Goal: Find specific page/section: Find specific page/section

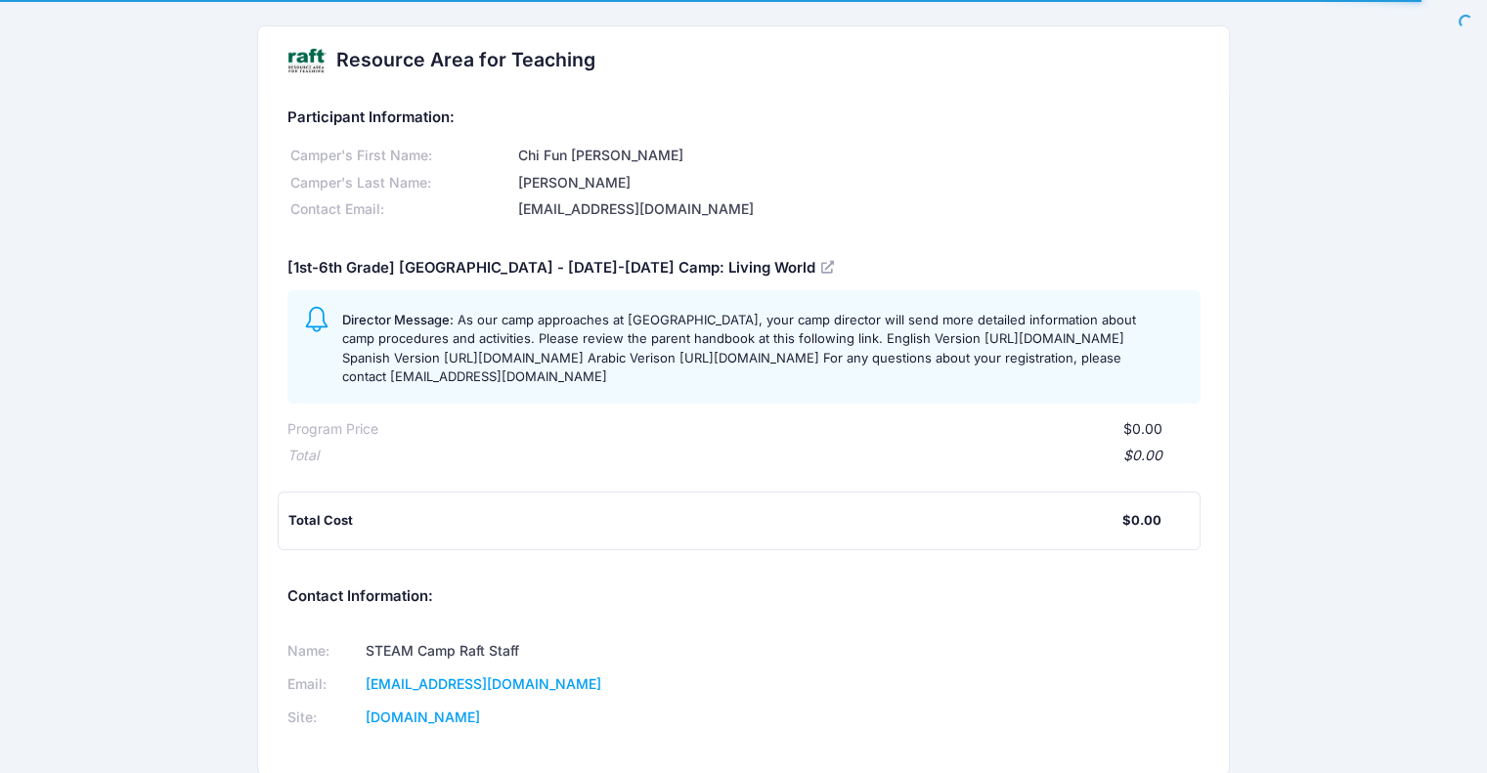
click at [574, 205] on div "suhlwar@gmail.com" at bounding box center [857, 209] width 685 height 21
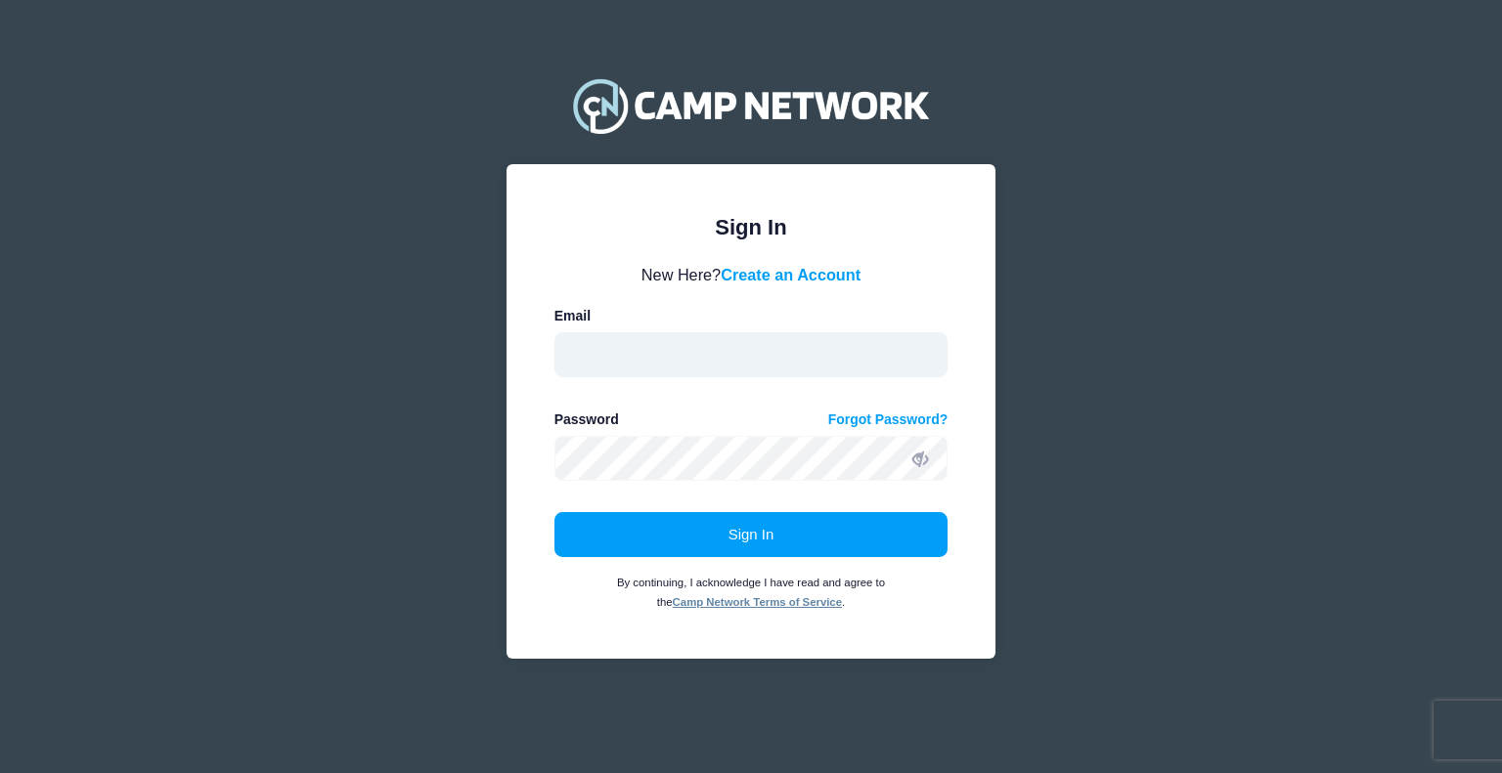
type input "aquidit@raft.net"
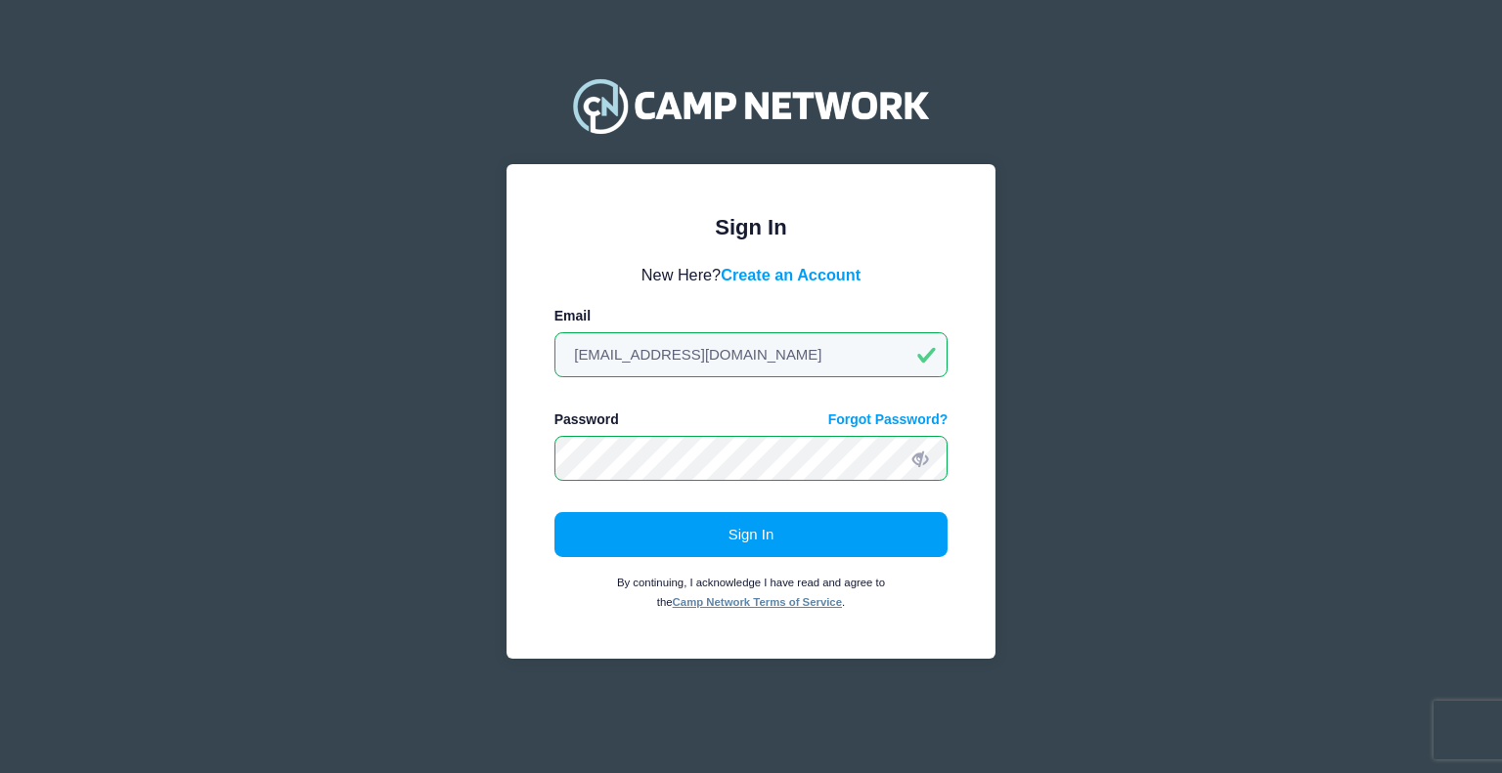
click at [671, 486] on form "New Here? Create an Account Email aquidit@raft.net Password Forgot Password? Si…" at bounding box center [751, 437] width 394 height 349
click at [638, 539] on button "Sign In" at bounding box center [751, 534] width 394 height 45
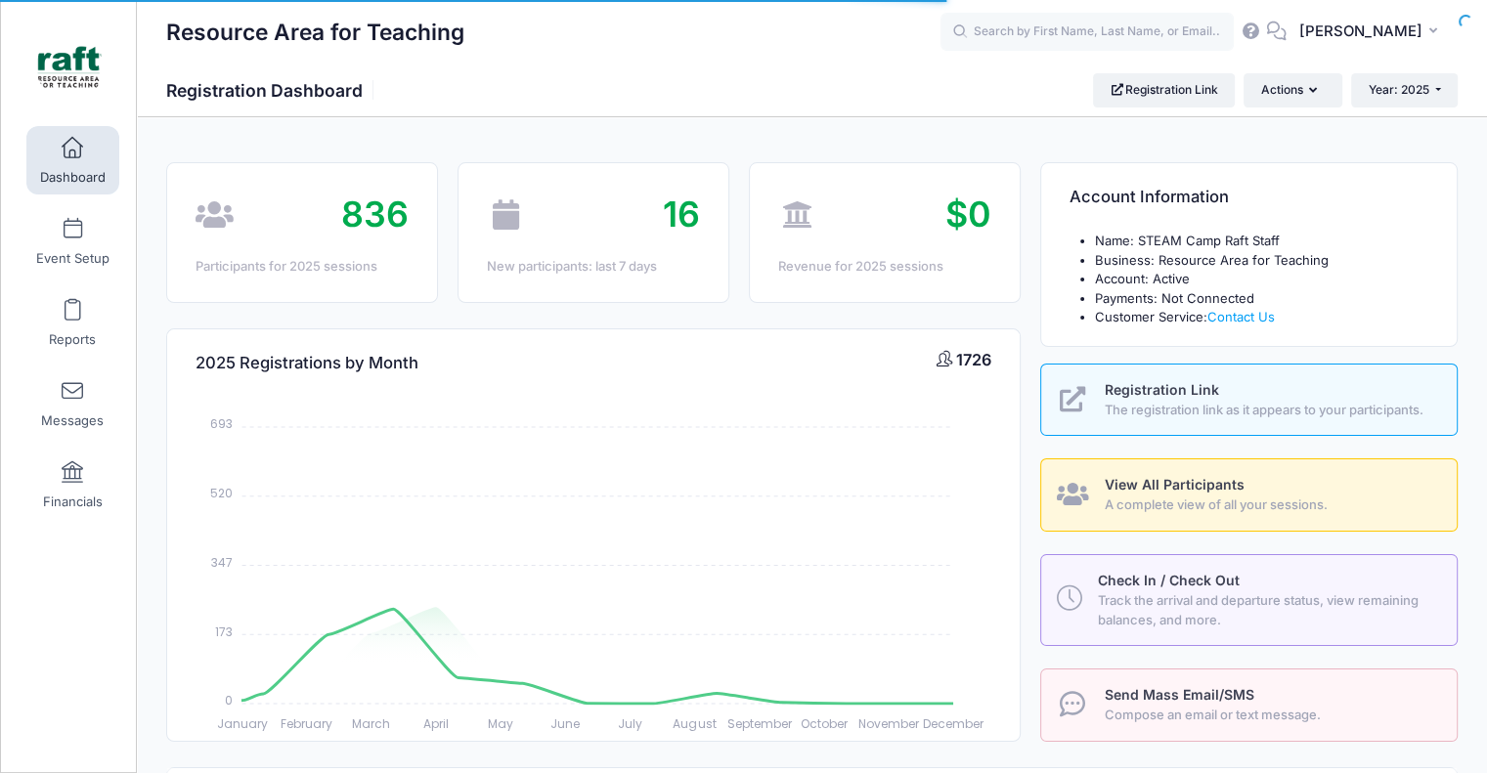
select select
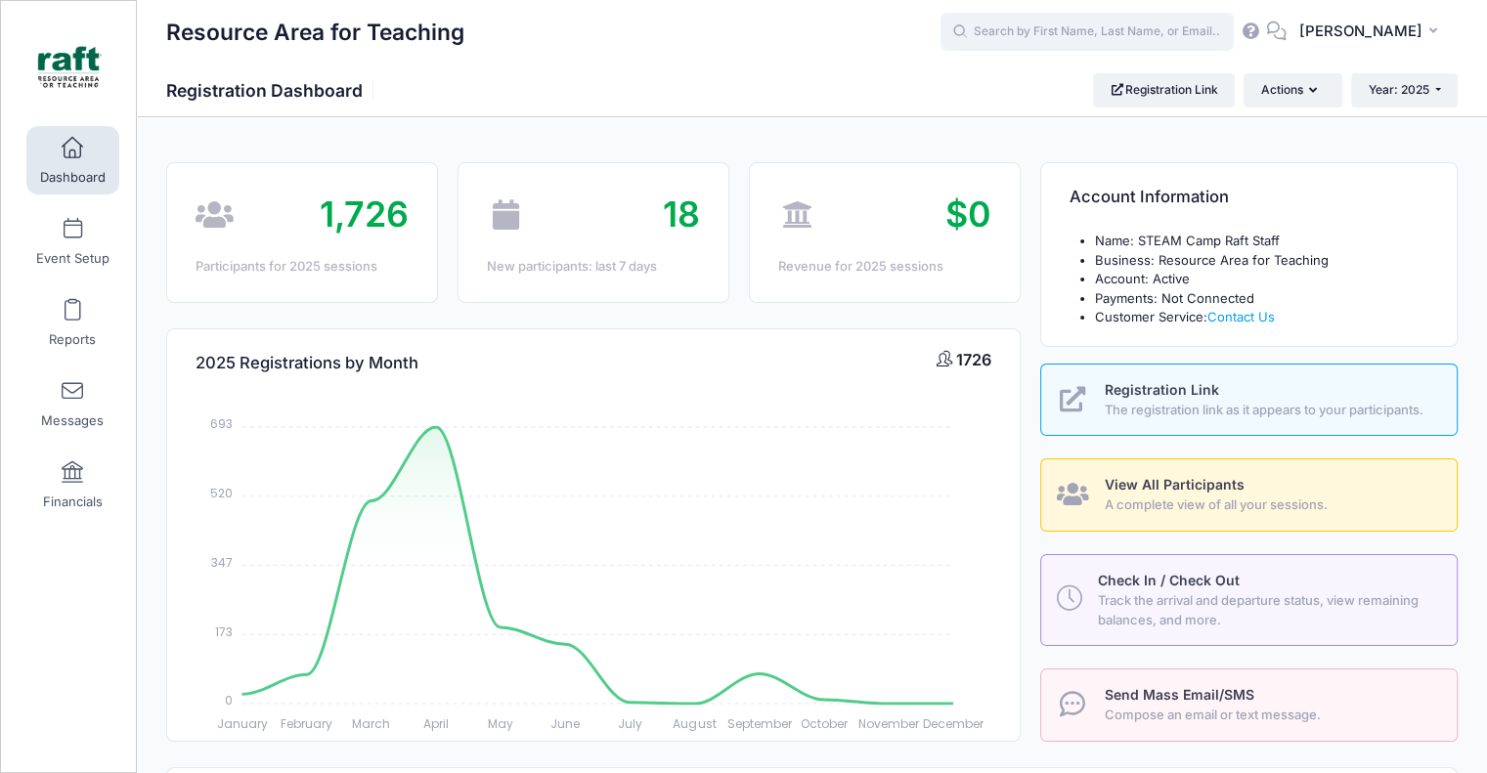
click at [1192, 38] on input "text" at bounding box center [1087, 32] width 293 height 39
type input "chi fun"
click at [1124, 25] on input "chi fun" at bounding box center [1087, 32] width 293 height 39
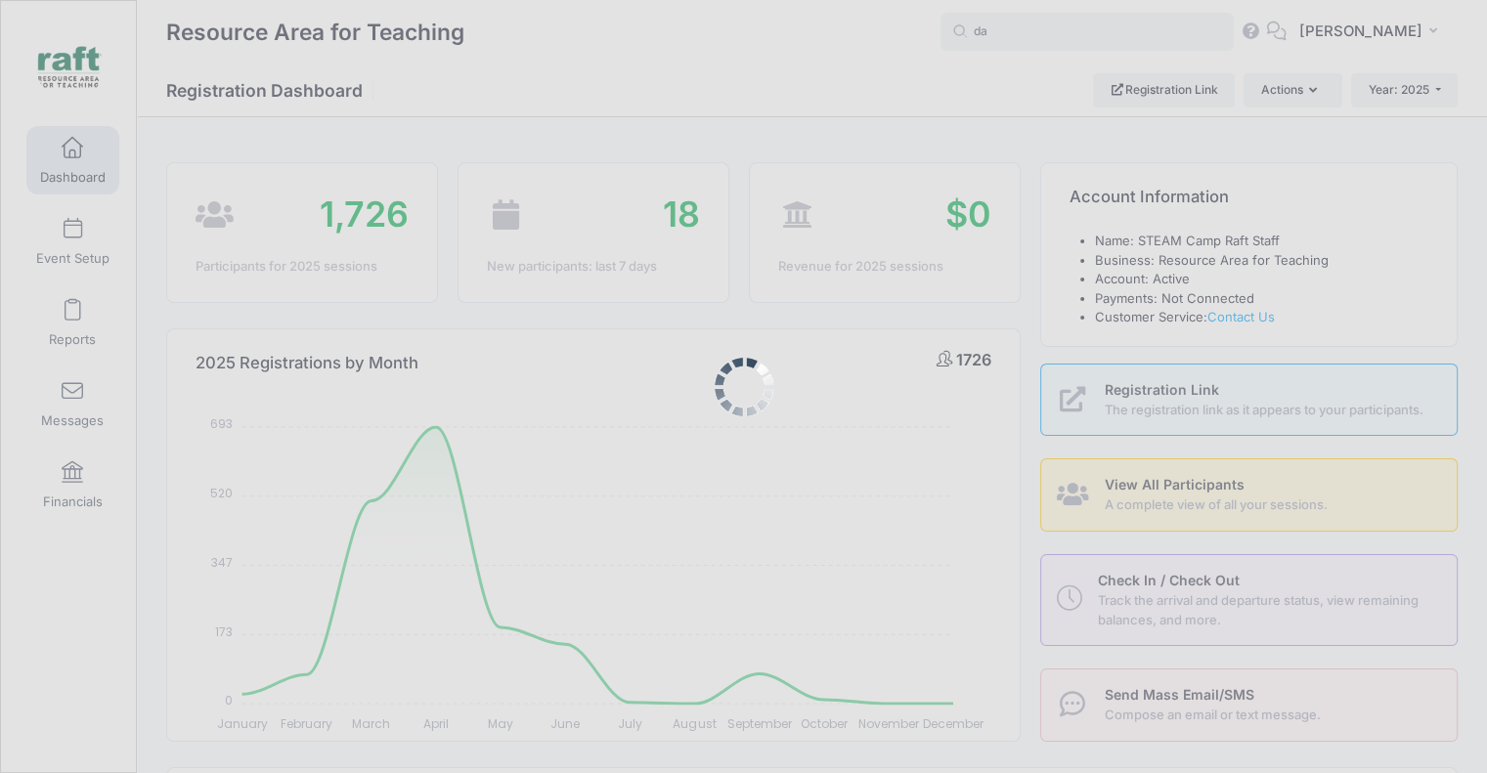
type input "d"
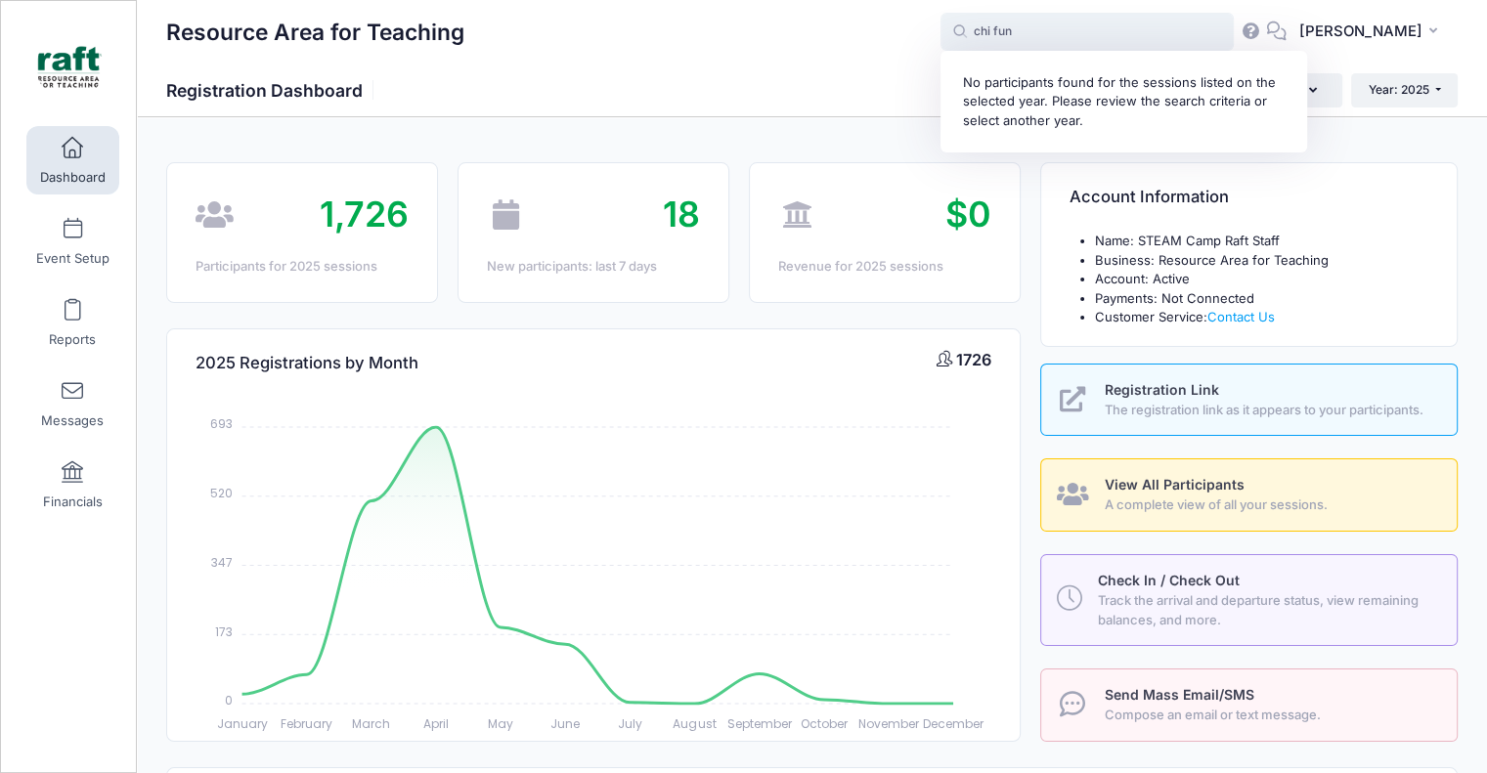
click at [1064, 40] on input "chi fun" at bounding box center [1087, 32] width 293 height 39
click at [1055, 52] on span "chi fun No participants found for the sessions listed on the selected year. Ple…" at bounding box center [1087, 32] width 293 height 39
click at [1039, 38] on input "chi fun" at bounding box center [1087, 32] width 293 height 39
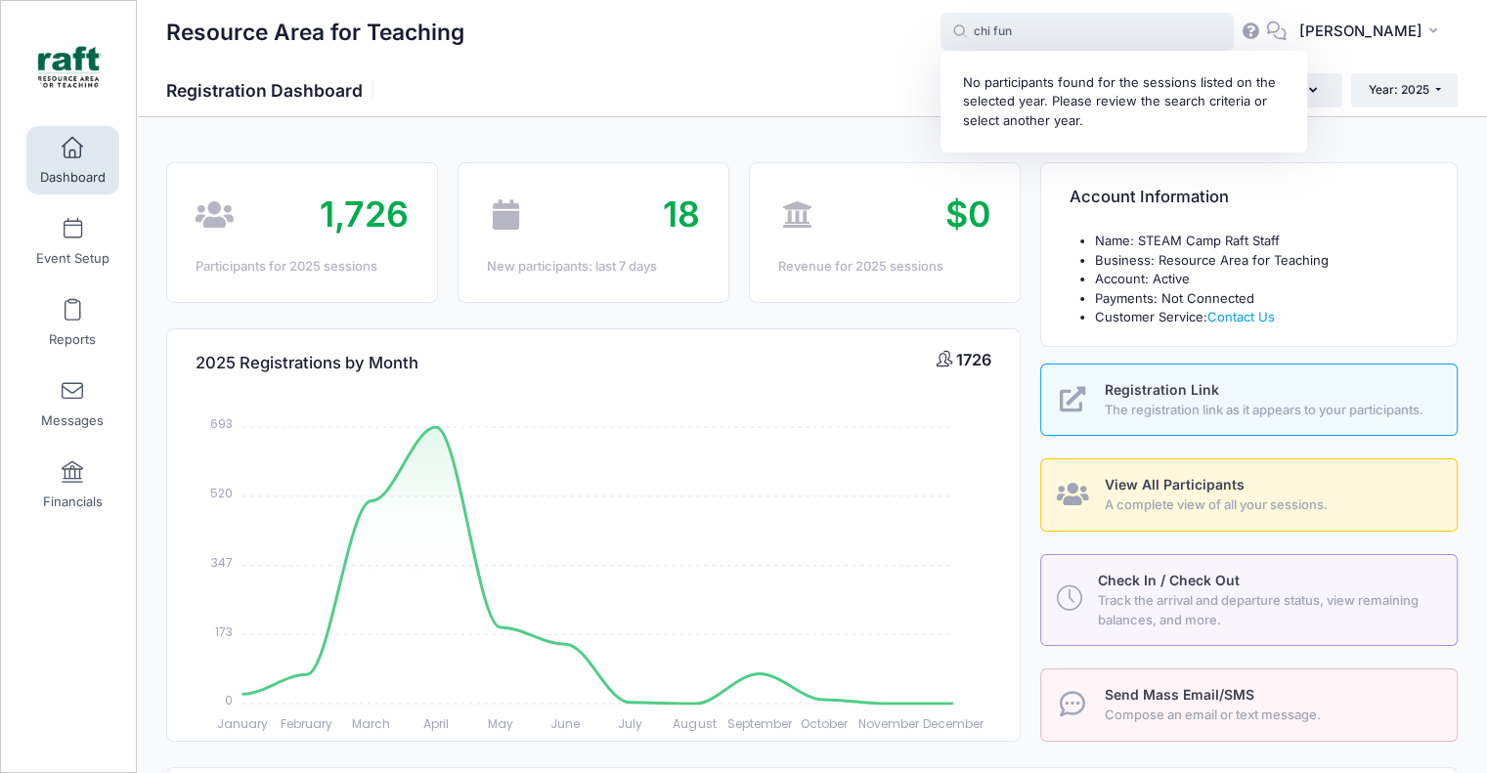
paste input "Chi Fun Darre"
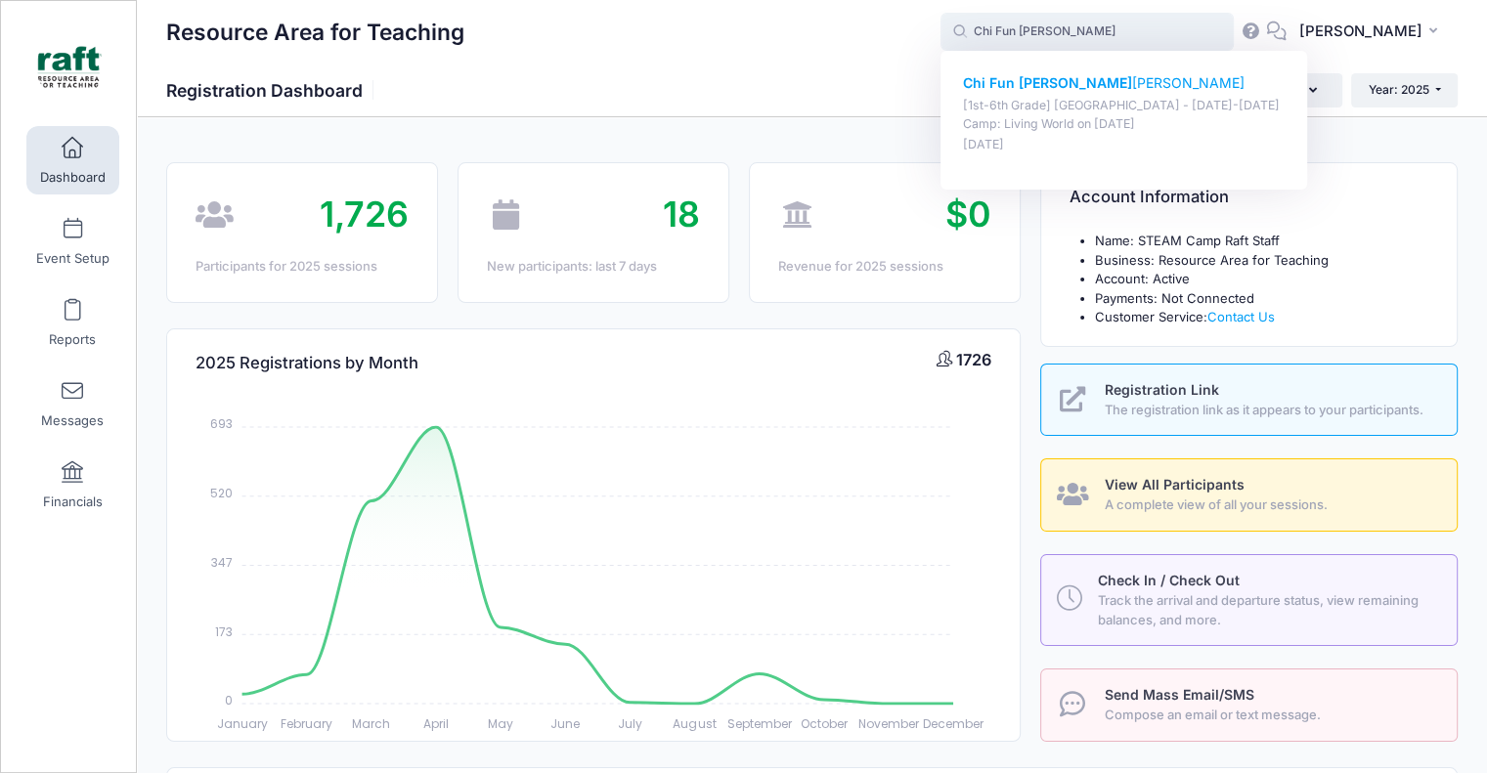
click at [1069, 93] on p "Chi Fun Darren Ng" at bounding box center [1124, 83] width 323 height 21
type input "Chi Fun Darren Ng ([1st-6th Grade] Berryessa - Oct 6-10 Camp: Living World, Oct…"
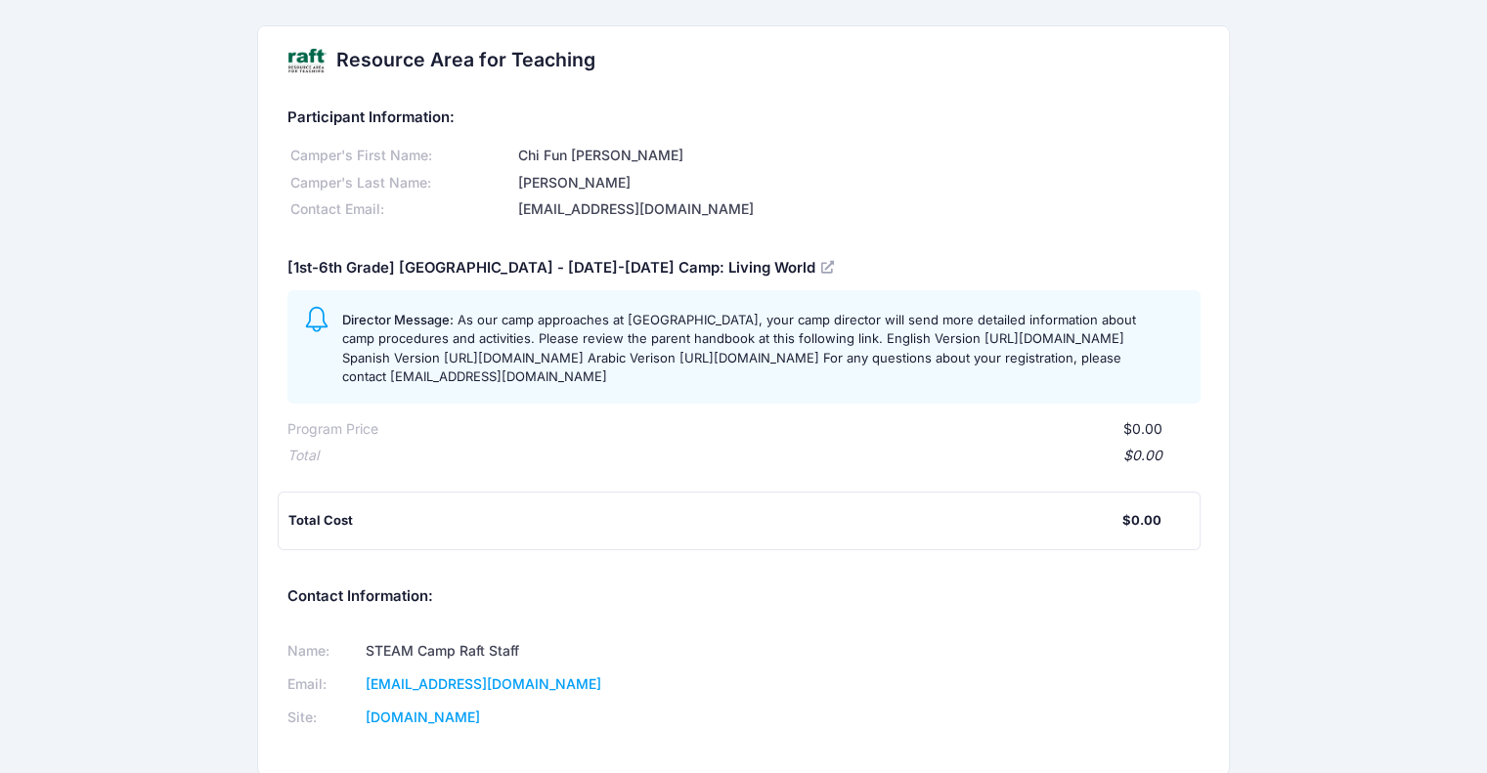
click at [624, 157] on div "Chi Fun Darren" at bounding box center [857, 156] width 685 height 21
click at [595, 154] on div "Chi Fun Darren" at bounding box center [857, 156] width 685 height 21
click at [595, 154] on div "Chi Fun [PERSON_NAME]" at bounding box center [857, 156] width 685 height 21
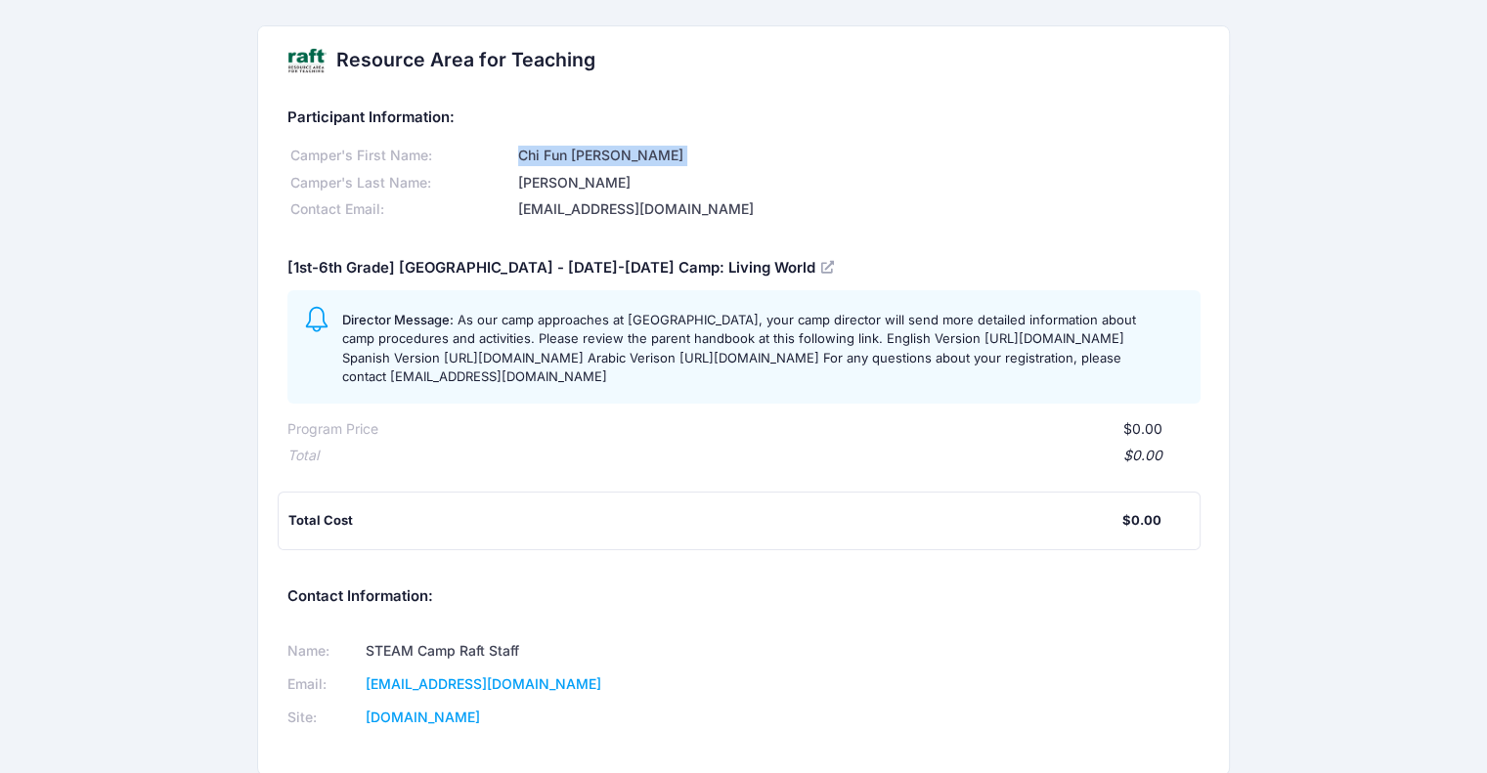
copy div "Chi Fun [PERSON_NAME]"
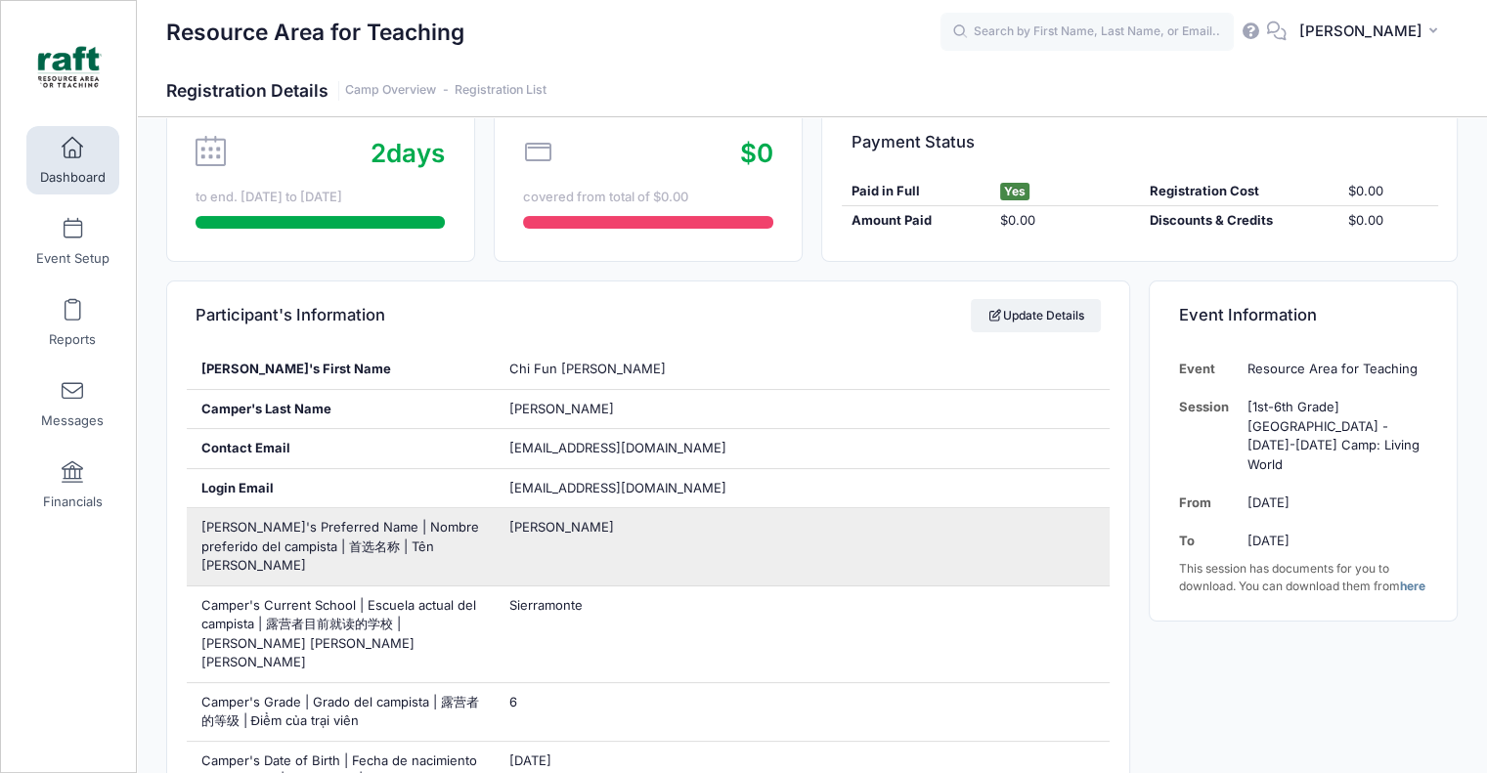
scroll to position [293, 0]
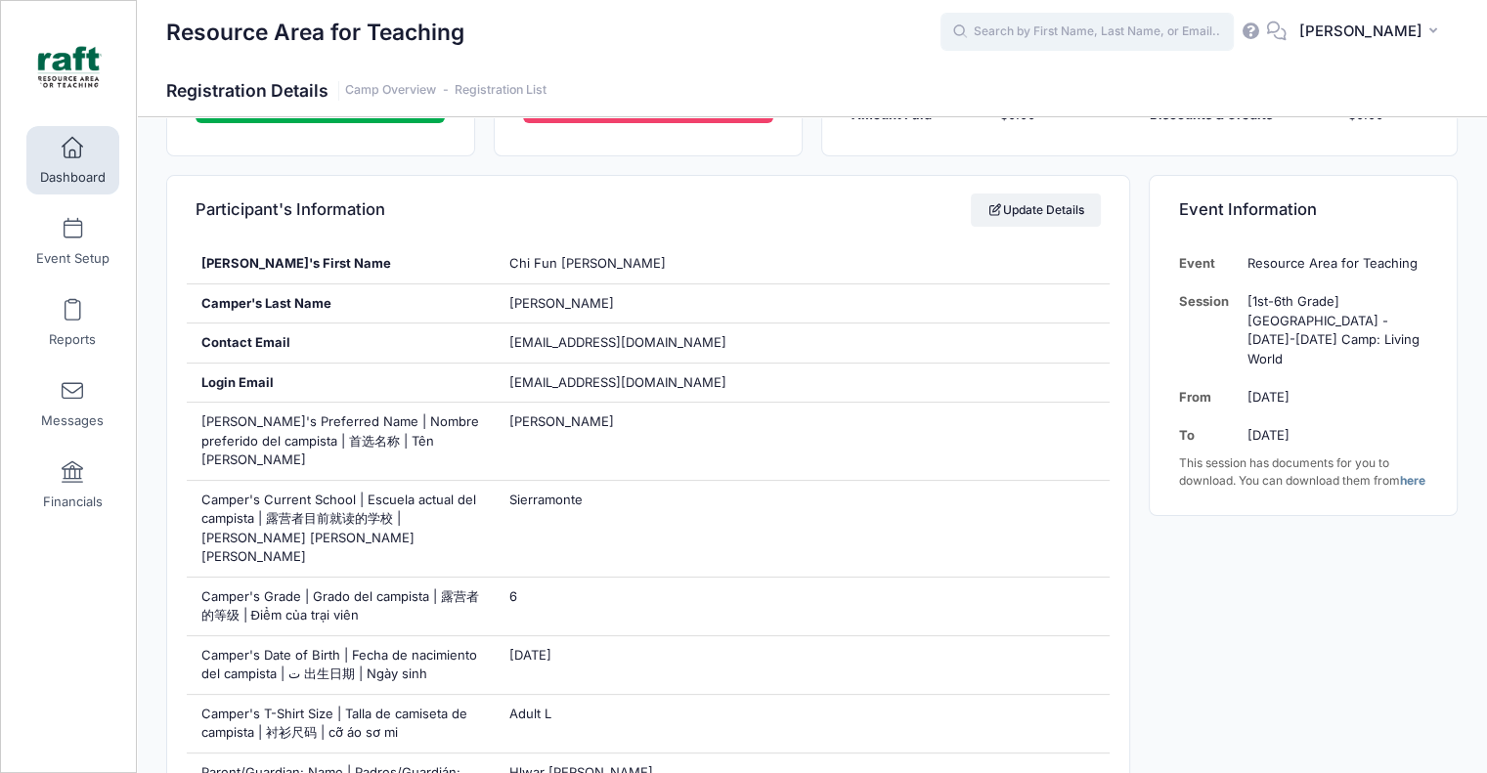
click at [1071, 17] on input "text" at bounding box center [1087, 32] width 293 height 39
click at [1076, 90] on p "Jenna Hamadeh" at bounding box center [1124, 83] width 323 height 21
type input "Jenna Hamadeh (Berryessa - April: Groovy Machines, Apr-18, 2025)"
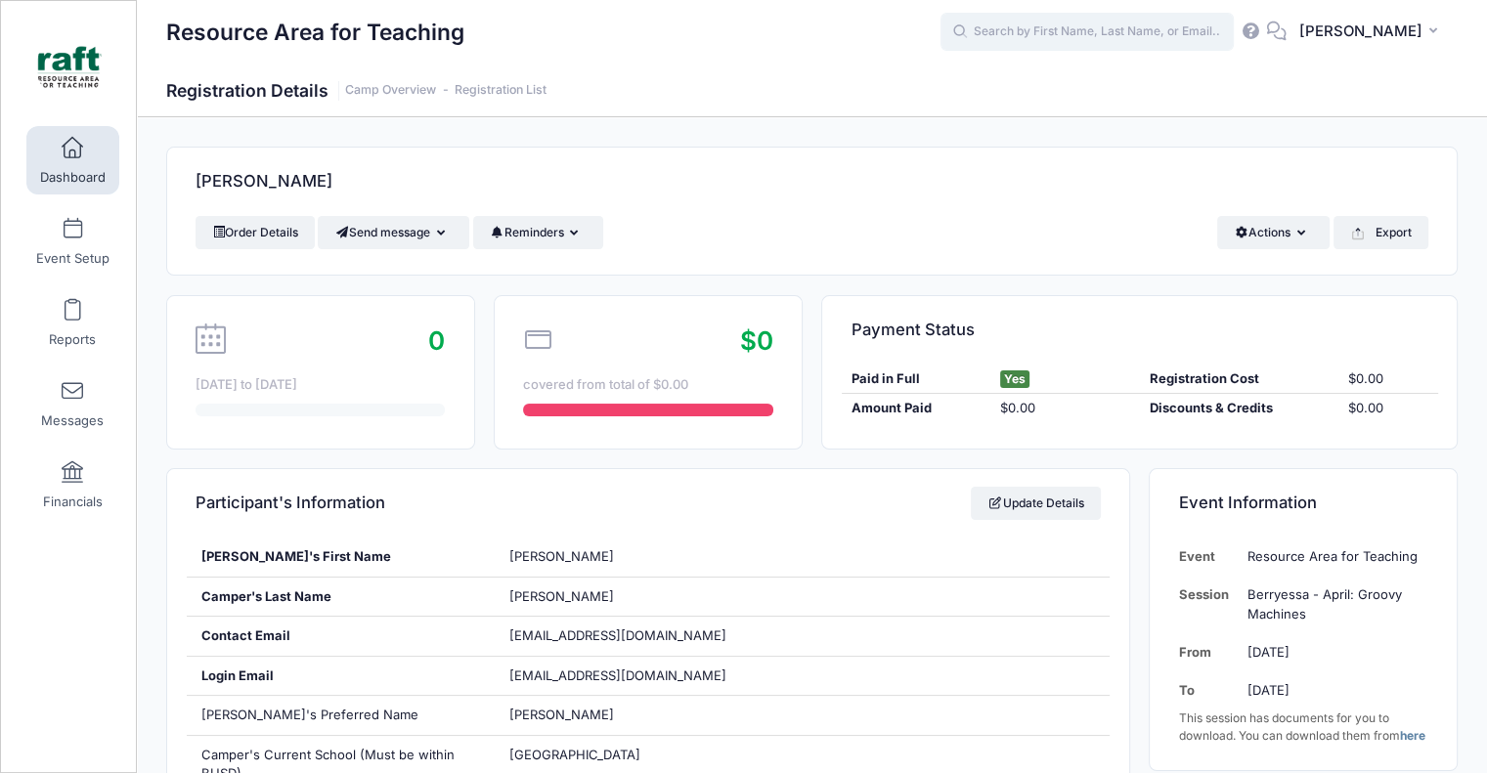
click at [1094, 31] on input "text" at bounding box center [1087, 32] width 293 height 39
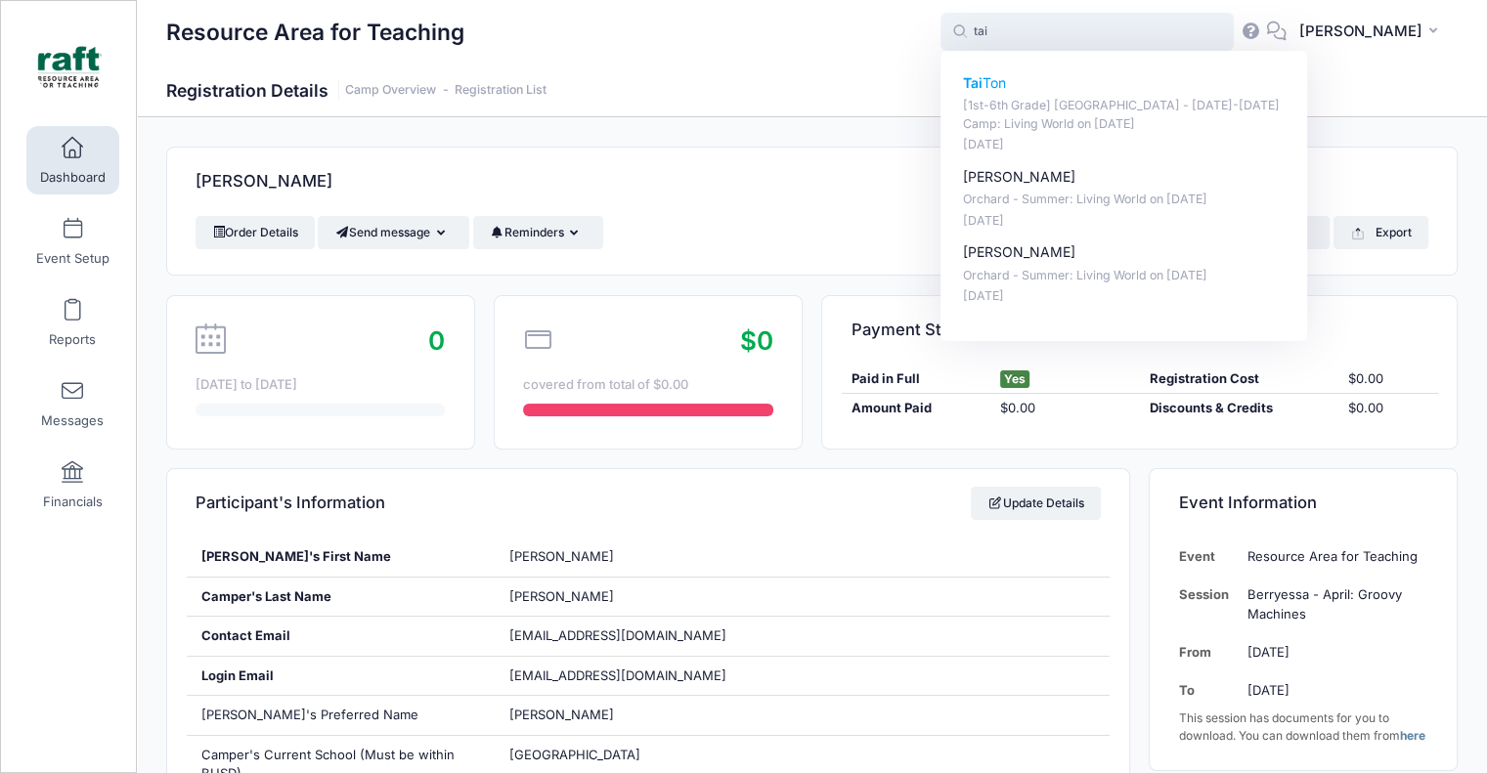
click at [1097, 115] on p "[1st-6th Grade] [GEOGRAPHIC_DATA] - [DATE]-[DATE] Camp: Living World on [DATE]" at bounding box center [1124, 115] width 323 height 36
type input "[PERSON_NAME] ([1st-6th Grade] [GEOGRAPHIC_DATA] - [DATE]-[DATE] Camp: Living W…"
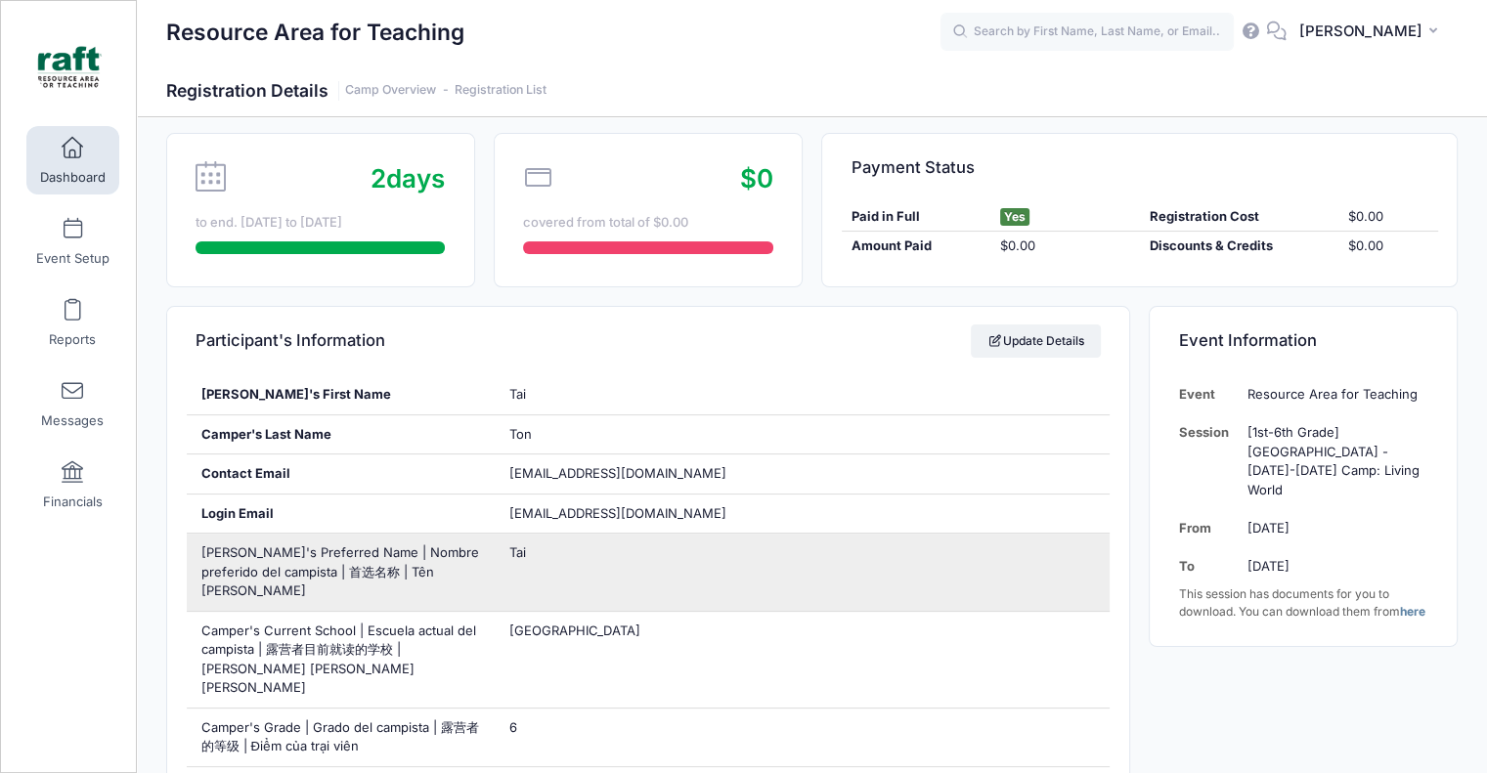
scroll to position [196, 0]
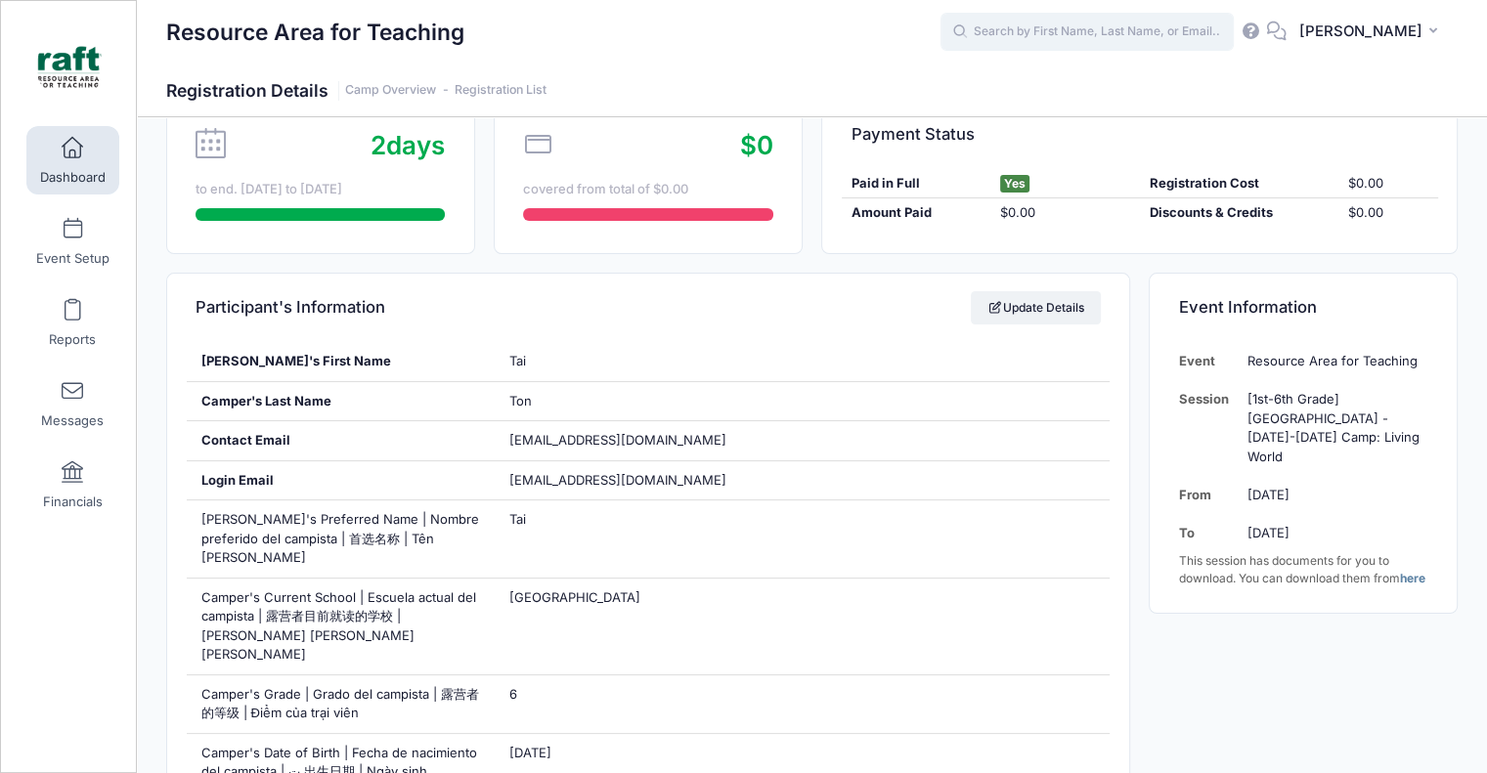
click at [1076, 19] on input "text" at bounding box center [1087, 32] width 293 height 39
click at [1072, 31] on input "text" at bounding box center [1087, 32] width 293 height 39
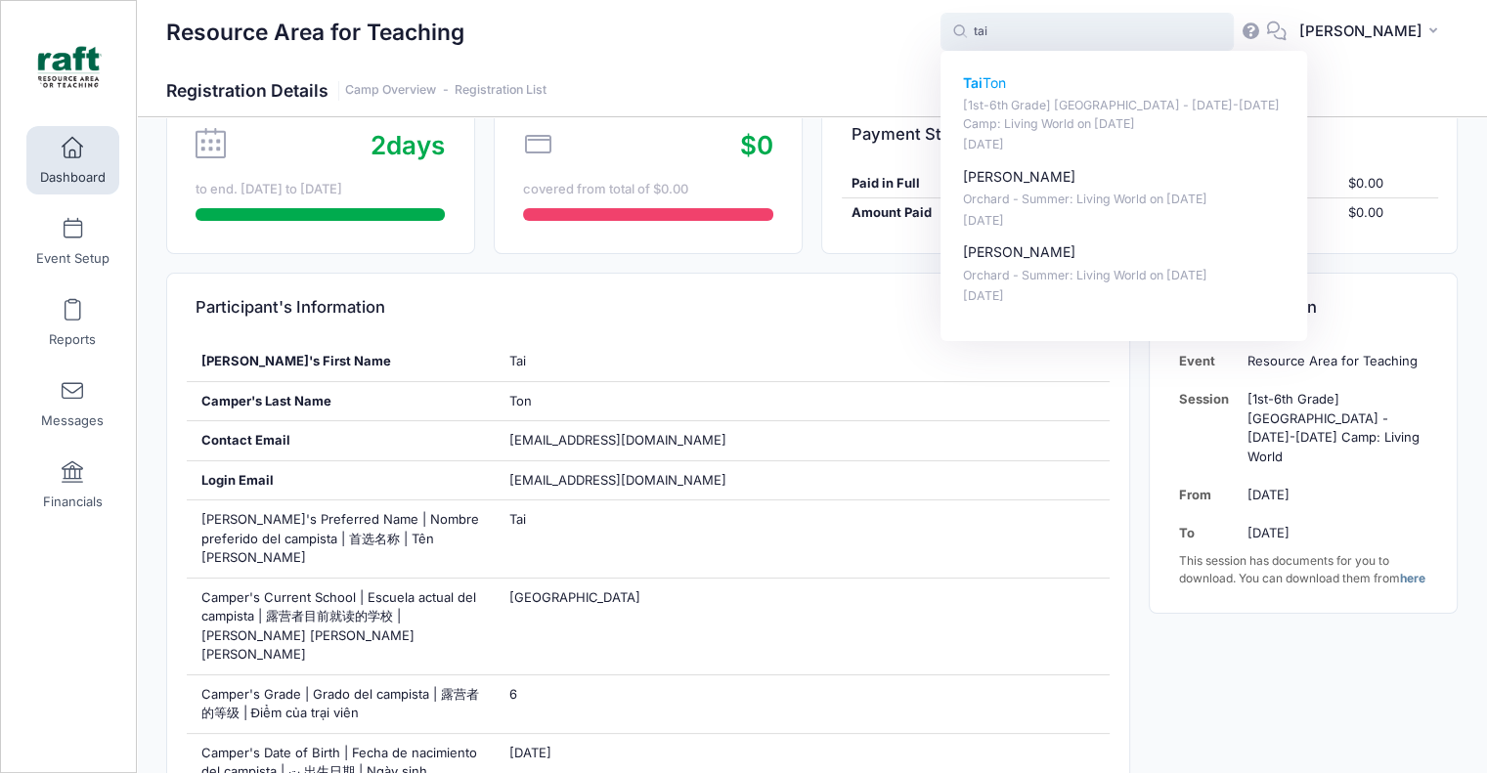
click at [1045, 109] on p "[1st-6th Grade] [GEOGRAPHIC_DATA] - [DATE]-[DATE] Camp: Living World on [DATE]" at bounding box center [1124, 115] width 323 height 36
type input "Tai Ton ([1st-6th Grade] Berryessa - Oct 6-10 Camp: Living World, Oct-06, 2025)"
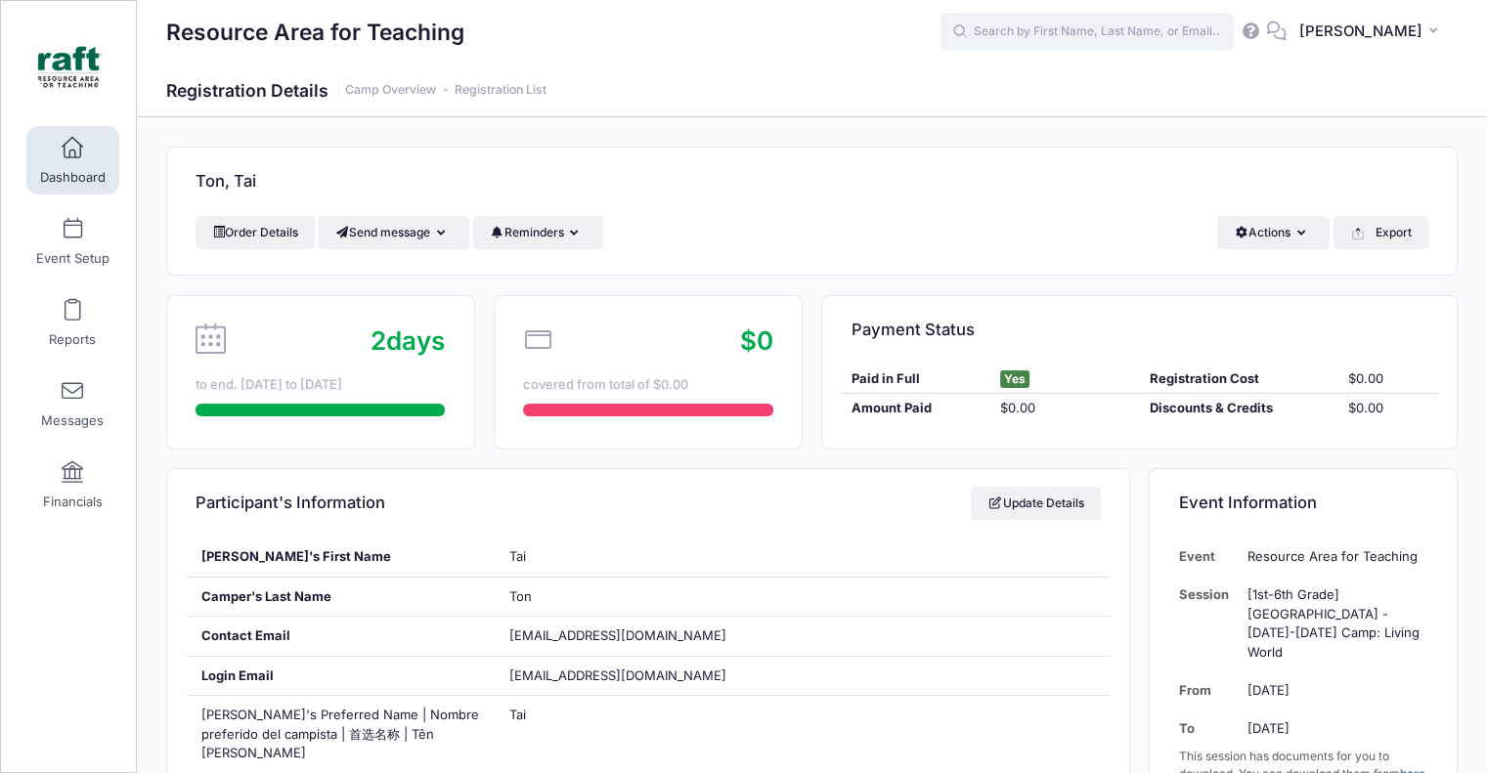
click at [1066, 36] on input "text" at bounding box center [1087, 32] width 293 height 39
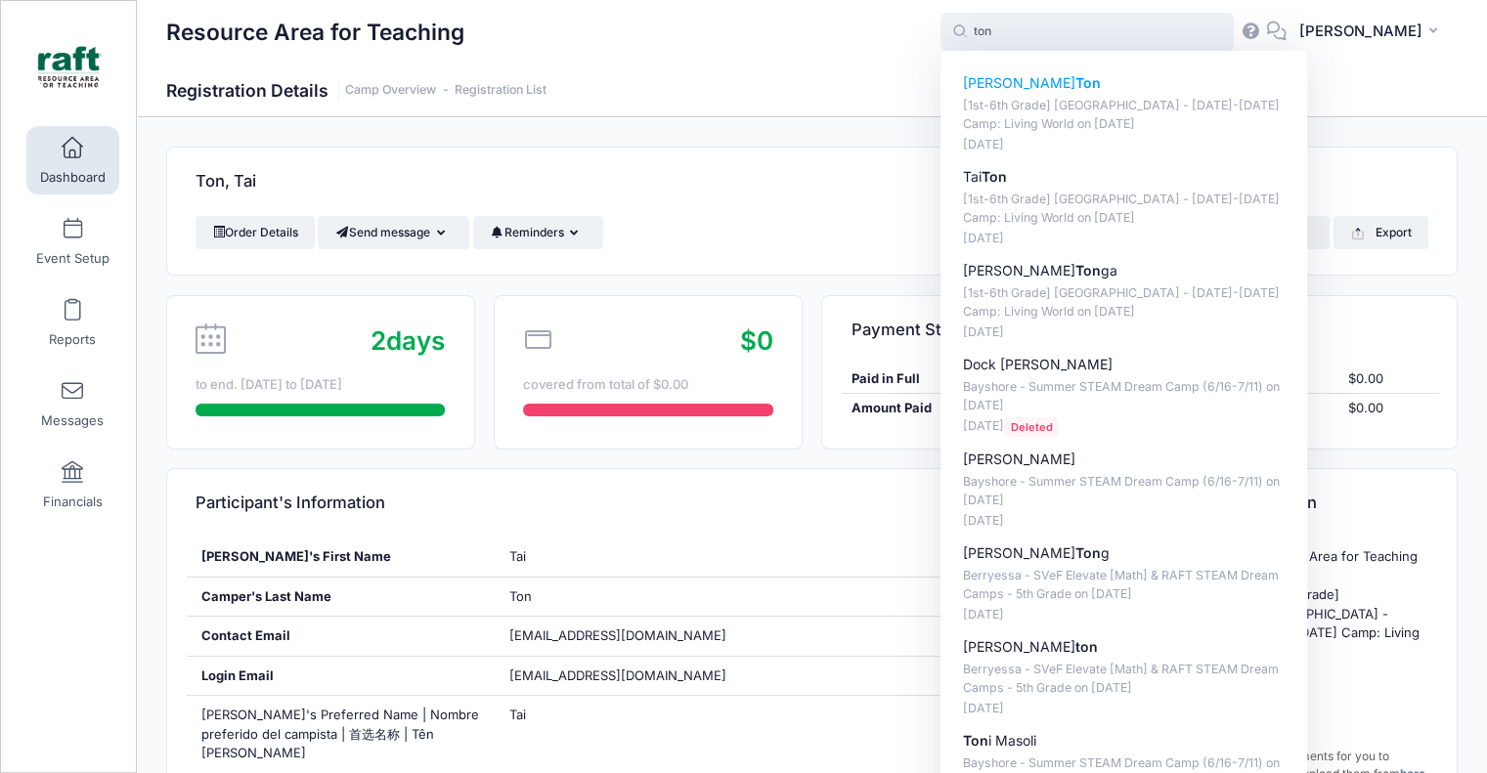
click at [1073, 101] on p "[1st-6th Grade] Berryessa - Oct 6-10 Camp: Living World on Oct-06, 2025" at bounding box center [1124, 115] width 323 height 36
type input "Toan Ton ([1st-6th Grade] Berryessa - Oct 6-10 Camp: Living World, Oct-06, 2025)"
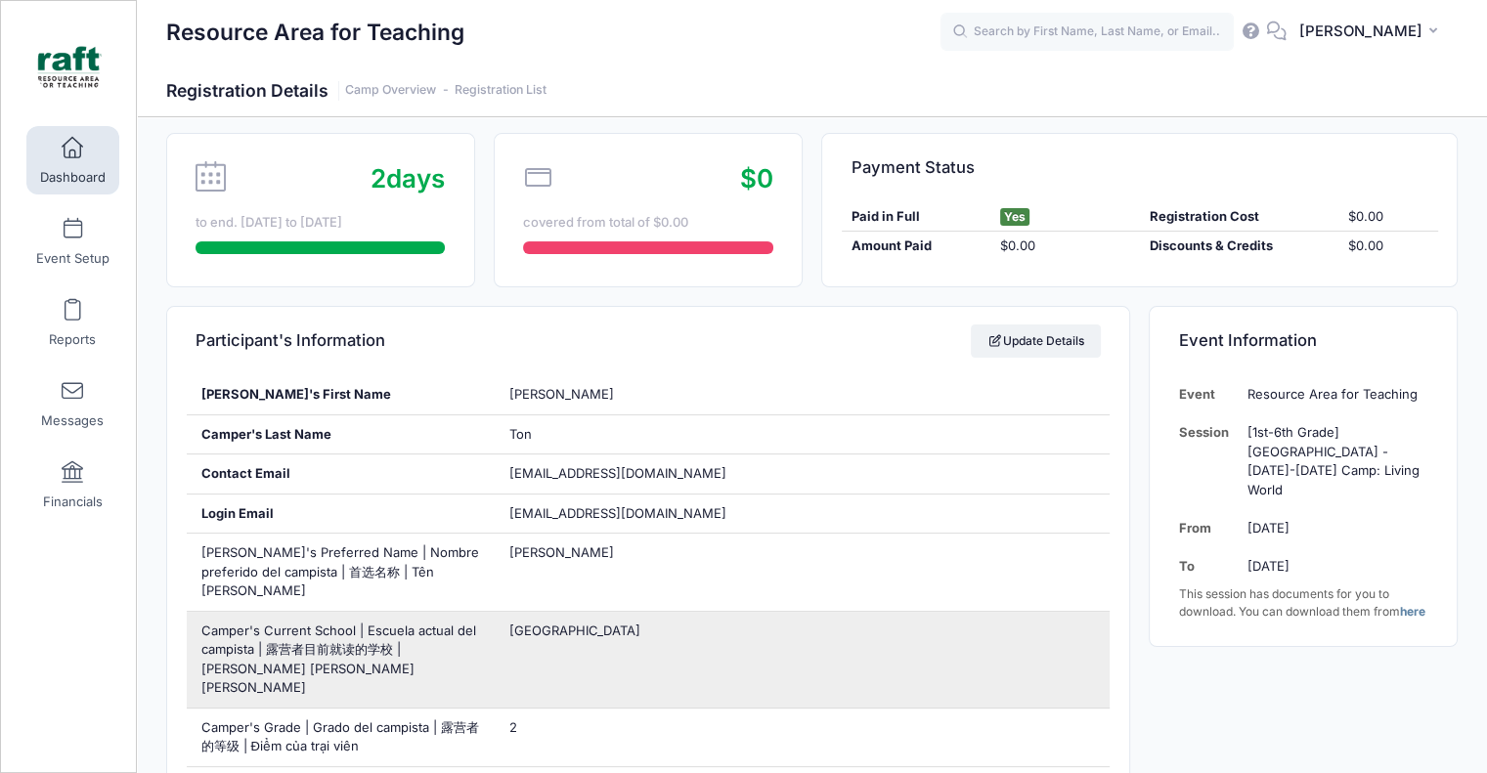
scroll to position [196, 0]
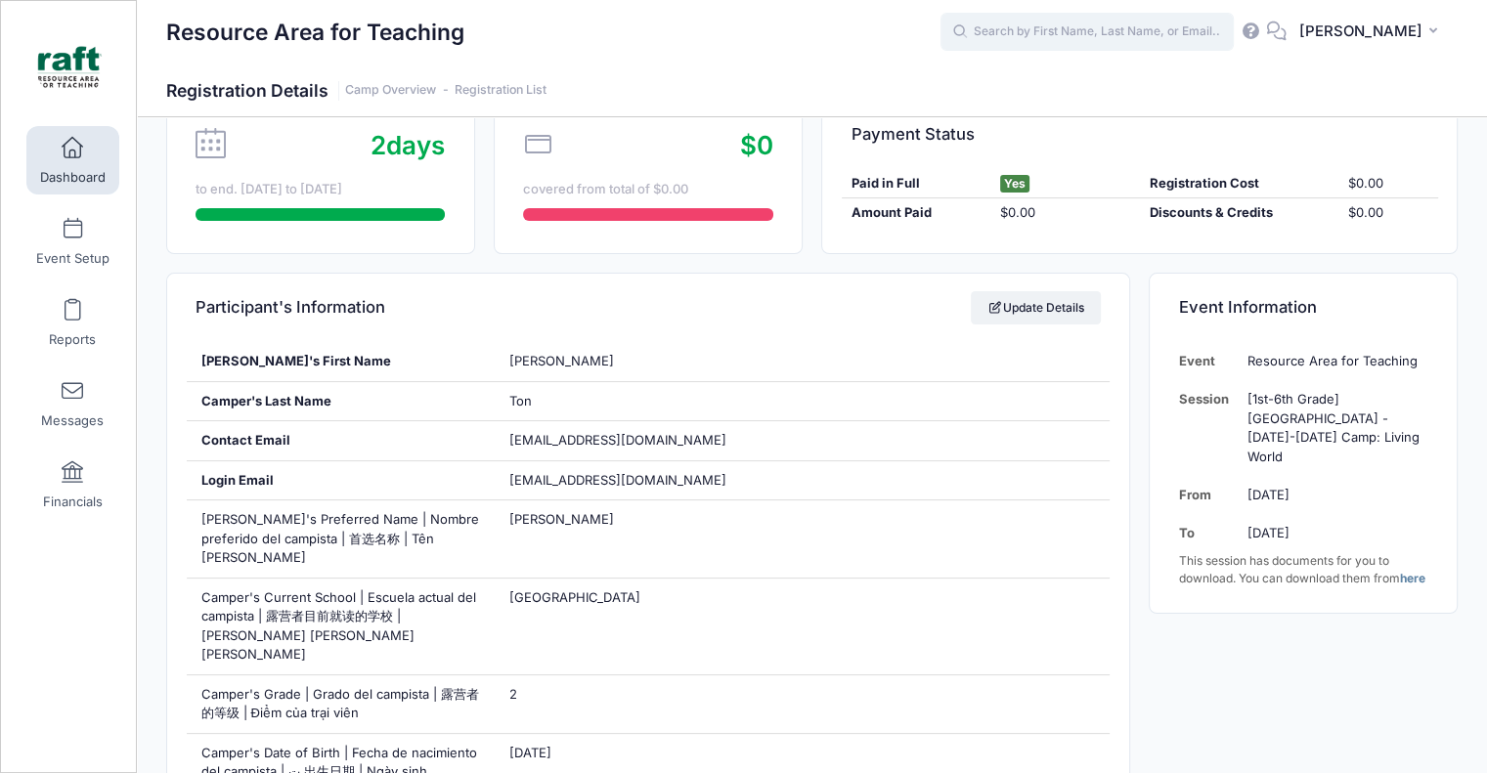
click at [1097, 42] on input "text" at bounding box center [1087, 32] width 293 height 39
click at [1133, 119] on p "Mar-06, 2025" at bounding box center [1124, 127] width 323 height 19
type input "Jenna Hamadeh (Berryessa - April: Groovy Machines, Apr-18, 2025)"
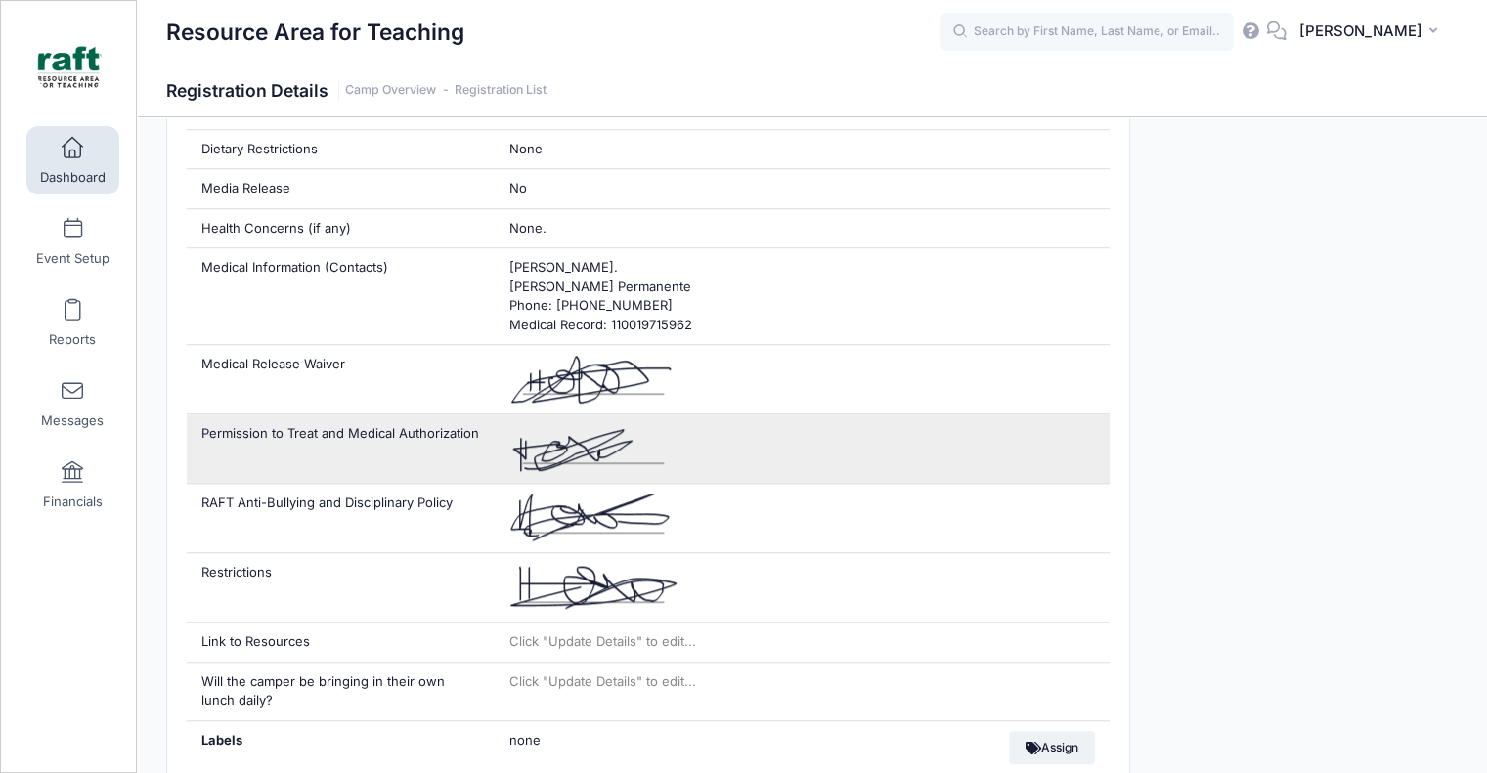
scroll to position [1369, 0]
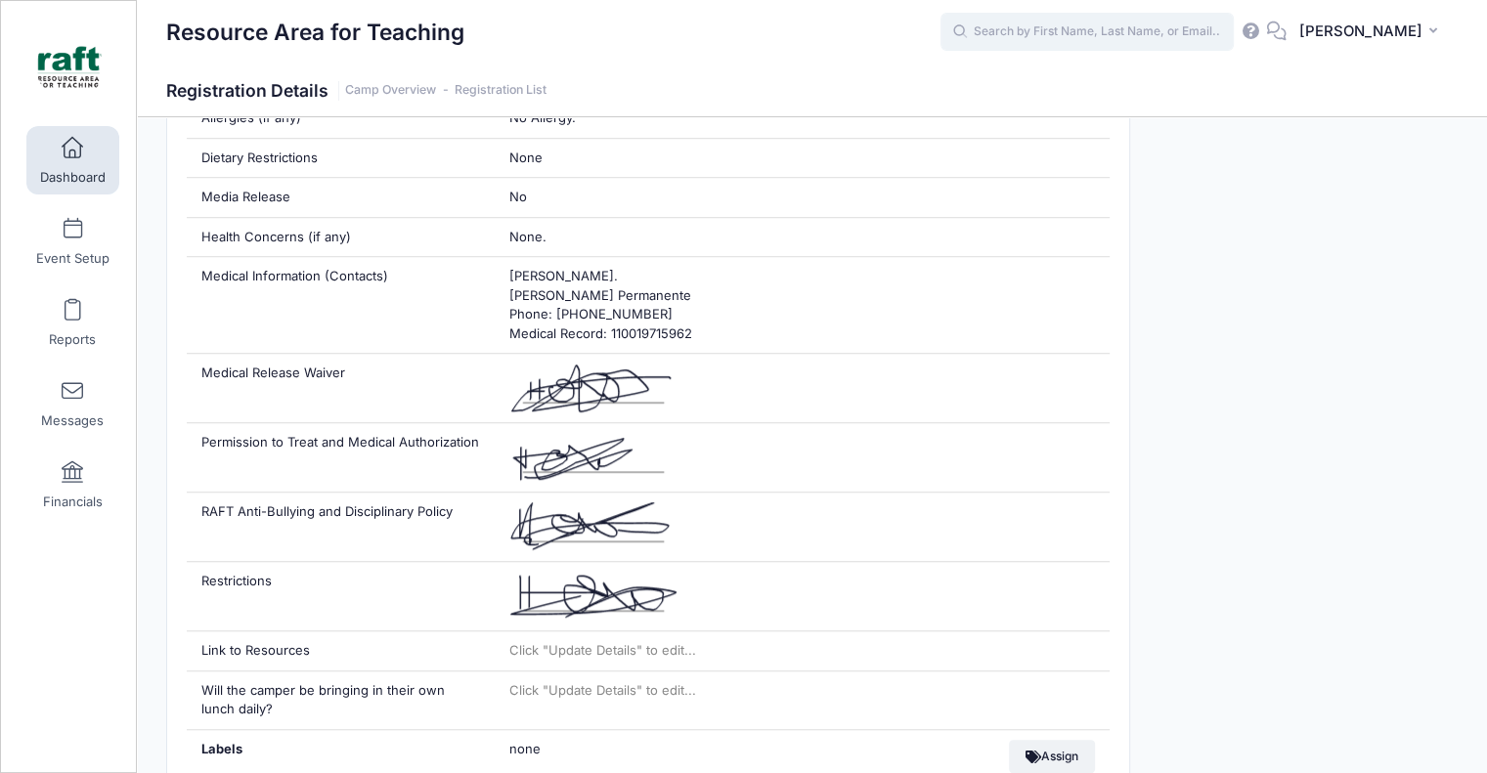
click at [1201, 26] on input "text" at bounding box center [1087, 32] width 293 height 39
type input "n"
click at [1009, 26] on input "text" at bounding box center [1087, 32] width 293 height 39
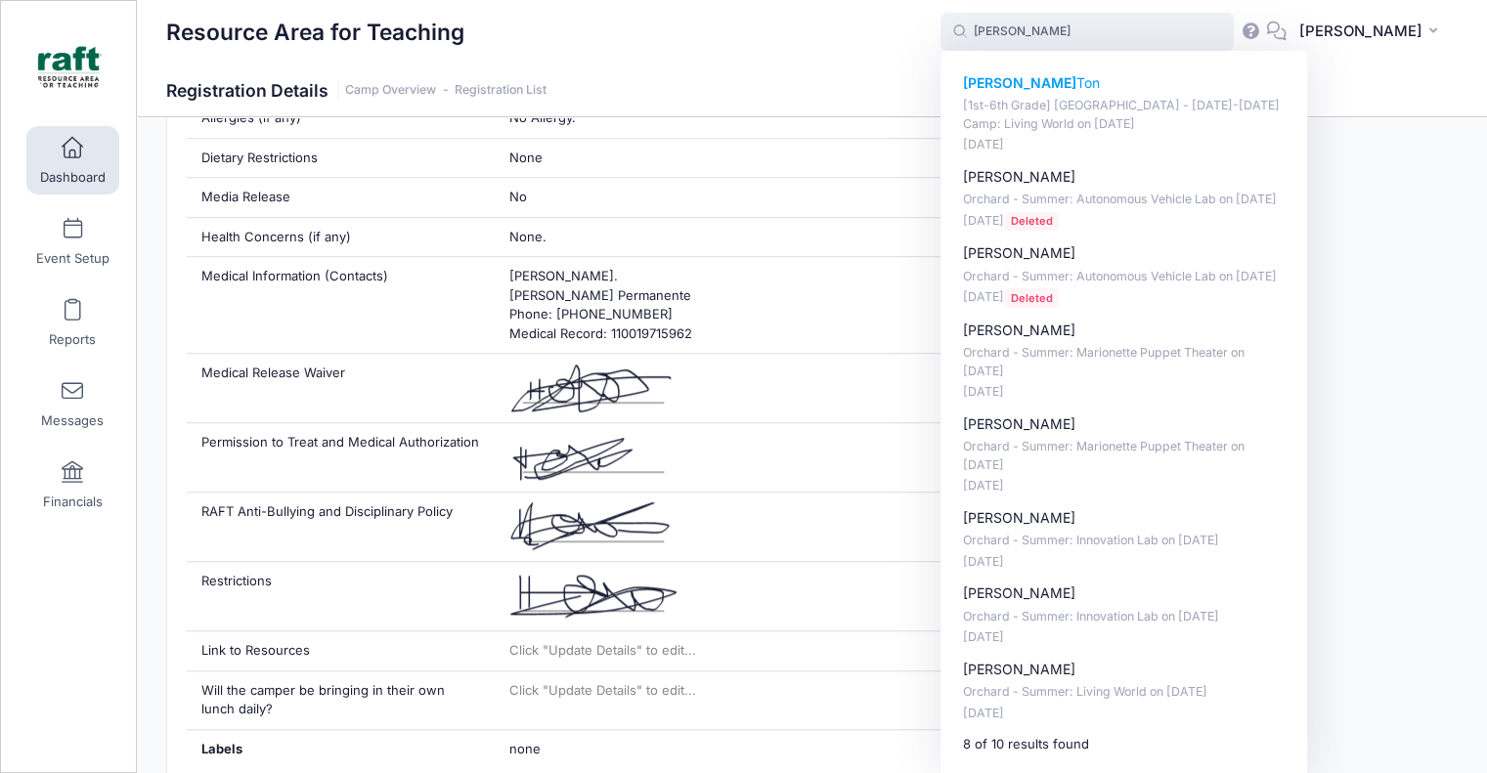
click at [1050, 92] on p "Toan Ton" at bounding box center [1124, 83] width 323 height 21
type input "Toan Ton ([1st-6th Grade] Berryessa - Oct 6-10 Camp: Living World, Oct-06, 2025)"
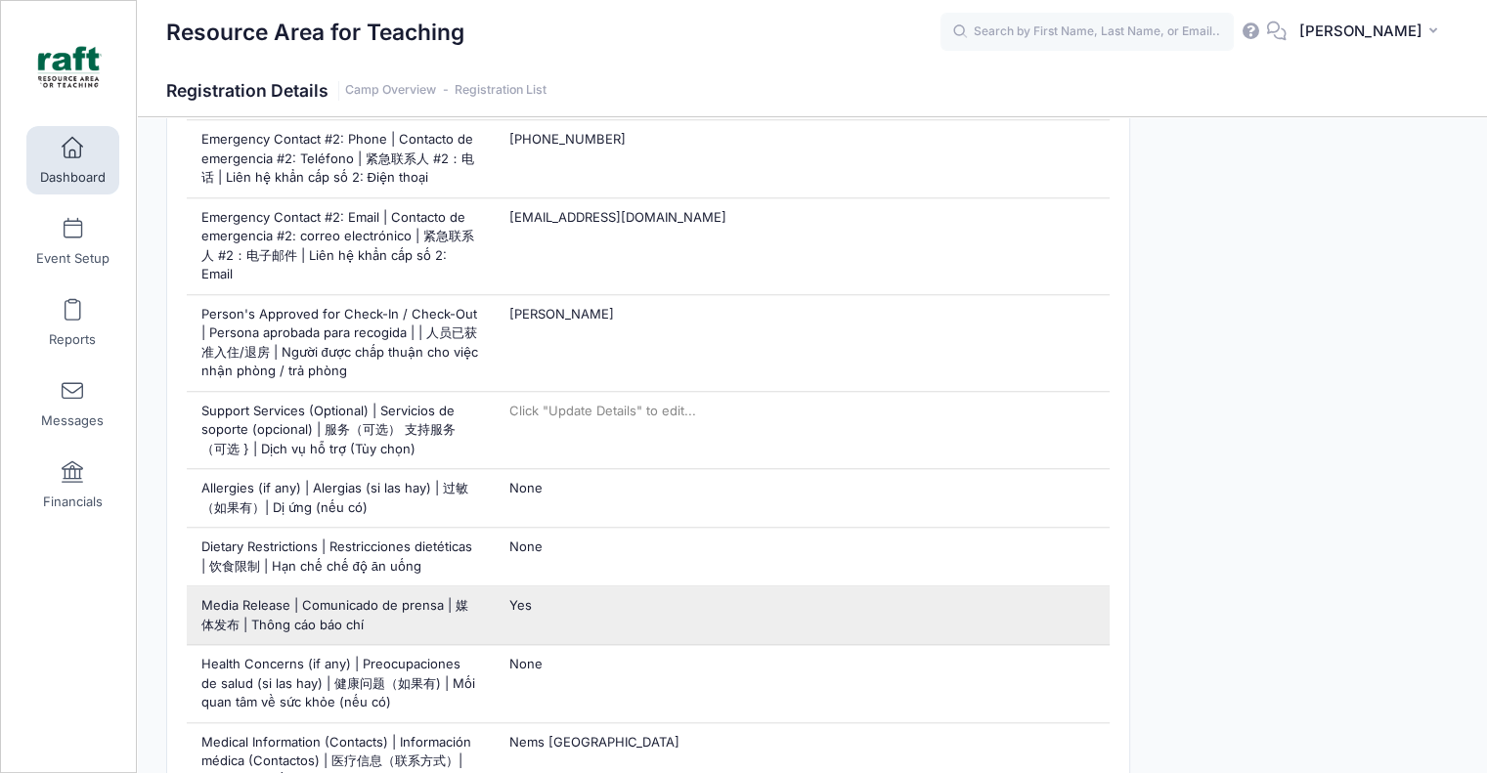
scroll to position [1760, 0]
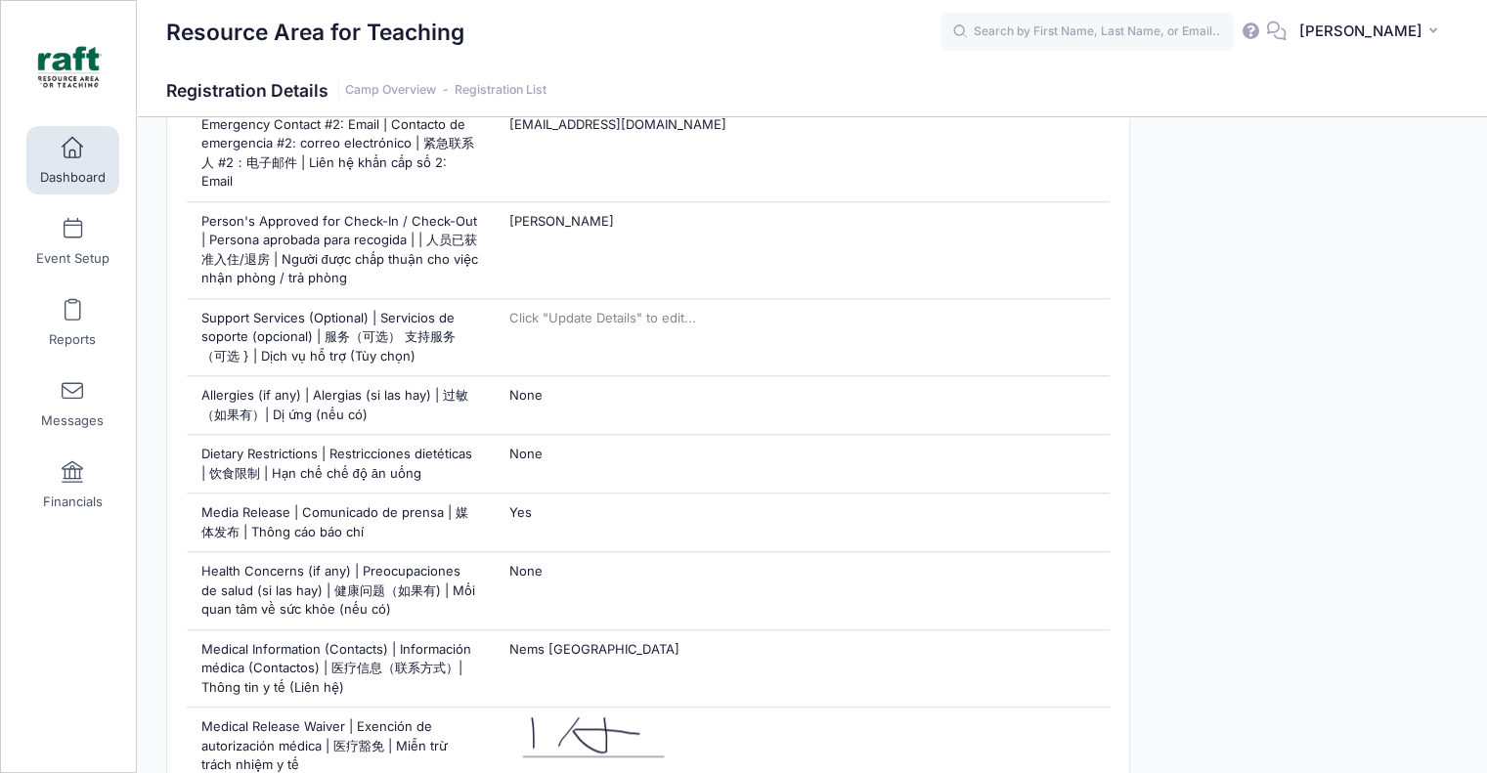
drag, startPoint x: 1140, startPoint y: 3, endPoint x: 1140, endPoint y: 16, distance: 12.7
click at [1140, 3] on div "Resource Area for Teaching AQ" at bounding box center [812, 32] width 1350 height 64
click at [1140, 27] on input "text" at bounding box center [1087, 32] width 293 height 39
type input "v"
click at [1169, 148] on p "Oct-06, 2025" at bounding box center [1124, 145] width 323 height 19
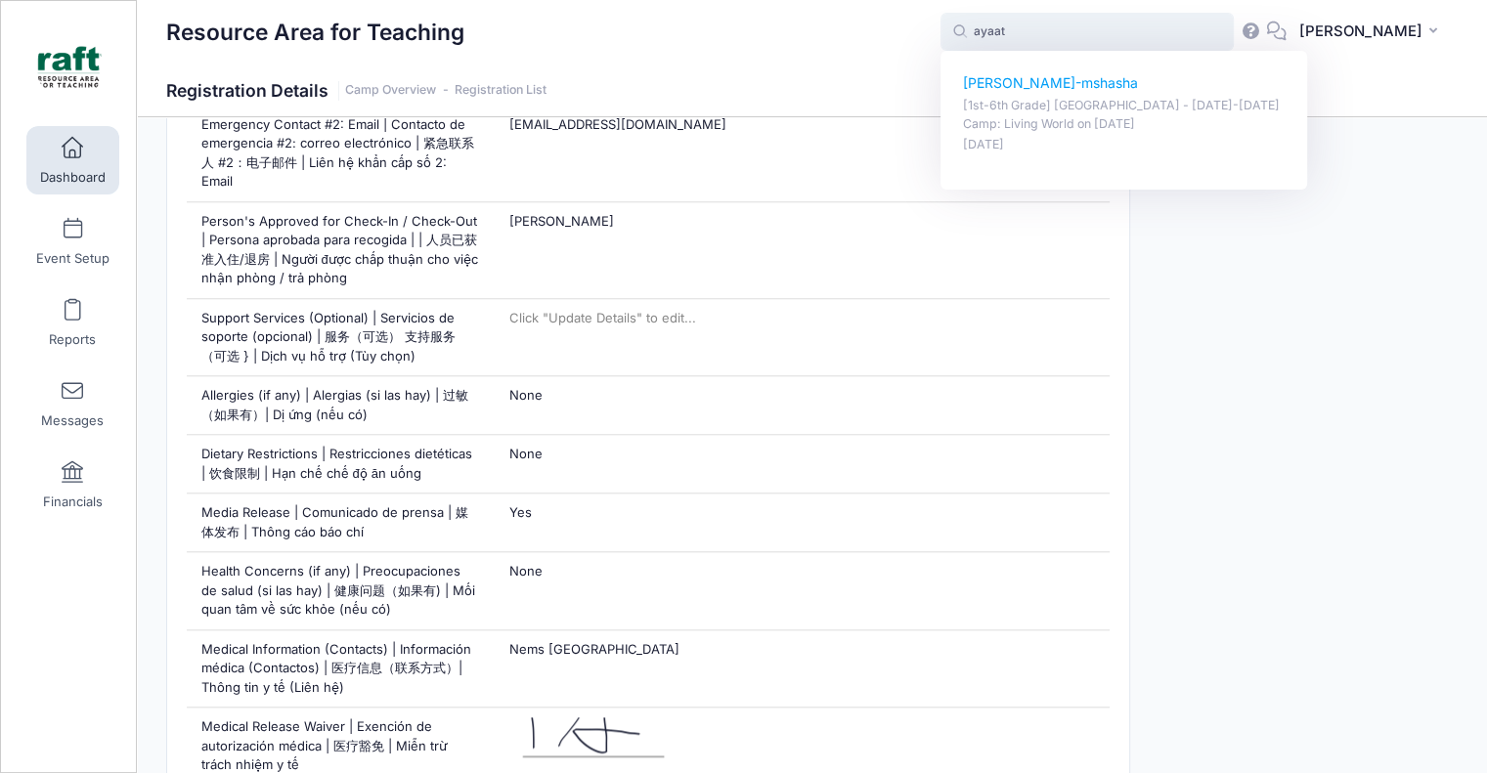
type input "Vayda fujita-mshasha ([1st-6th Grade] Berryessa - Oct 6-10 Camp: Living World, …"
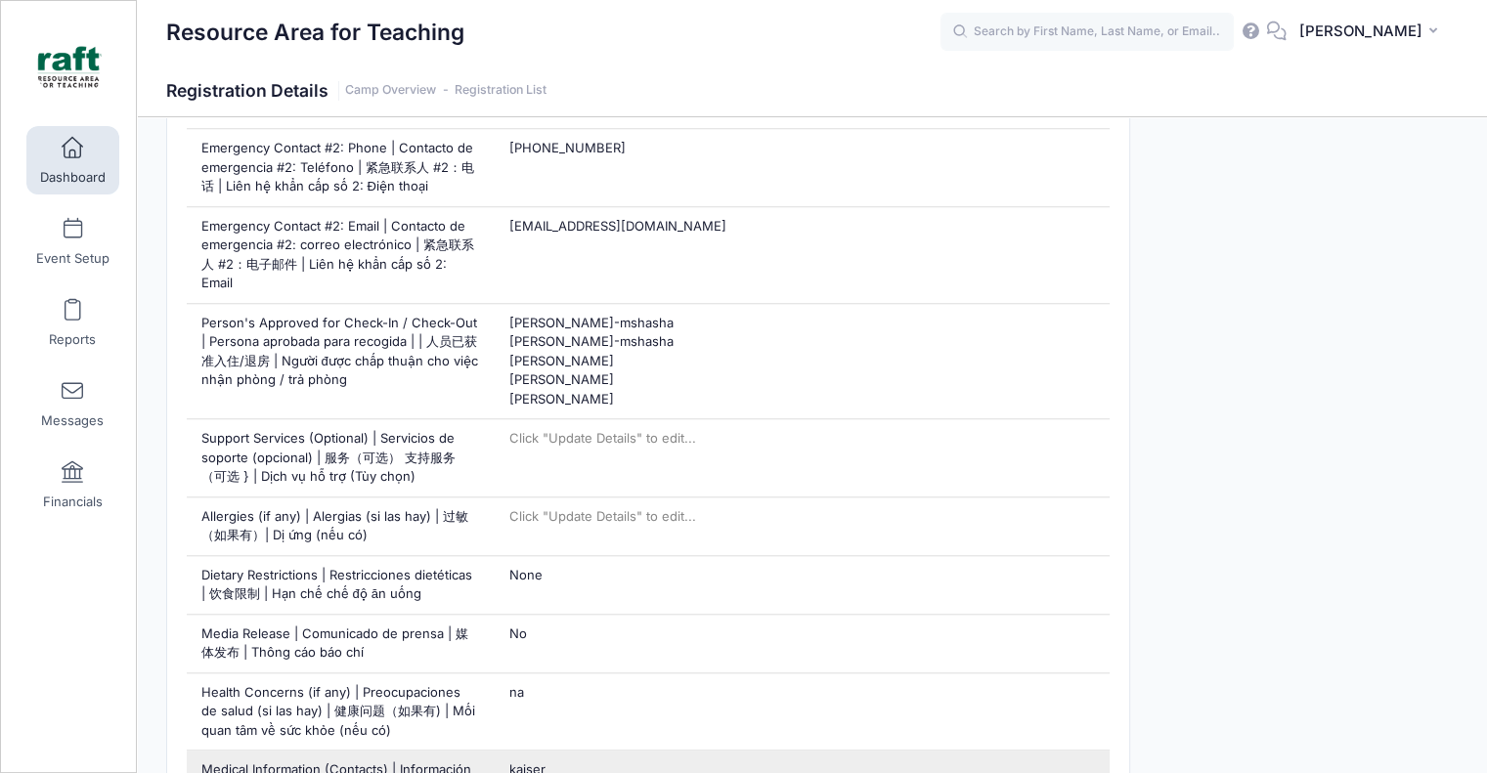
scroll to position [1760, 0]
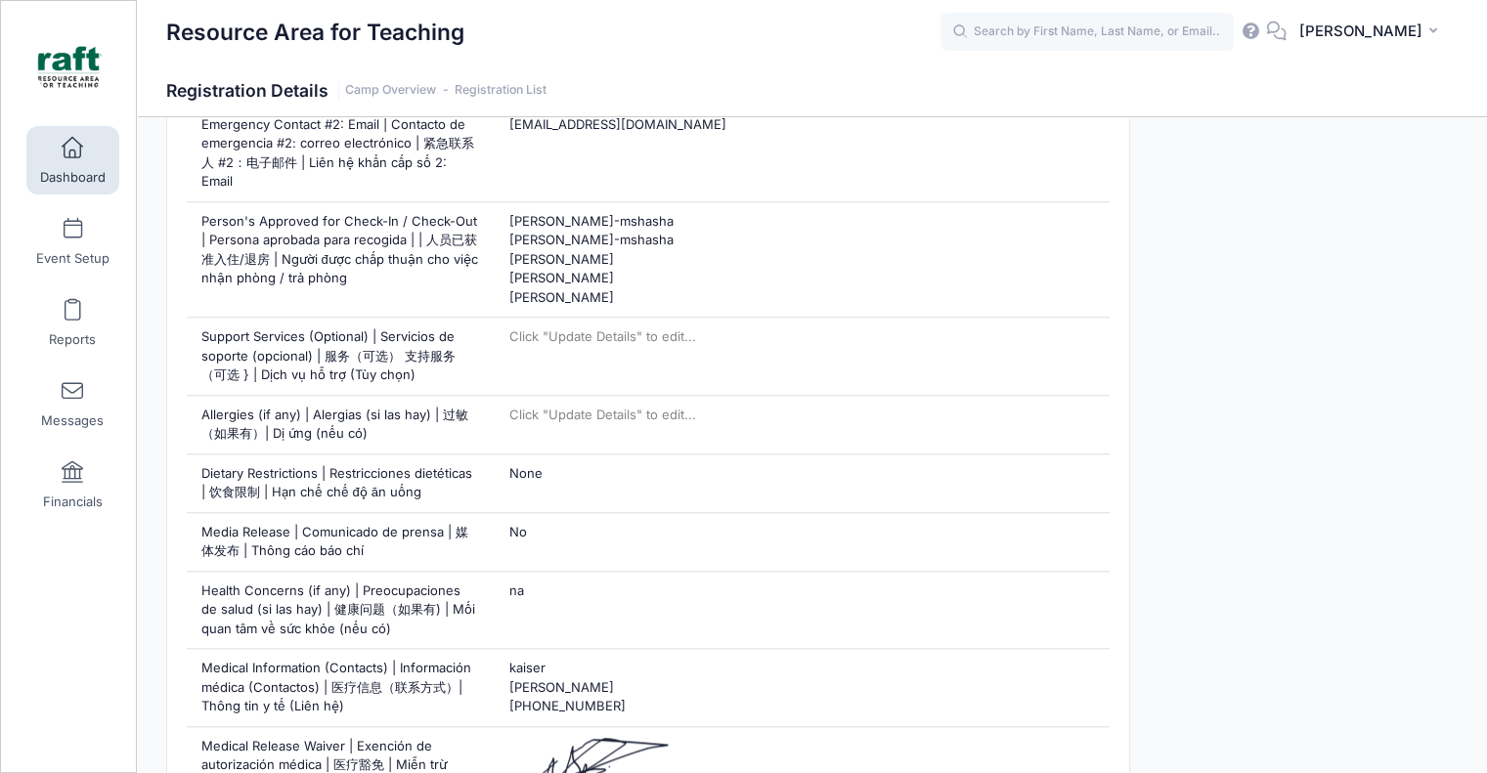
drag, startPoint x: 1083, startPoint y: 54, endPoint x: 1068, endPoint y: 40, distance: 20.8
click at [1083, 54] on div "AQ [PERSON_NAME] My Profile My Events My Registrations Settings Announcements H…" at bounding box center [1199, 32] width 517 height 45
click at [1064, 38] on input "text" at bounding box center [1087, 32] width 293 height 39
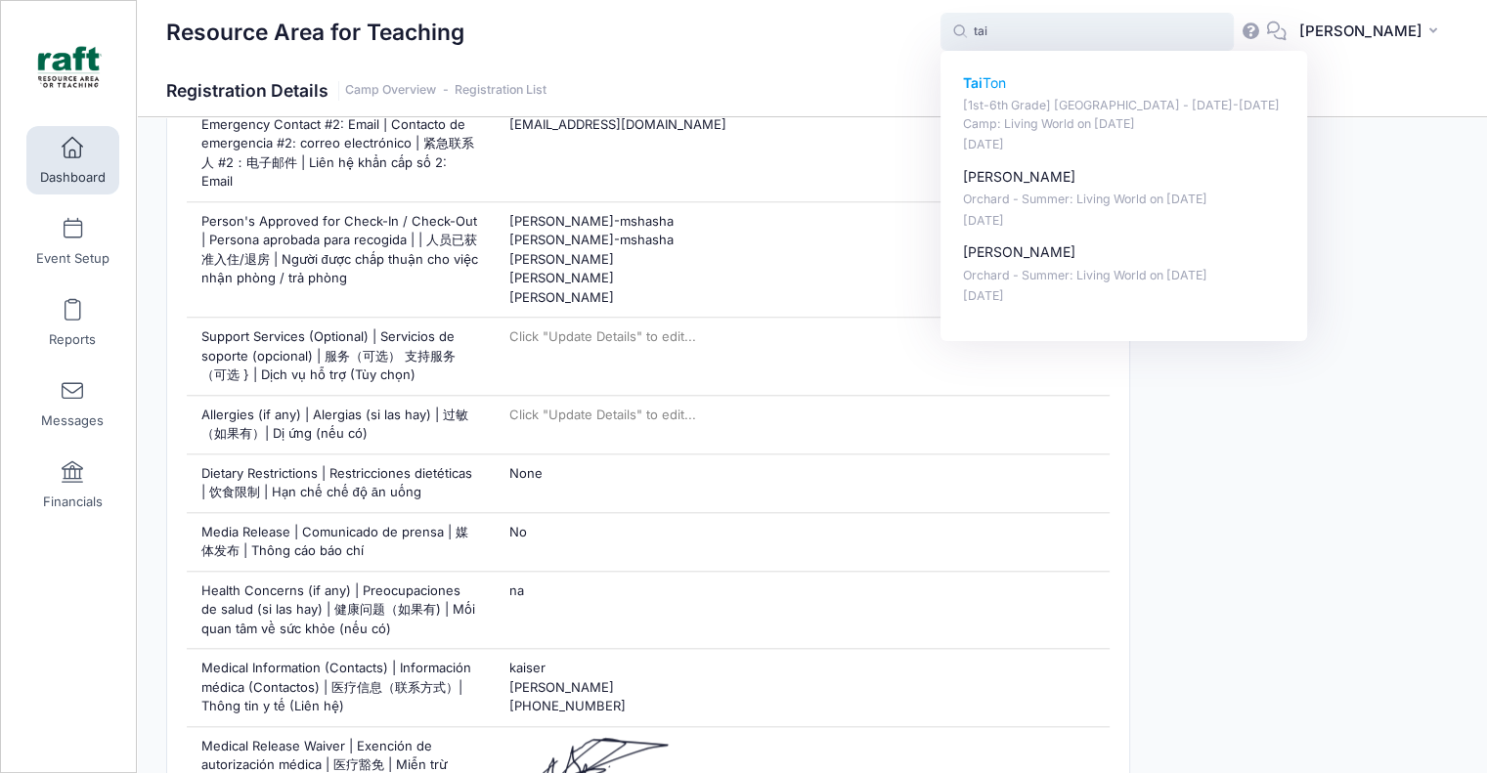
click at [1068, 73] on p "Tai Ton" at bounding box center [1124, 83] width 323 height 21
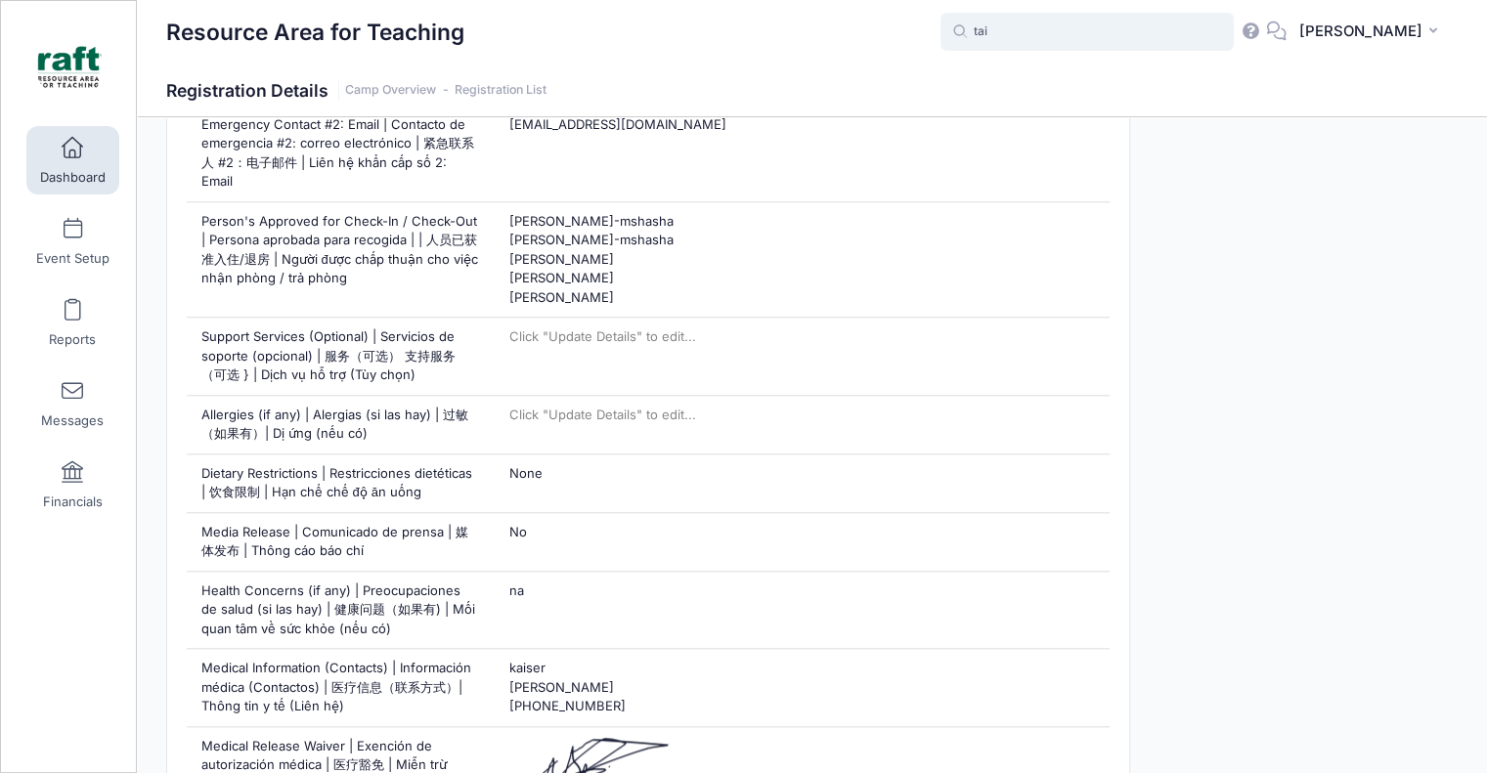
type input "Tai Ton ([1st-6th Grade] Berryessa - Oct 6-10 Camp: Living World, Oct-06, 2025)"
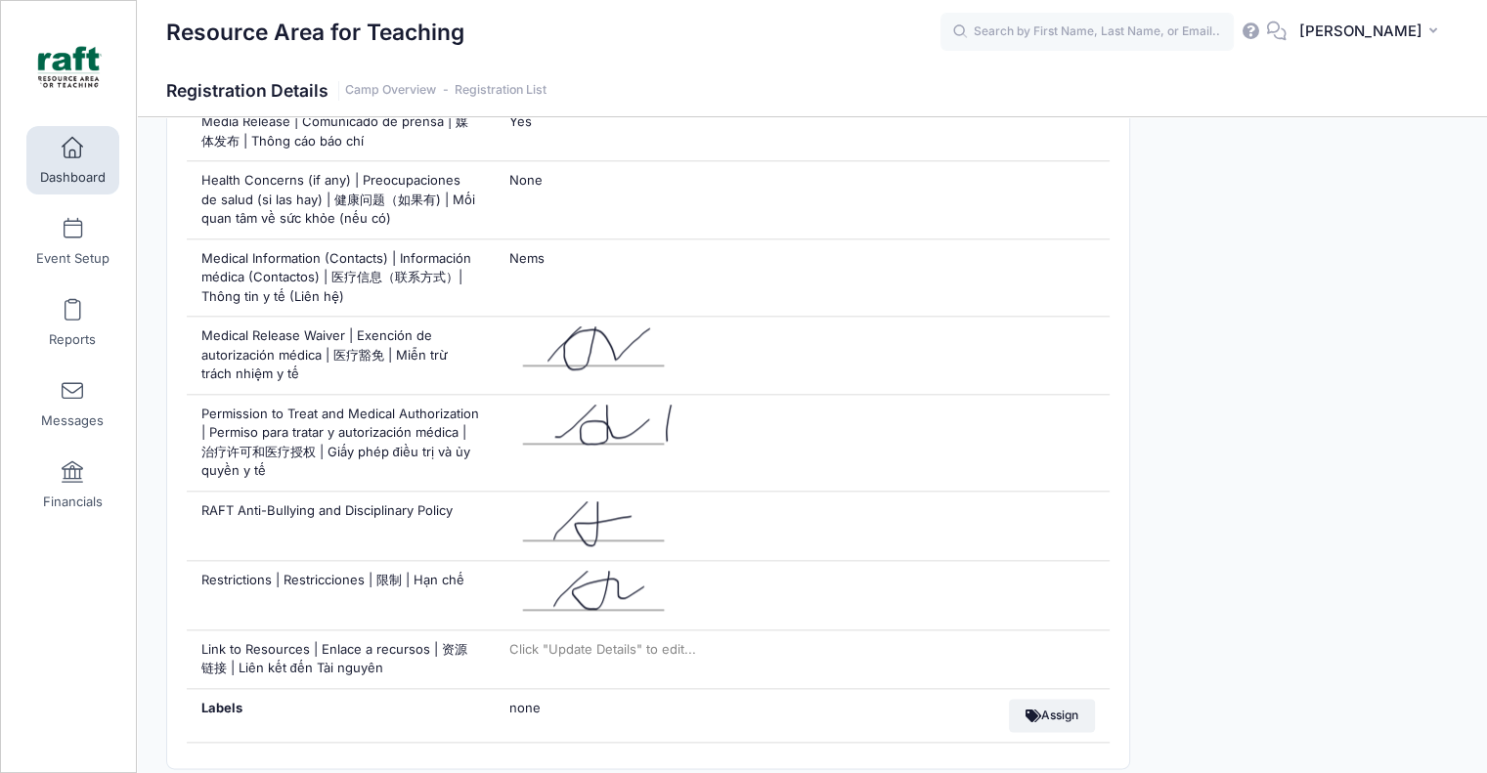
scroll to position [1858, 0]
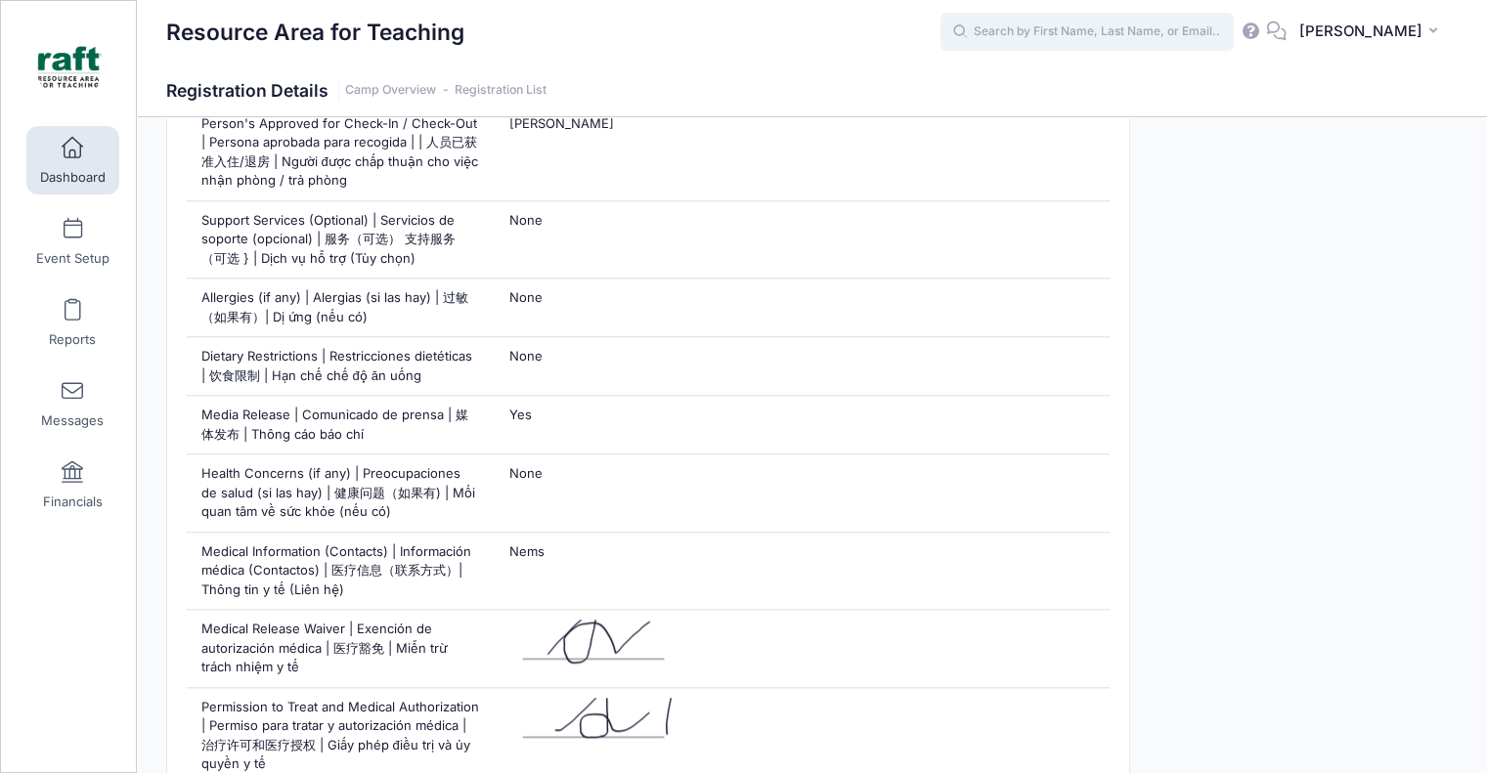
click at [1125, 32] on input "text" at bounding box center [1087, 32] width 293 height 39
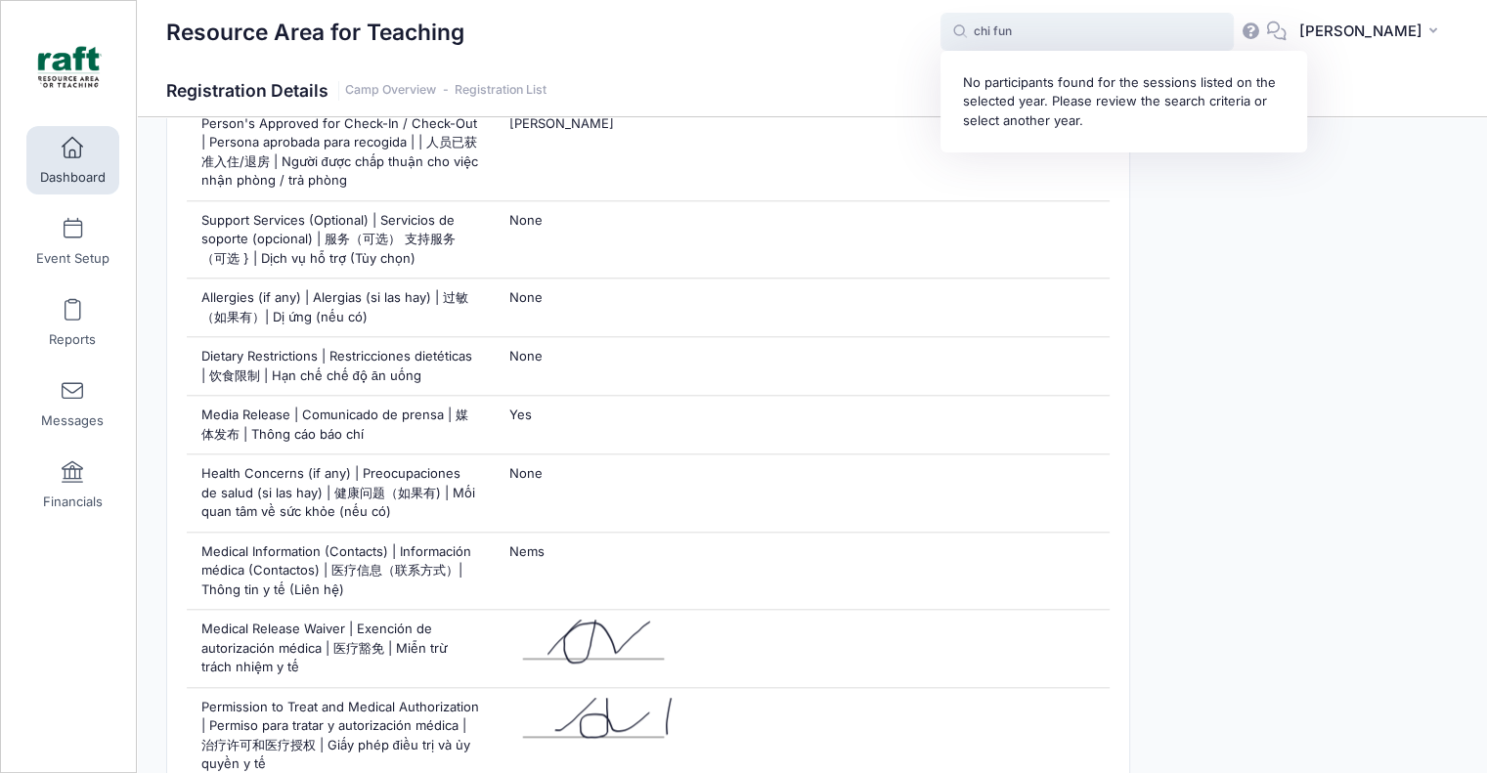
click at [1053, 38] on input "chi fun" at bounding box center [1087, 32] width 293 height 39
paste input "[EMAIL_ADDRESS][DOMAIN_NAME]"
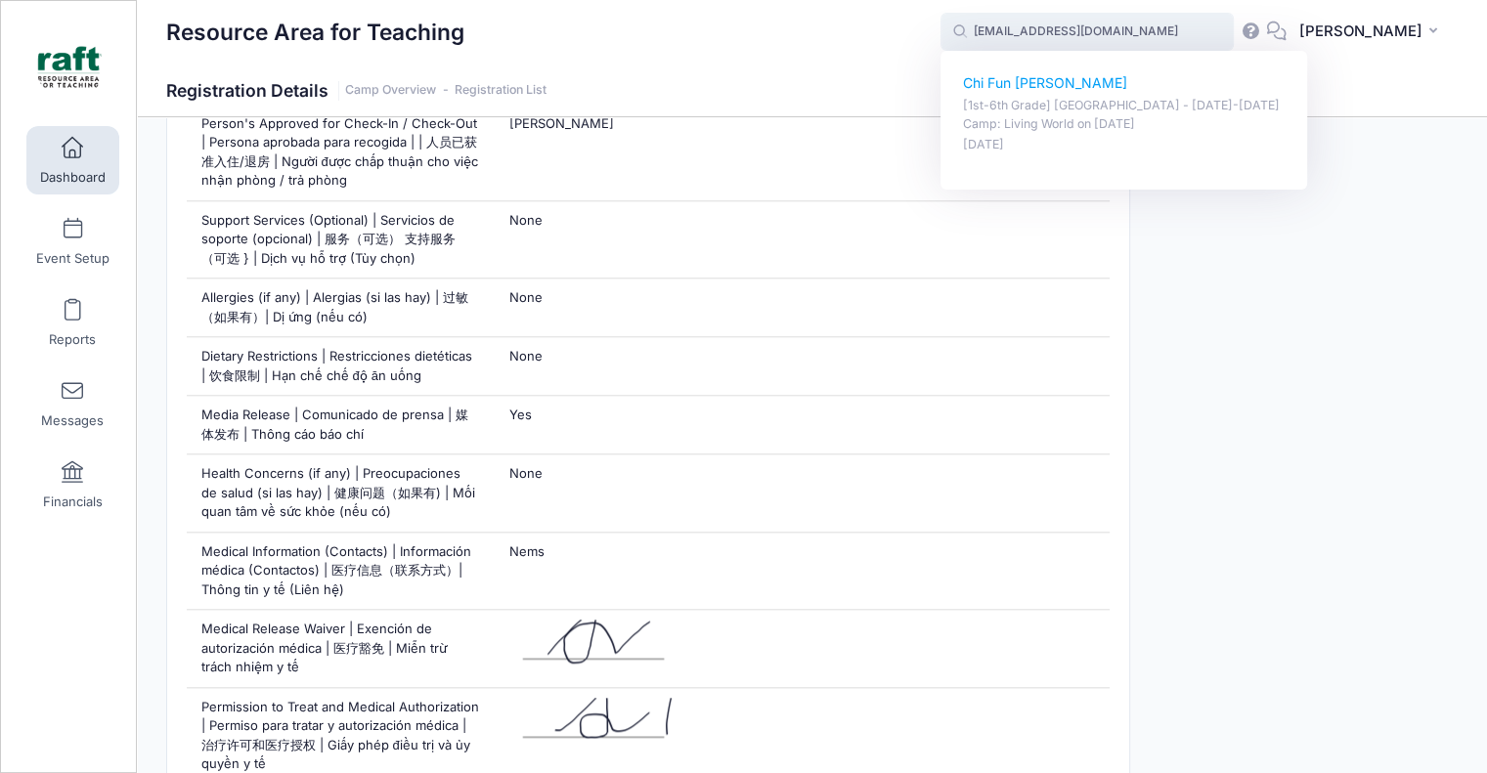
click at [1060, 81] on p "Chi Fun Darren Ng" at bounding box center [1124, 83] width 323 height 21
type input "Chi Fun Darren Ng ([1st-6th Grade] Berryessa - Oct 6-10 Camp: Living World, Oct…"
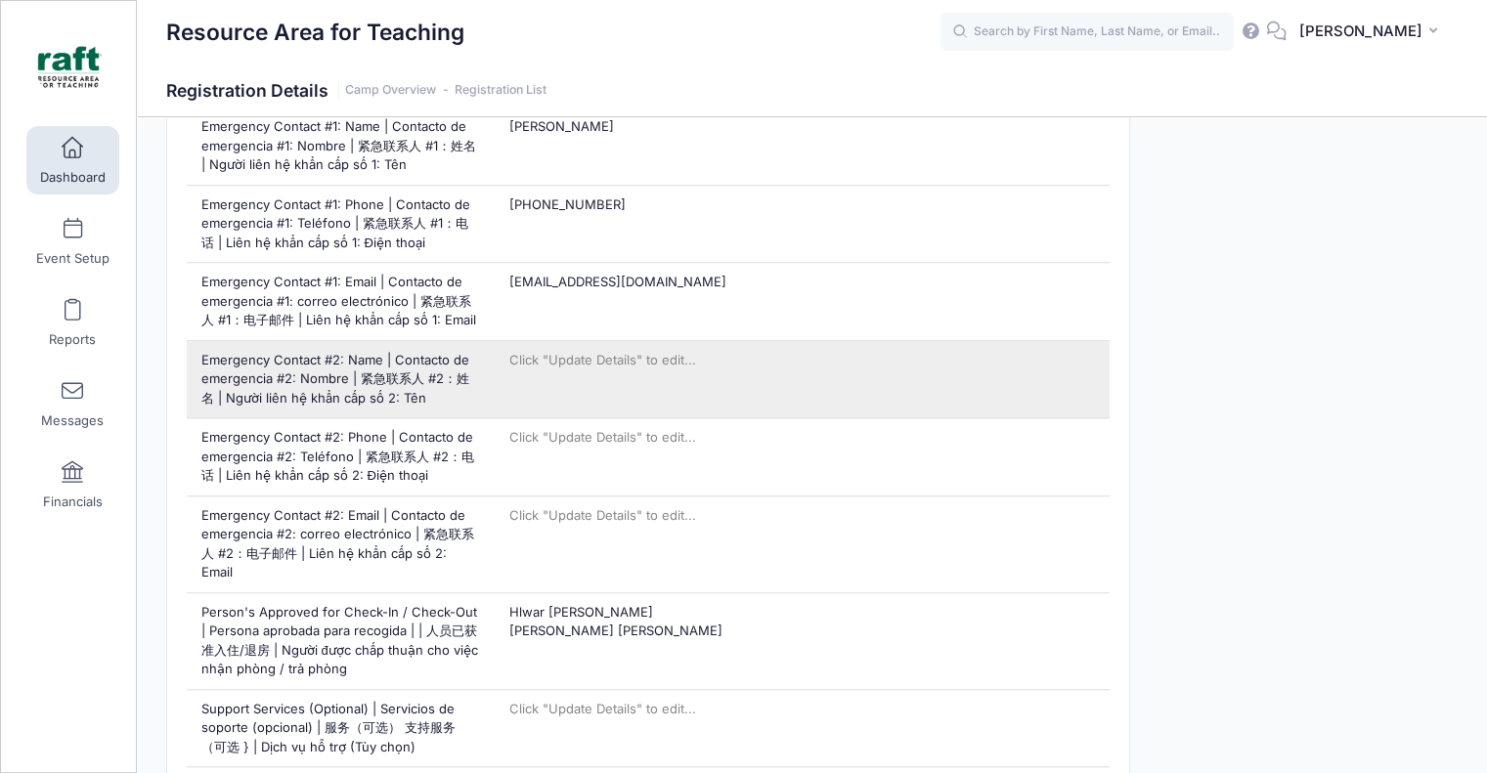
scroll to position [1662, 0]
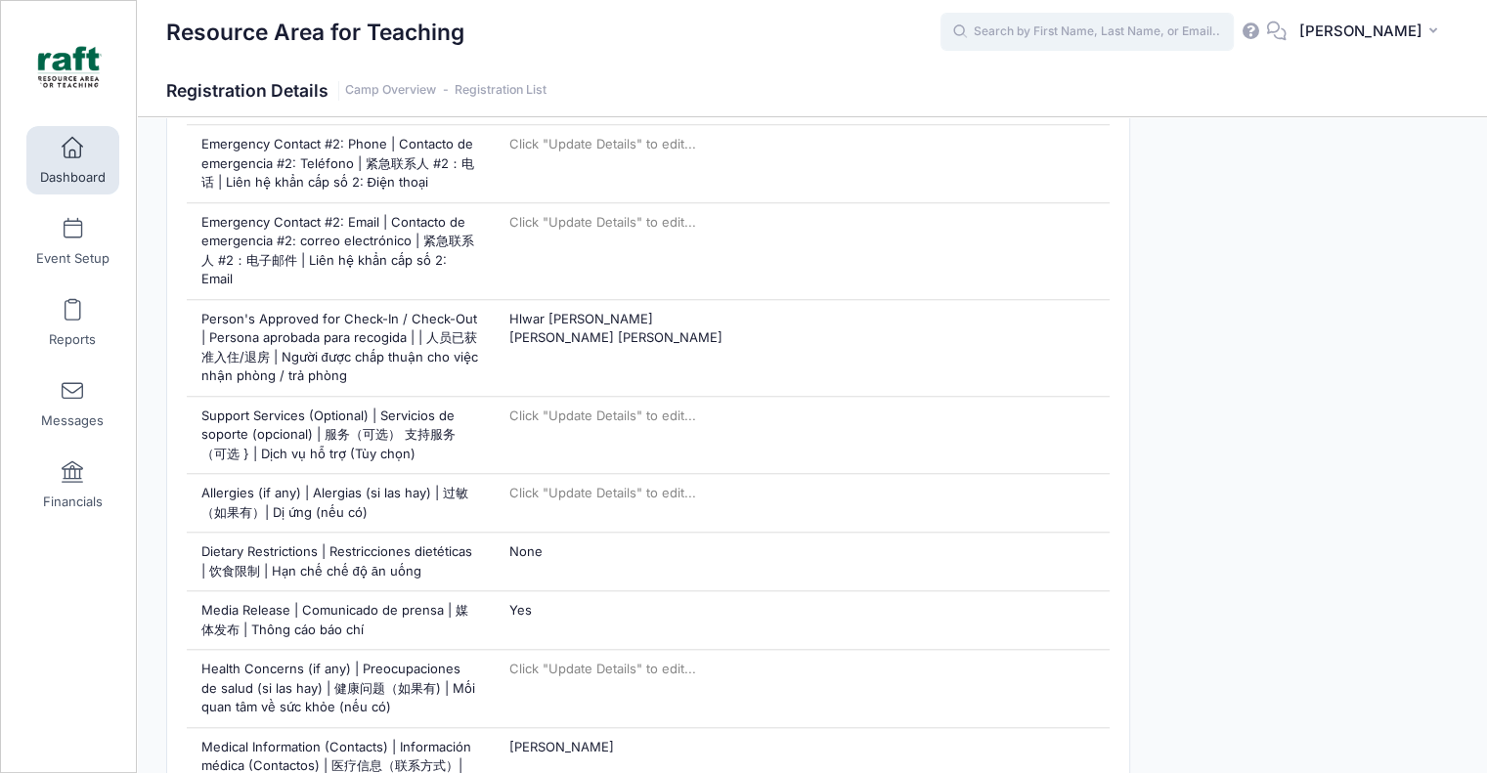
click at [1177, 40] on input "text" at bounding box center [1087, 32] width 293 height 39
click at [1150, 32] on input "jen hama" at bounding box center [1087, 32] width 293 height 39
click at [1039, 38] on input "jen hama" at bounding box center [1087, 32] width 293 height 39
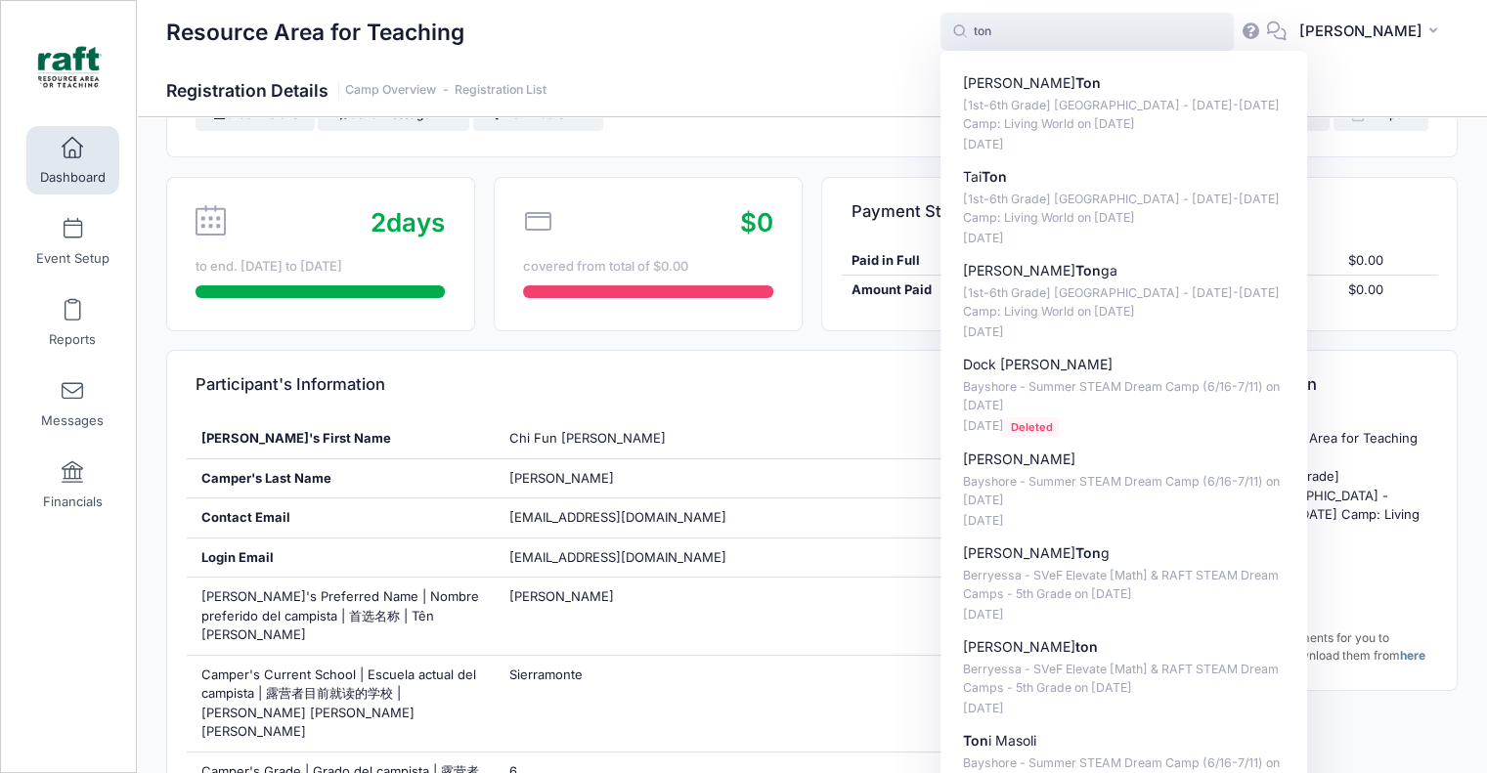
scroll to position [98, 0]
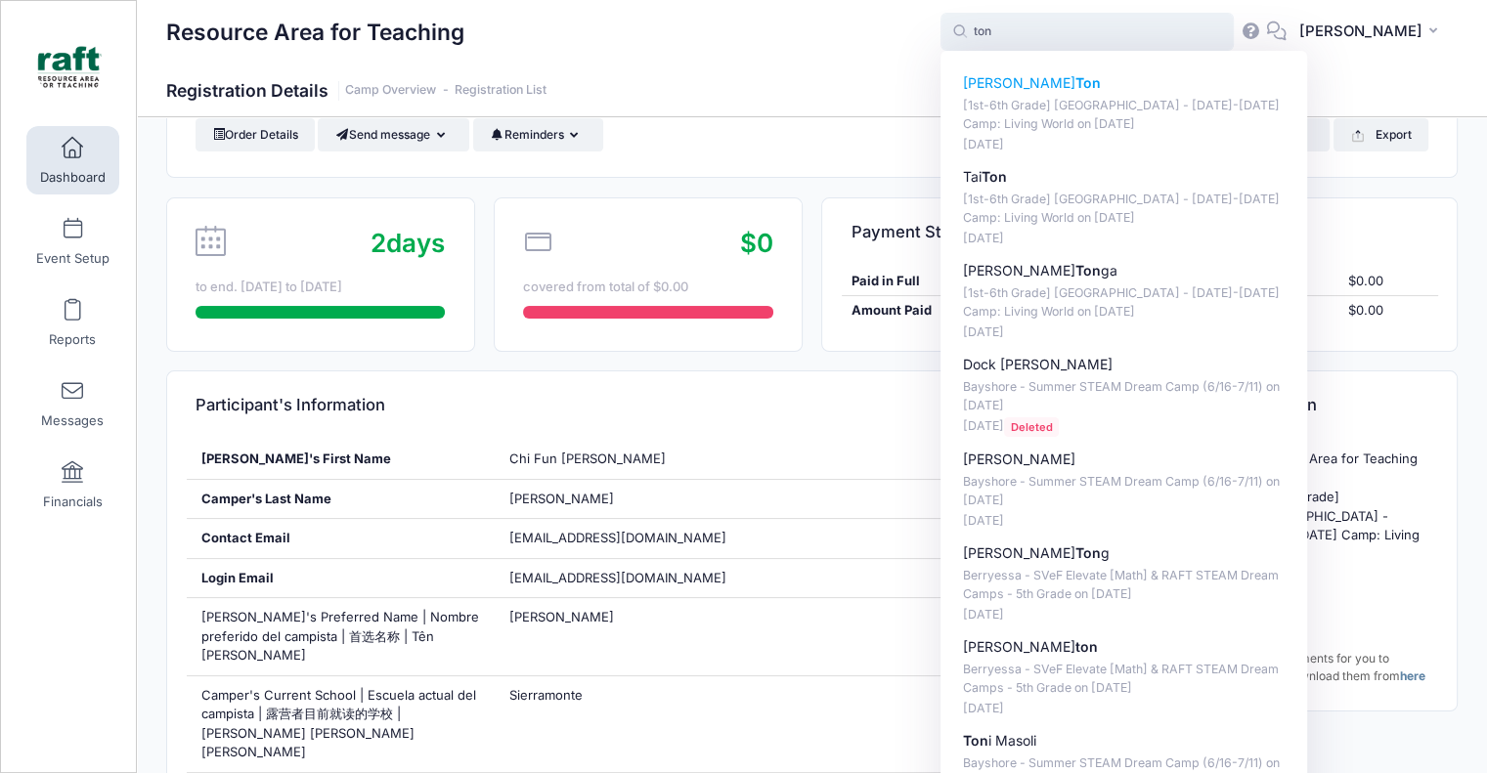
click at [1079, 121] on p "[1st-6th Grade] Berryessa - Oct 6-10 Camp: Living World on Oct-06, 2025" at bounding box center [1124, 115] width 323 height 36
type input "Toan Ton ([1st-6th Grade] Berryessa - Oct 6-10 Camp: Living World, Oct-06, 2025)"
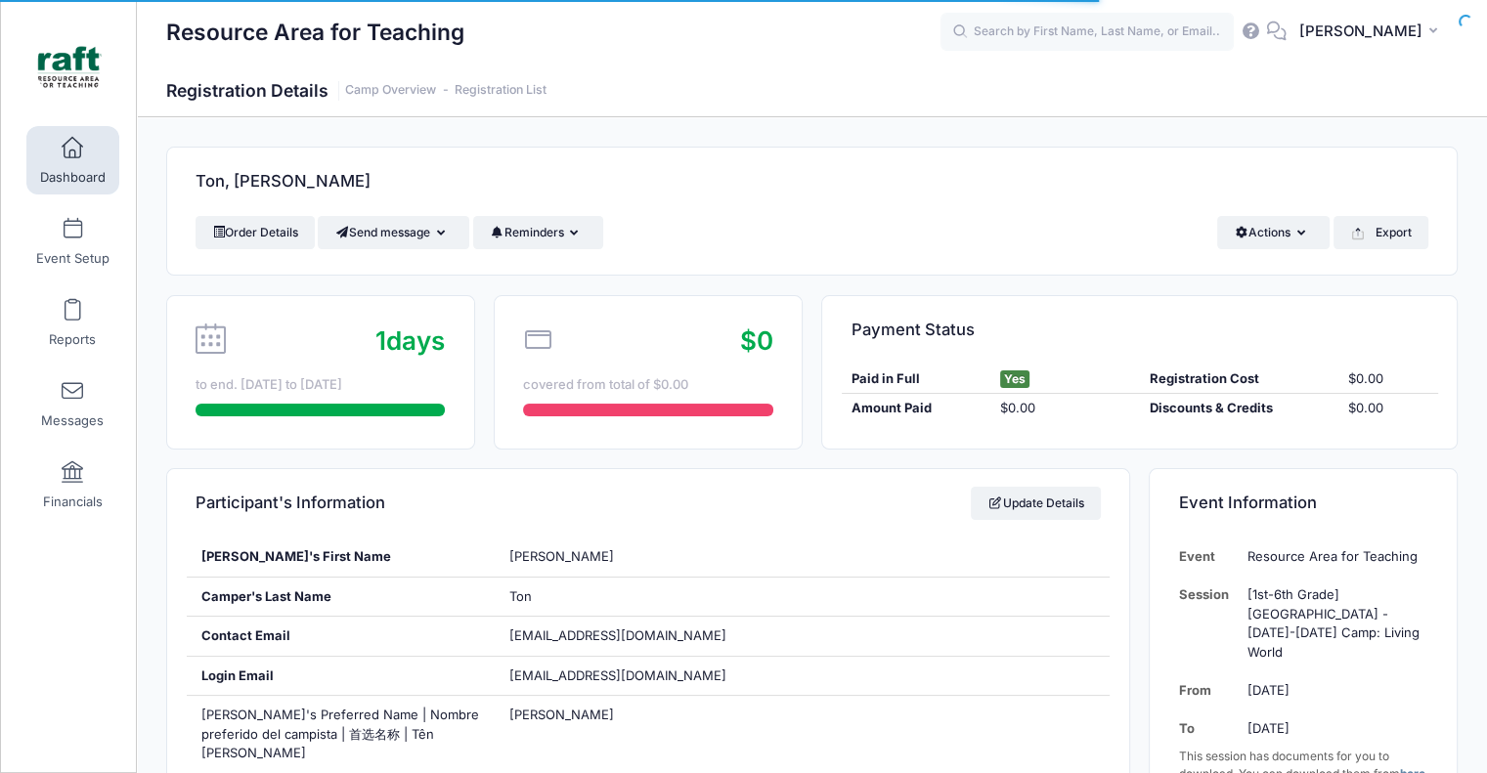
scroll to position [196, 0]
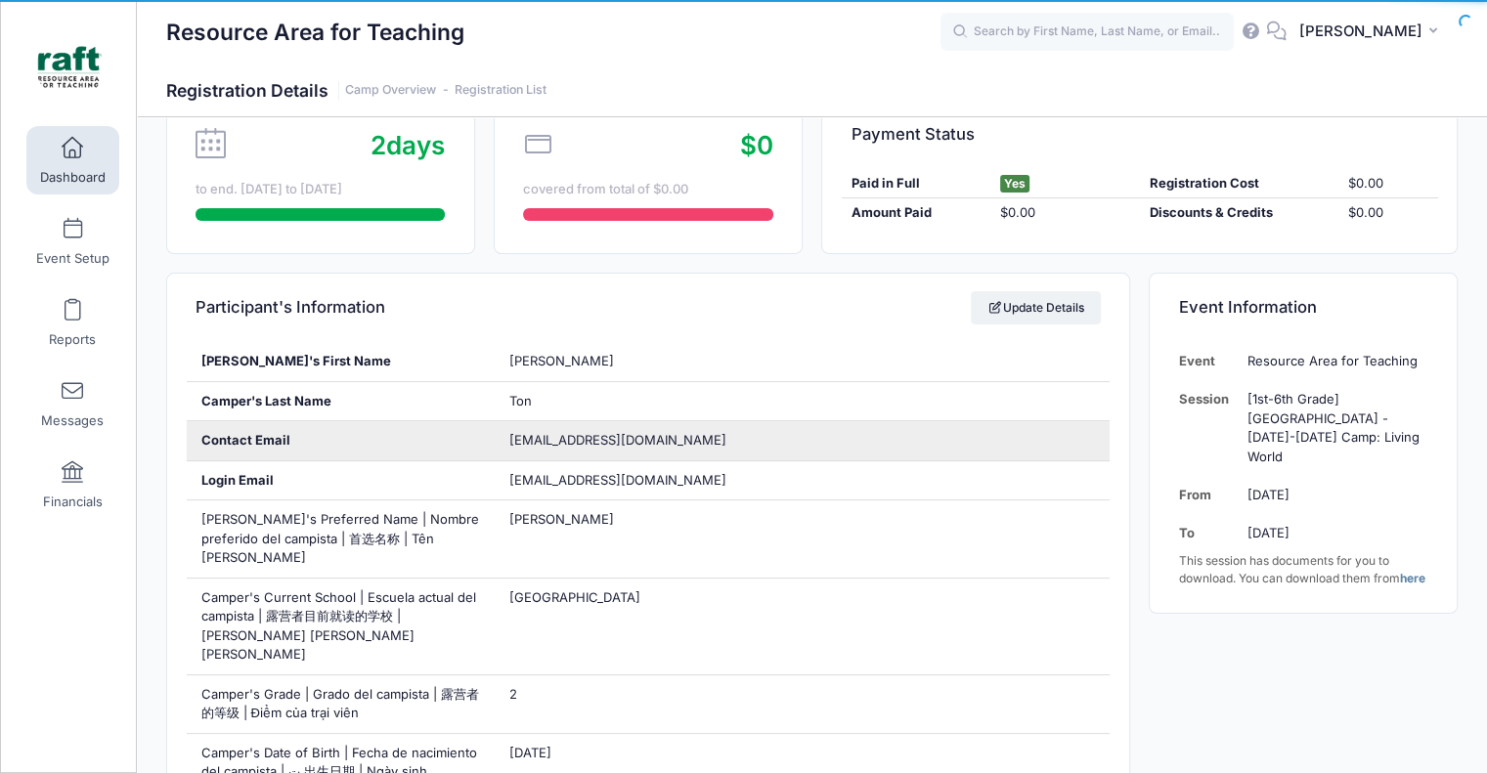
drag, startPoint x: 553, startPoint y: 451, endPoint x: 556, endPoint y: 429, distance: 21.7
click at [553, 450] on div "[EMAIL_ADDRESS][DOMAIN_NAME]" at bounding box center [802, 440] width 616 height 39
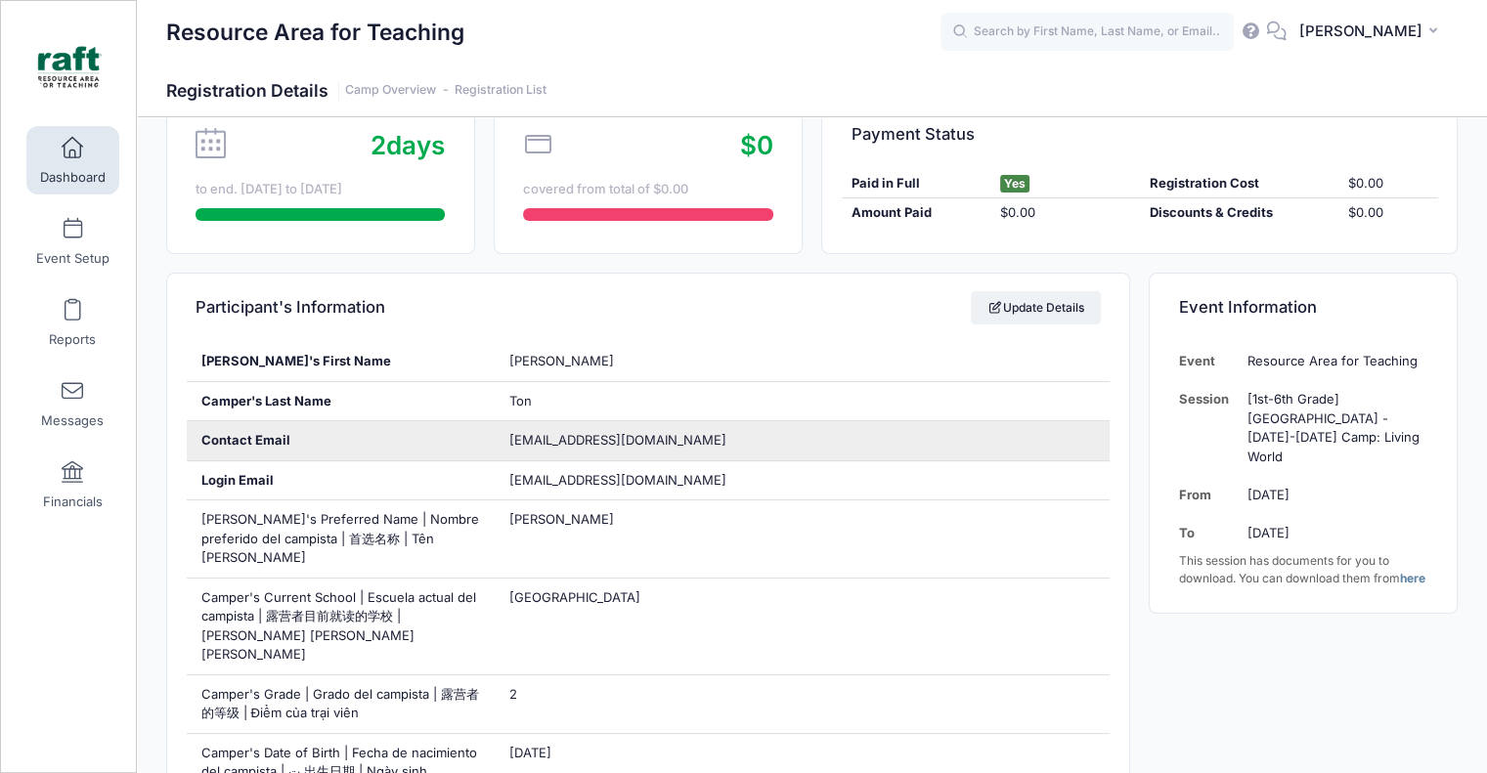
click at [556, 429] on div "[EMAIL_ADDRESS][DOMAIN_NAME]" at bounding box center [802, 440] width 616 height 39
copy div "[EMAIL_ADDRESS][DOMAIN_NAME]"
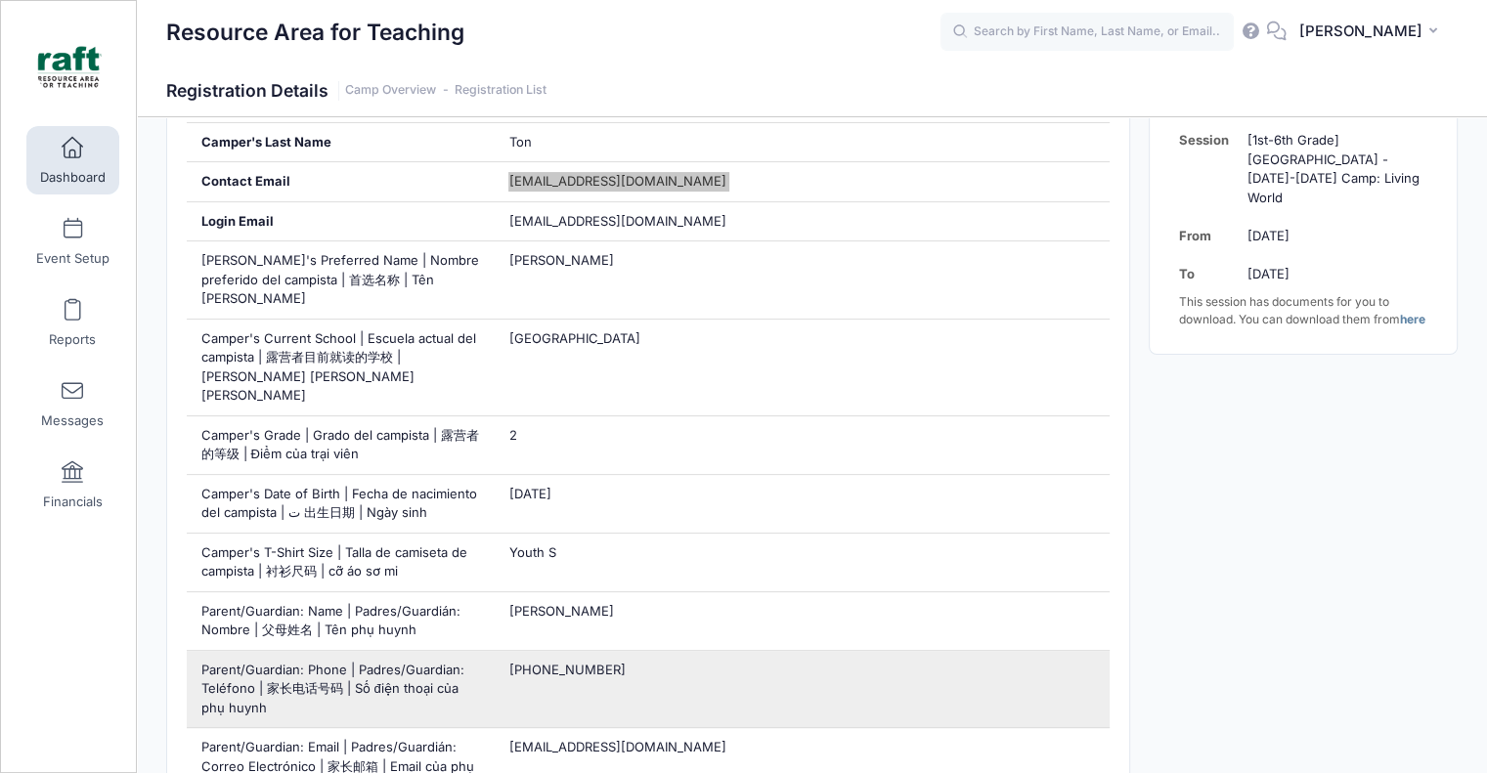
scroll to position [489, 0]
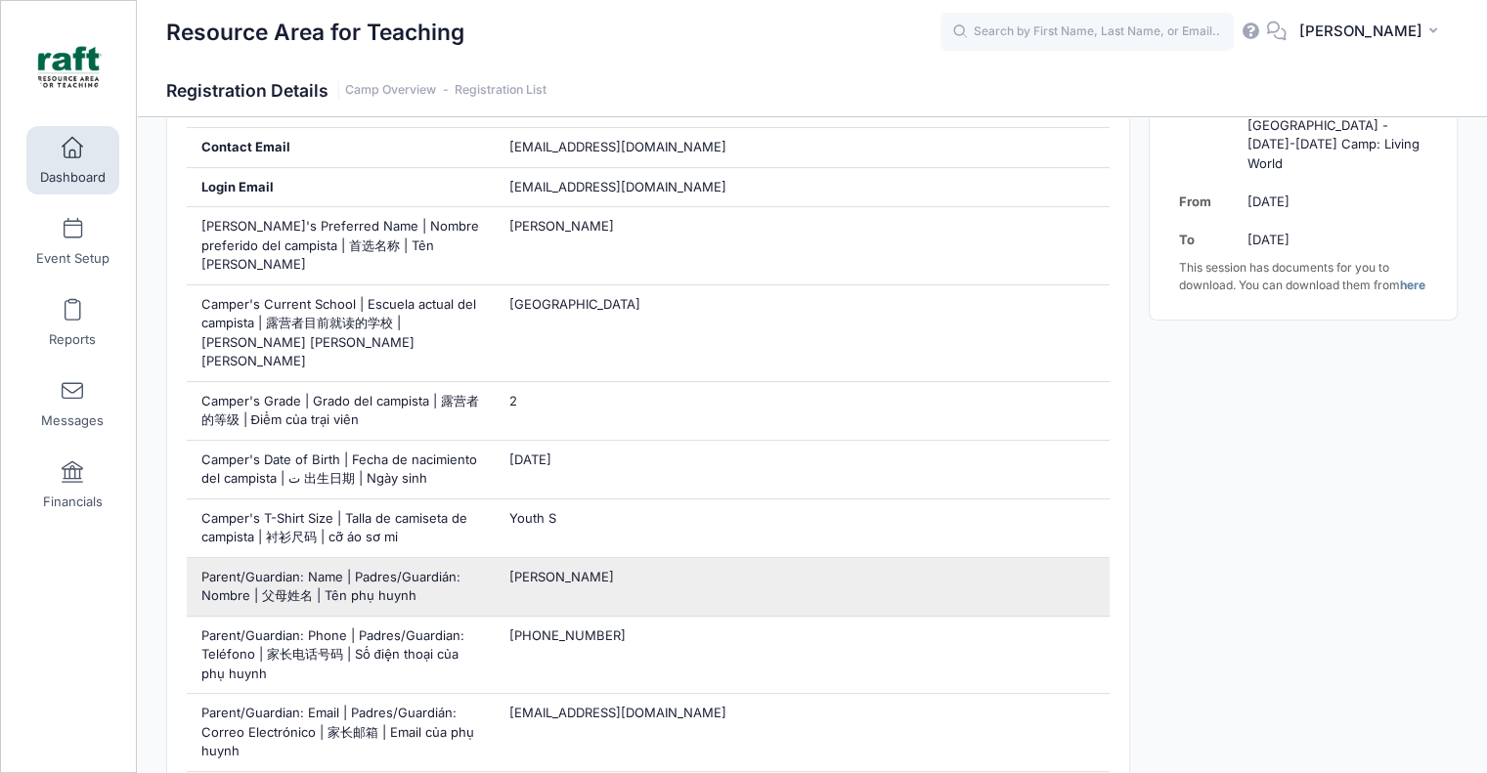
click at [561, 558] on div "Ai Tran" at bounding box center [802, 587] width 616 height 58
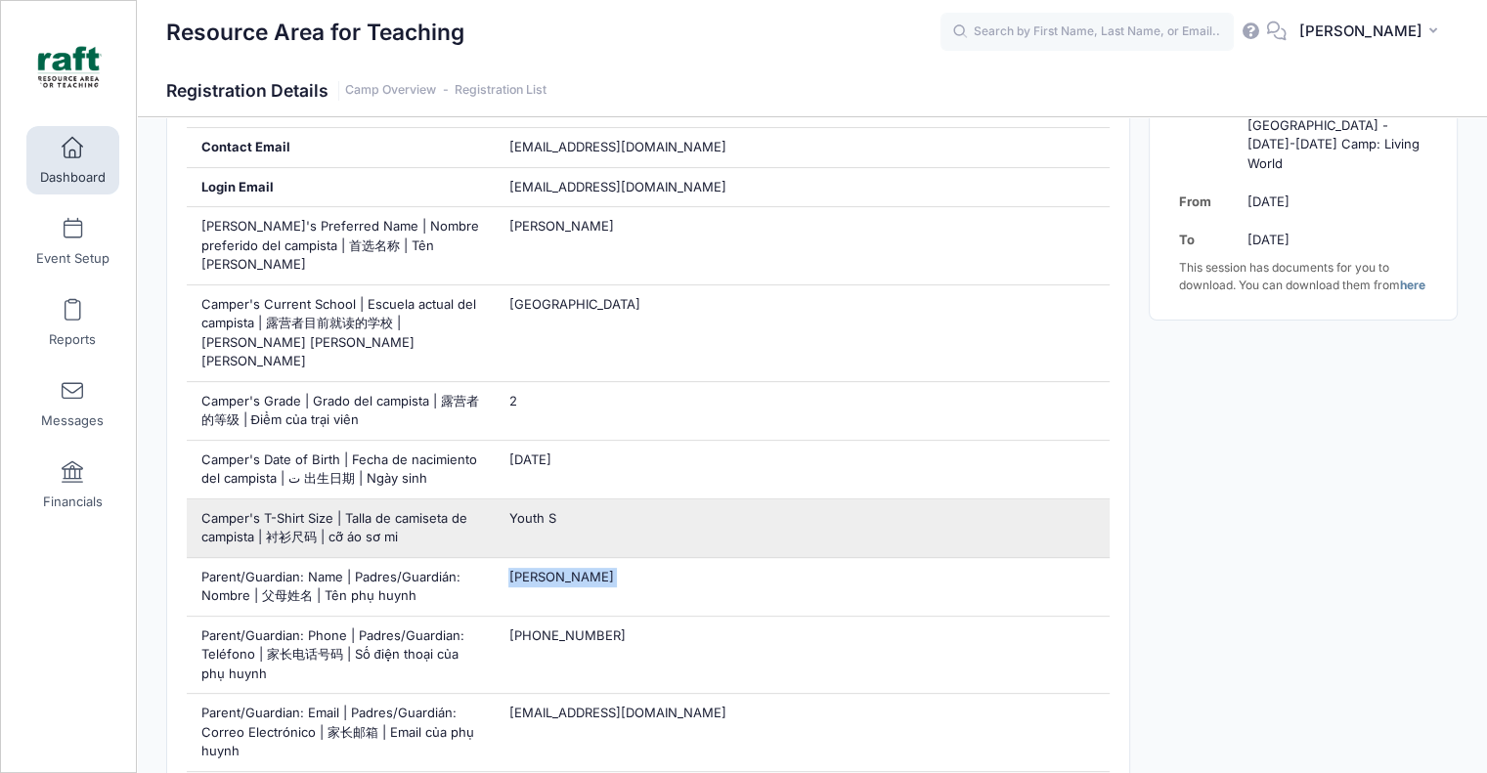
copy div "Ai Tran"
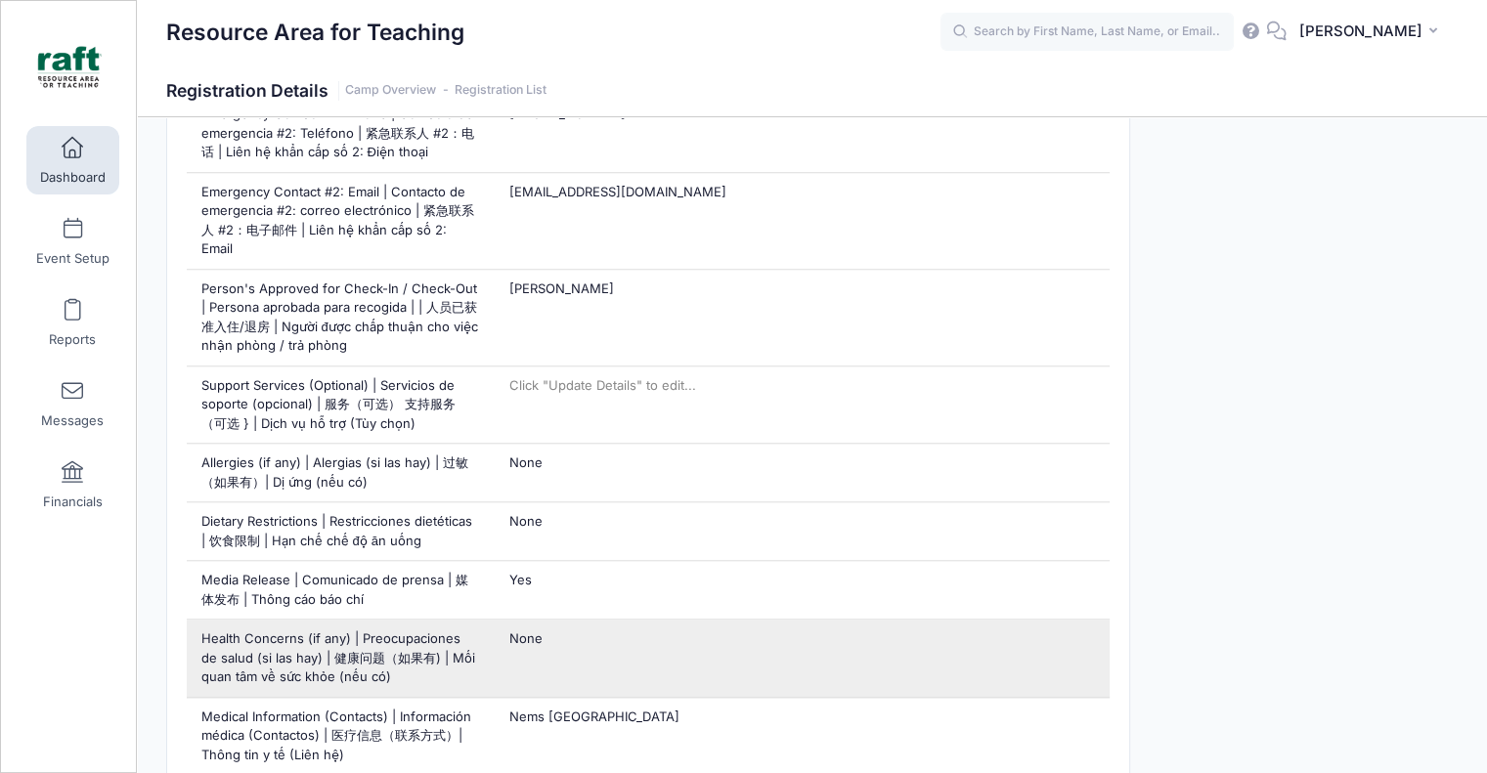
scroll to position [1662, 0]
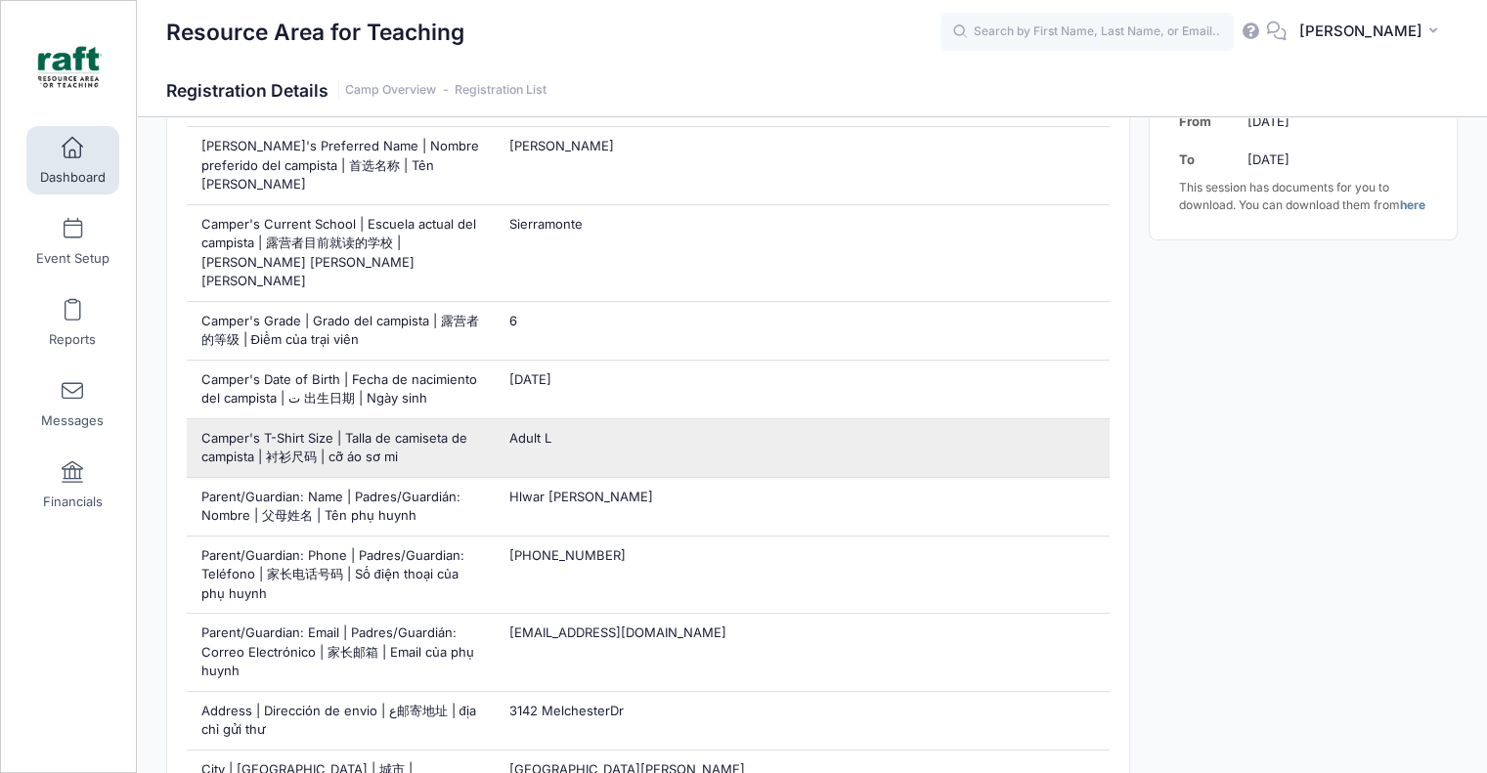
scroll to position [587, 0]
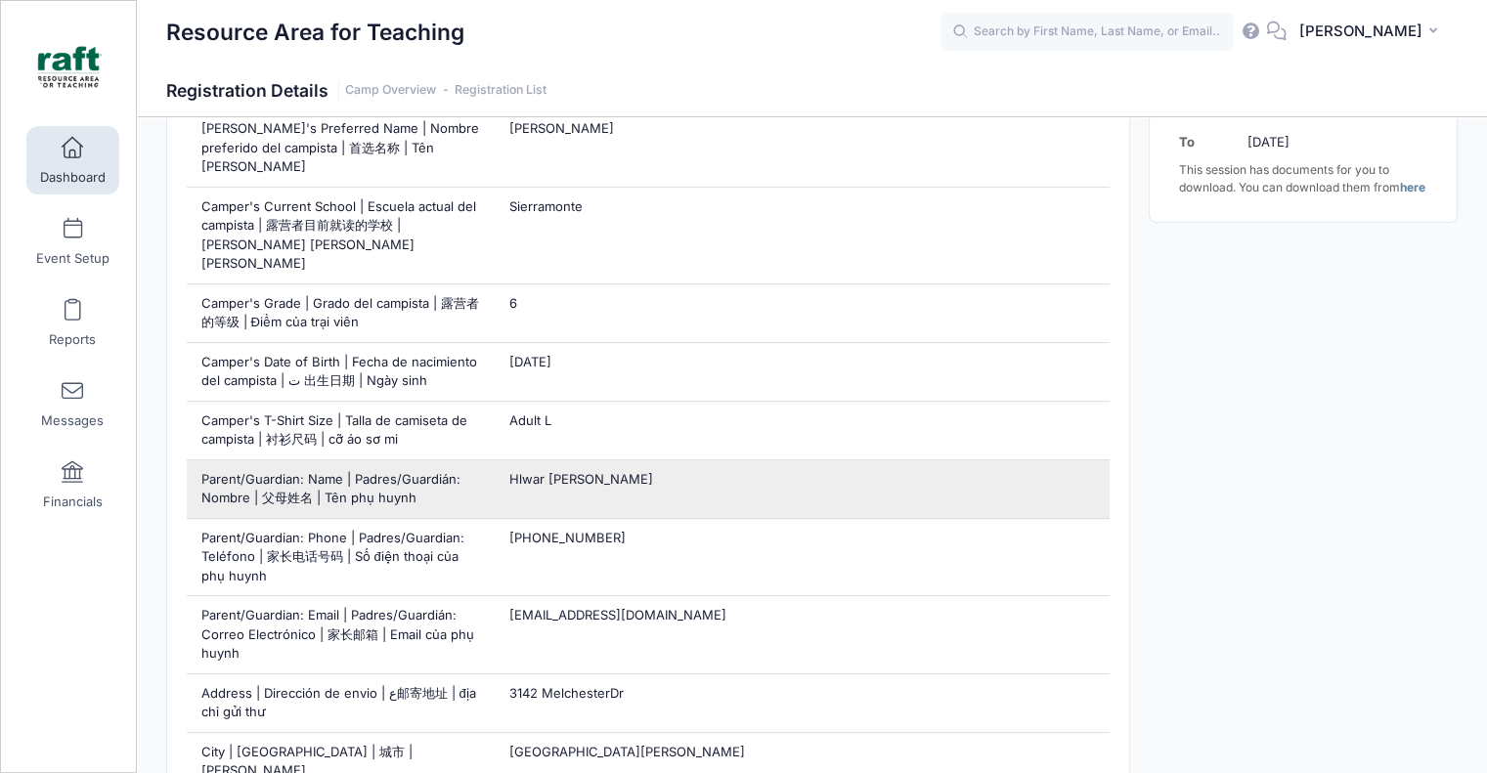
click at [562, 471] on span "Hlwar Hein Hsu" at bounding box center [580, 479] width 144 height 16
copy div "Hlwar Hein Hsu"
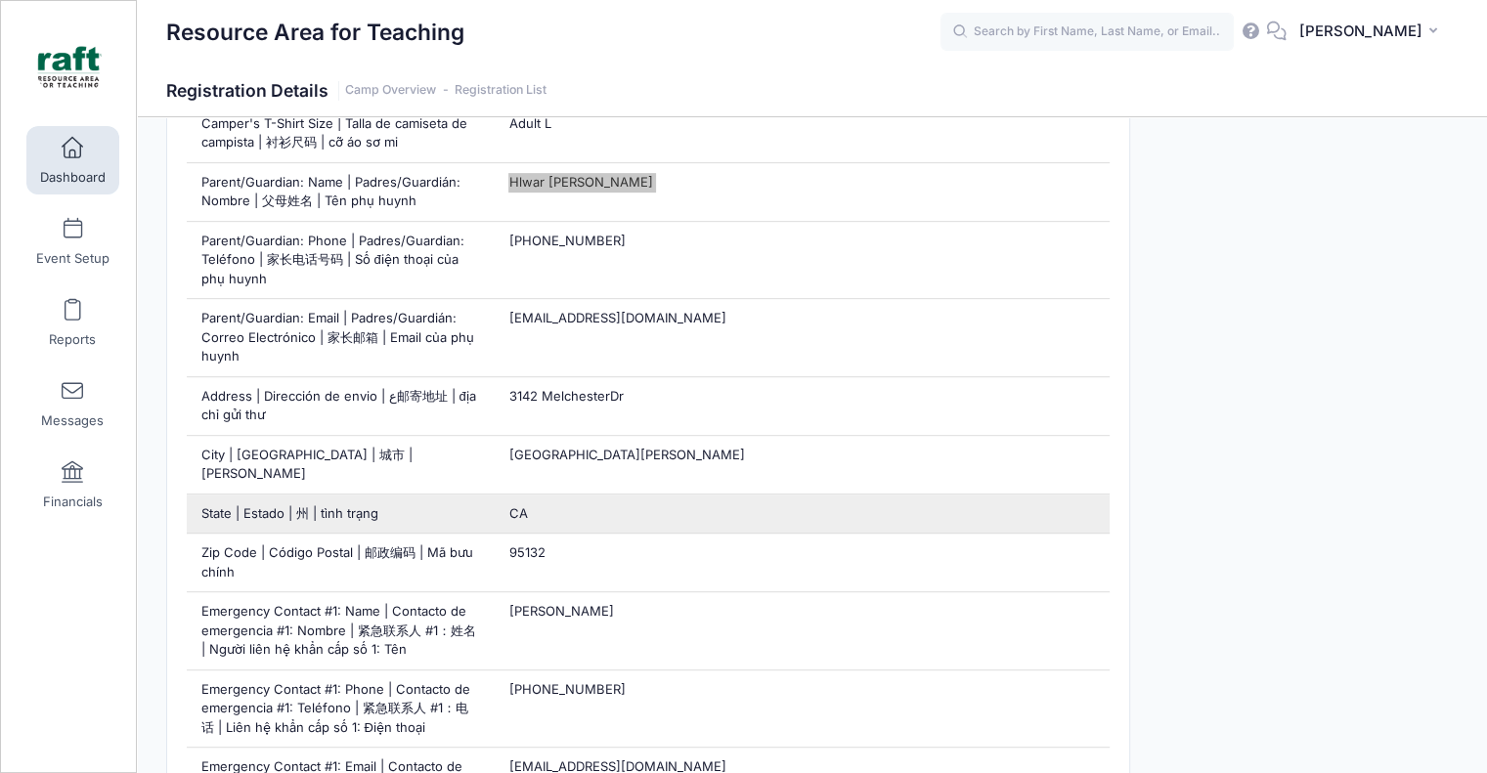
scroll to position [978, 0]
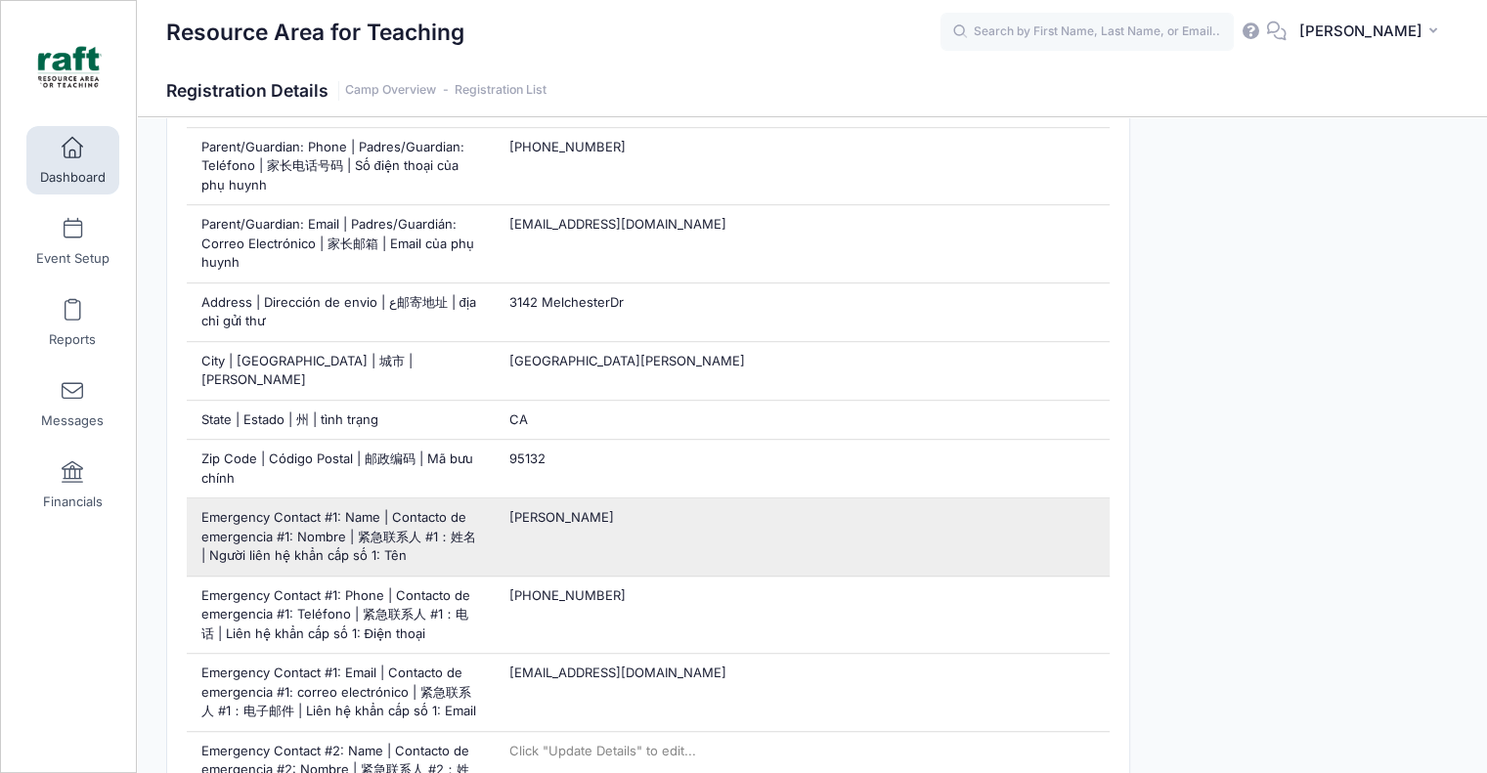
click at [567, 499] on div "Ricky Ng" at bounding box center [802, 537] width 616 height 77
copy div "Ricky Ng"
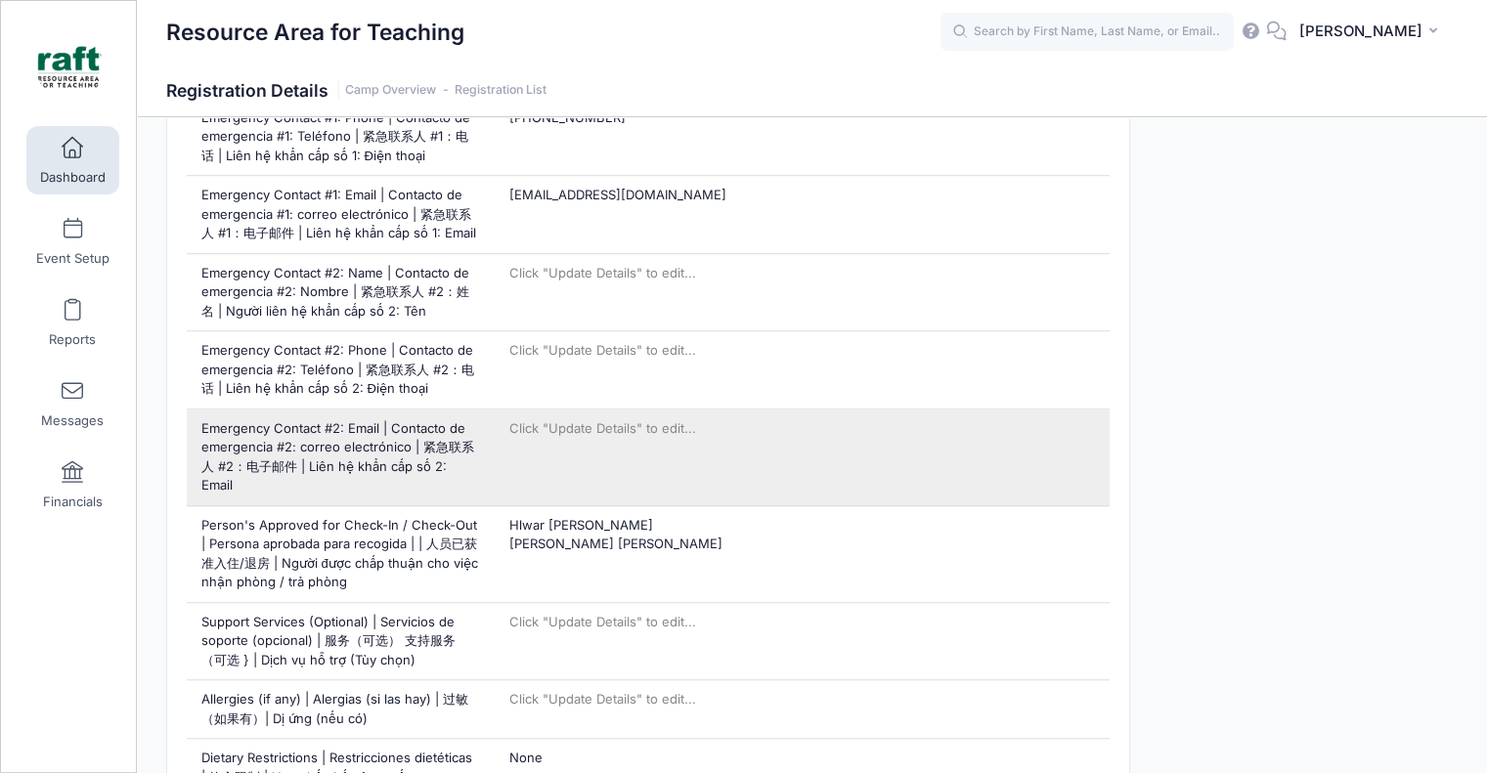
scroll to position [1467, 0]
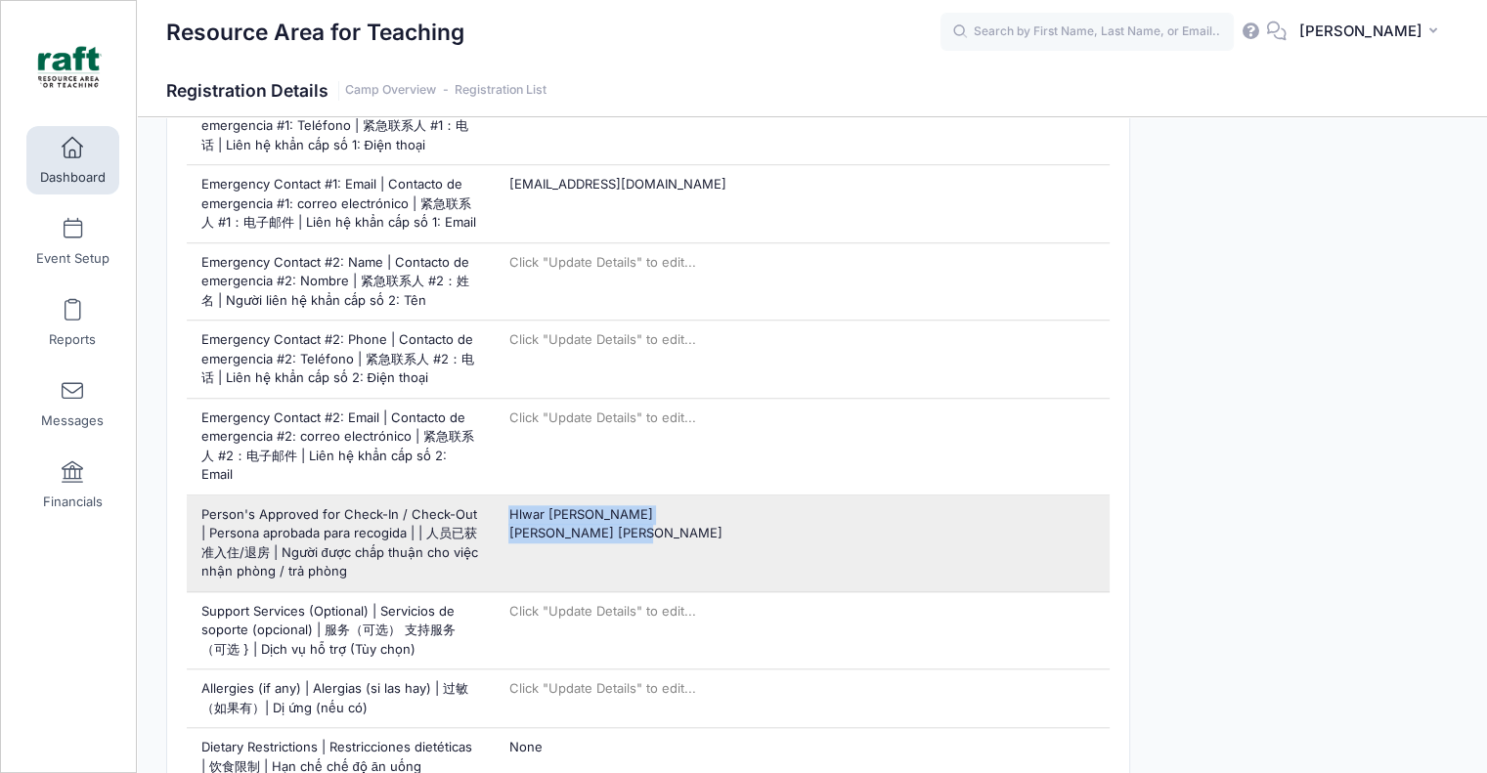
drag, startPoint x: 640, startPoint y: 463, endPoint x: 508, endPoint y: 431, distance: 135.9
click at [508, 496] on div "Hlwar Hein Hsu Ricky Wang Heng Ng" at bounding box center [802, 544] width 616 height 96
copy span "Hlwar Hein Hsu Ricky Wang Heng Ng"
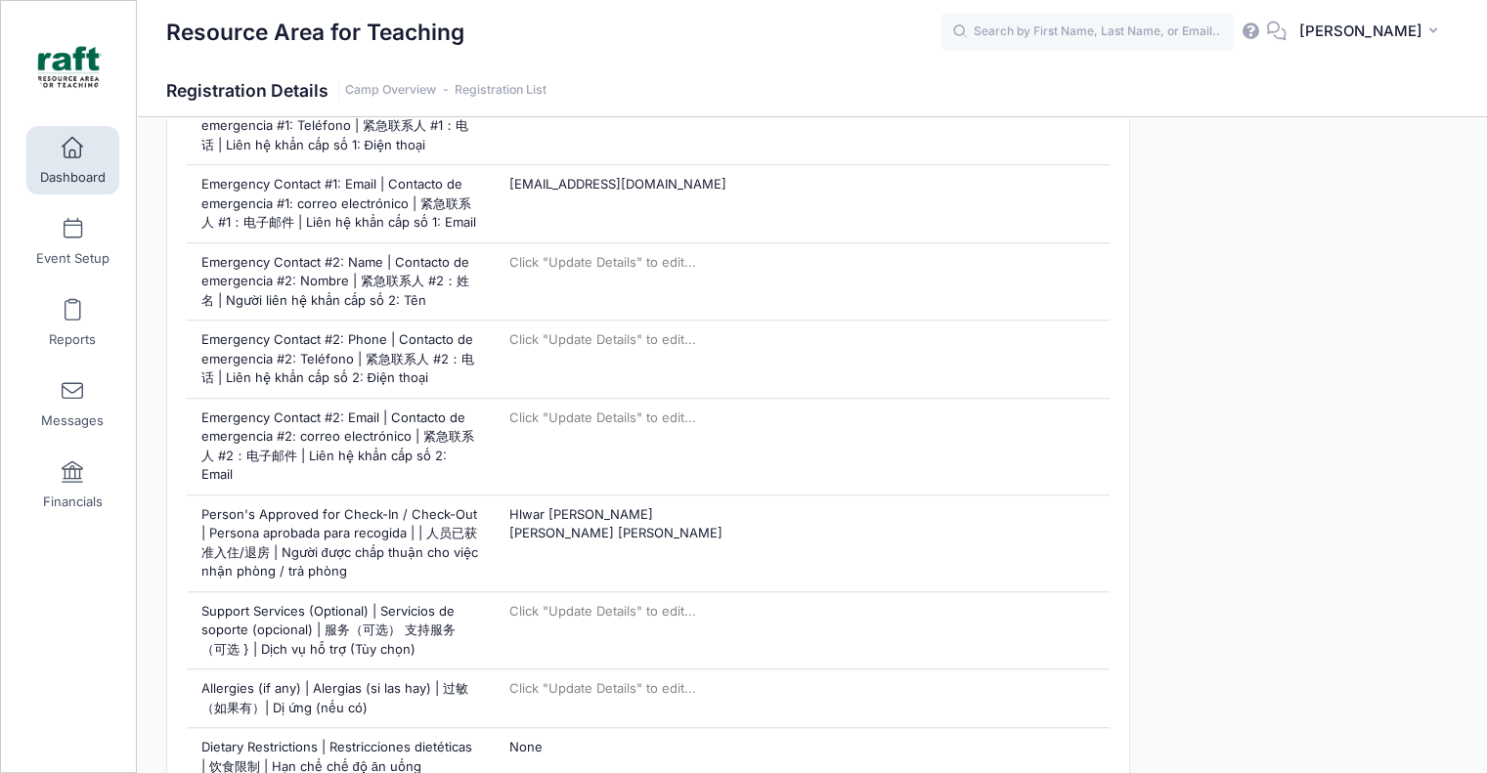
click at [1247, 11] on div "AQ Ayzha Quidit My Profile My Events My Registrations Settings Announcements He…" at bounding box center [1199, 32] width 517 height 45
click at [1234, 34] on input "text" at bounding box center [1087, 32] width 293 height 39
click at [1268, 80] on p "Vayda fujita -mshasha" at bounding box center [1124, 83] width 323 height 21
type input "Vayda fujita-mshasha ([1st-6th Grade] Berryessa - Oct 6-10 Camp: Living World, …"
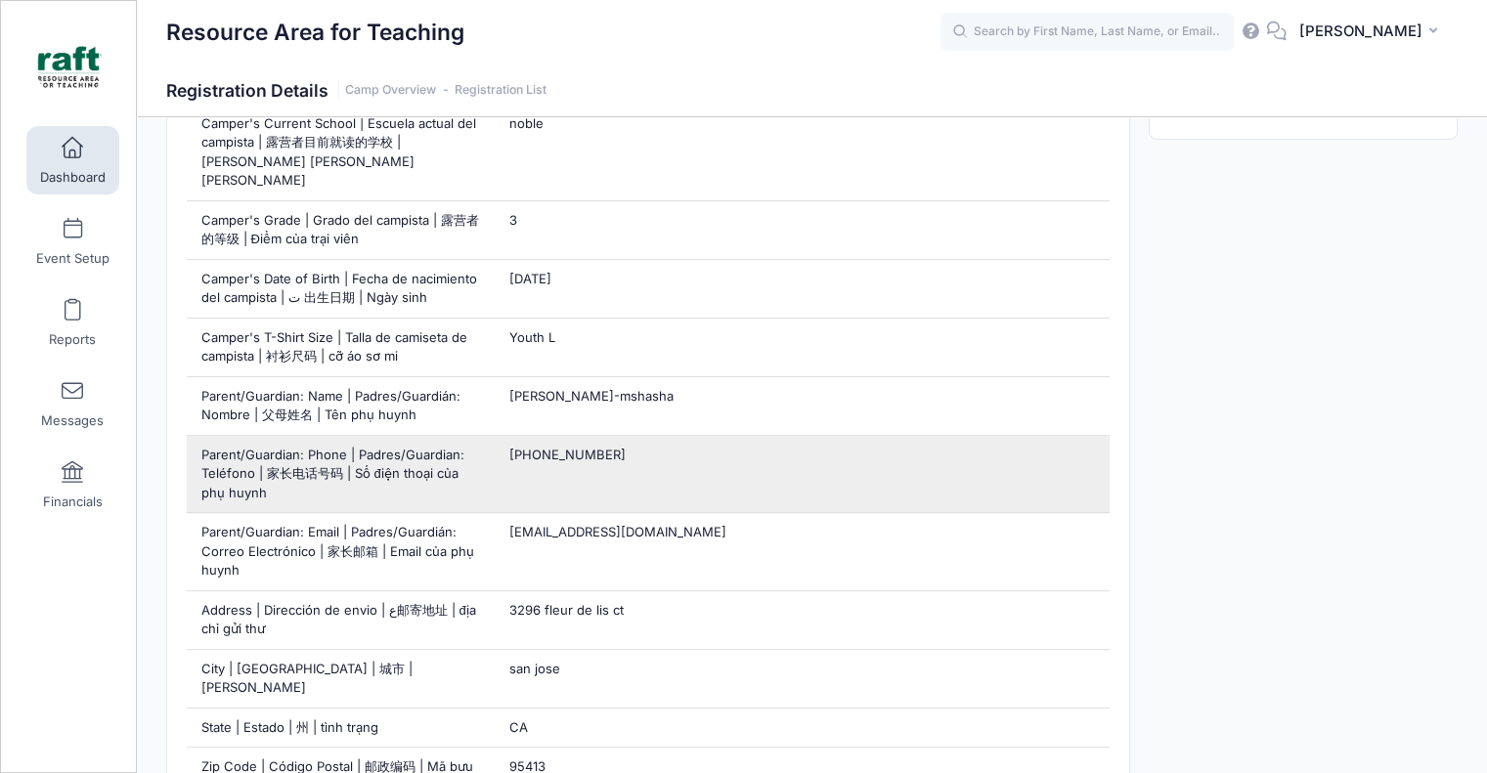
scroll to position [684, 0]
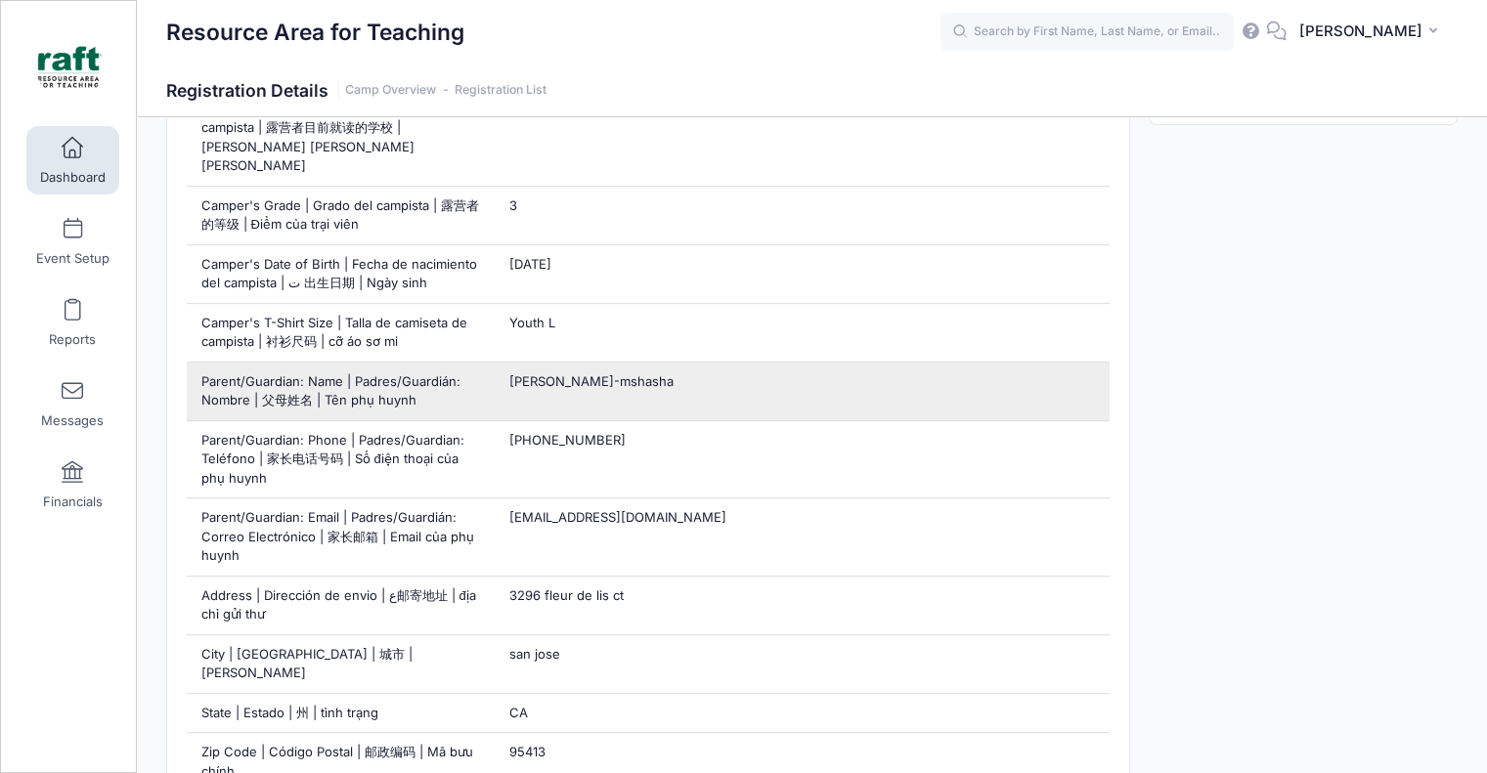
click at [575, 363] on div "ayaat fujita-mshasha" at bounding box center [802, 392] width 616 height 58
click at [574, 363] on div "ayaat fujita-mshasha" at bounding box center [802, 392] width 616 height 58
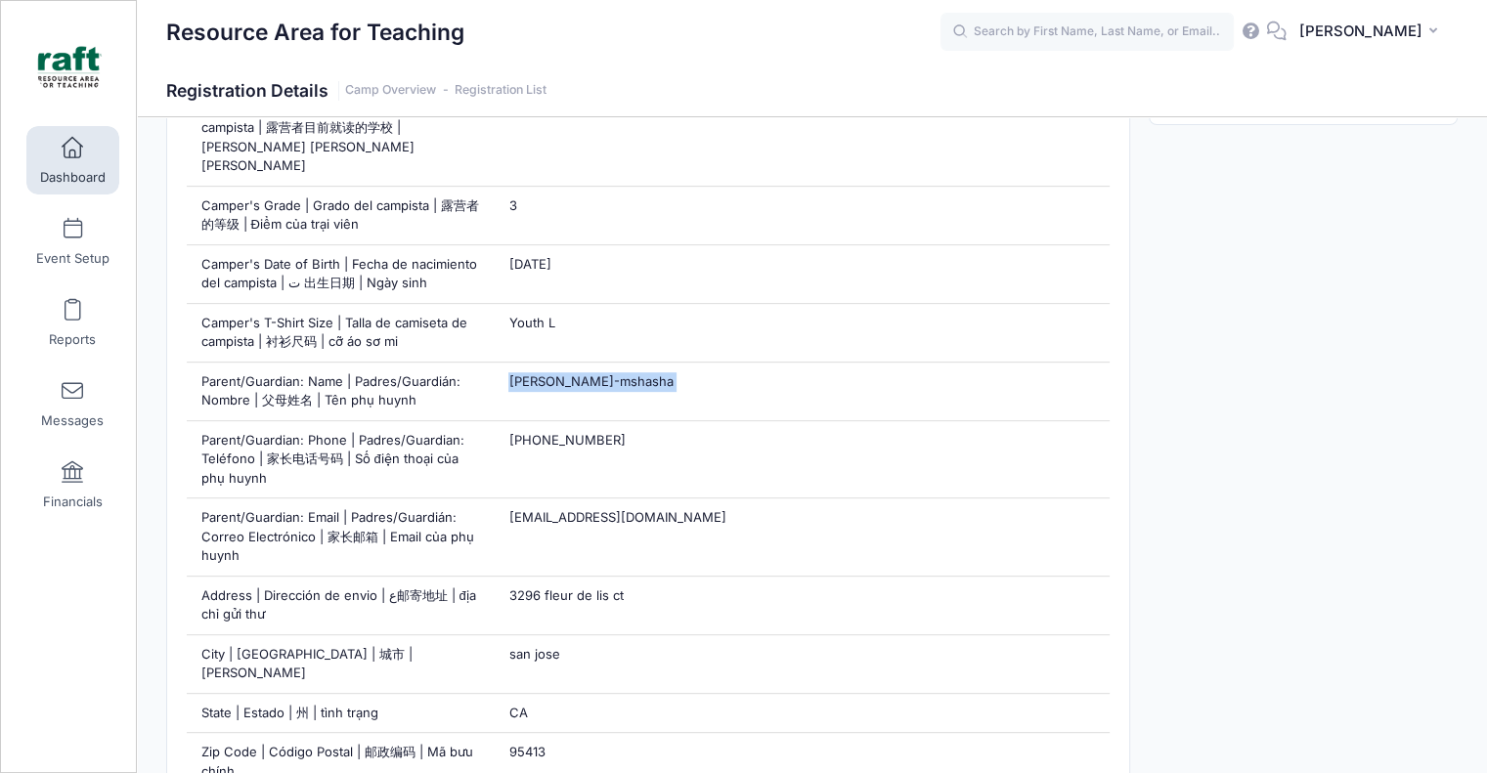
copy div "ayaat fujita-mshasha"
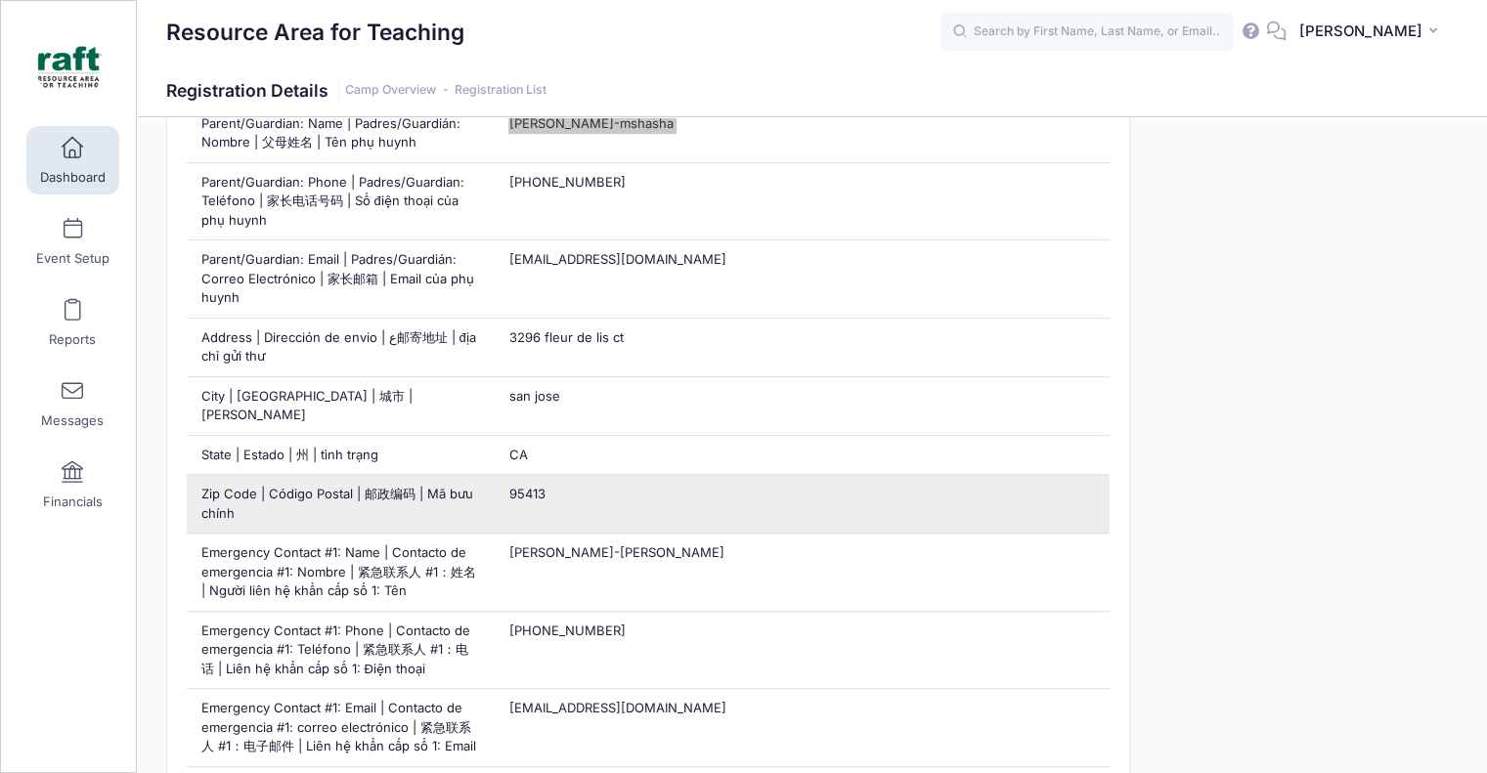
scroll to position [978, 0]
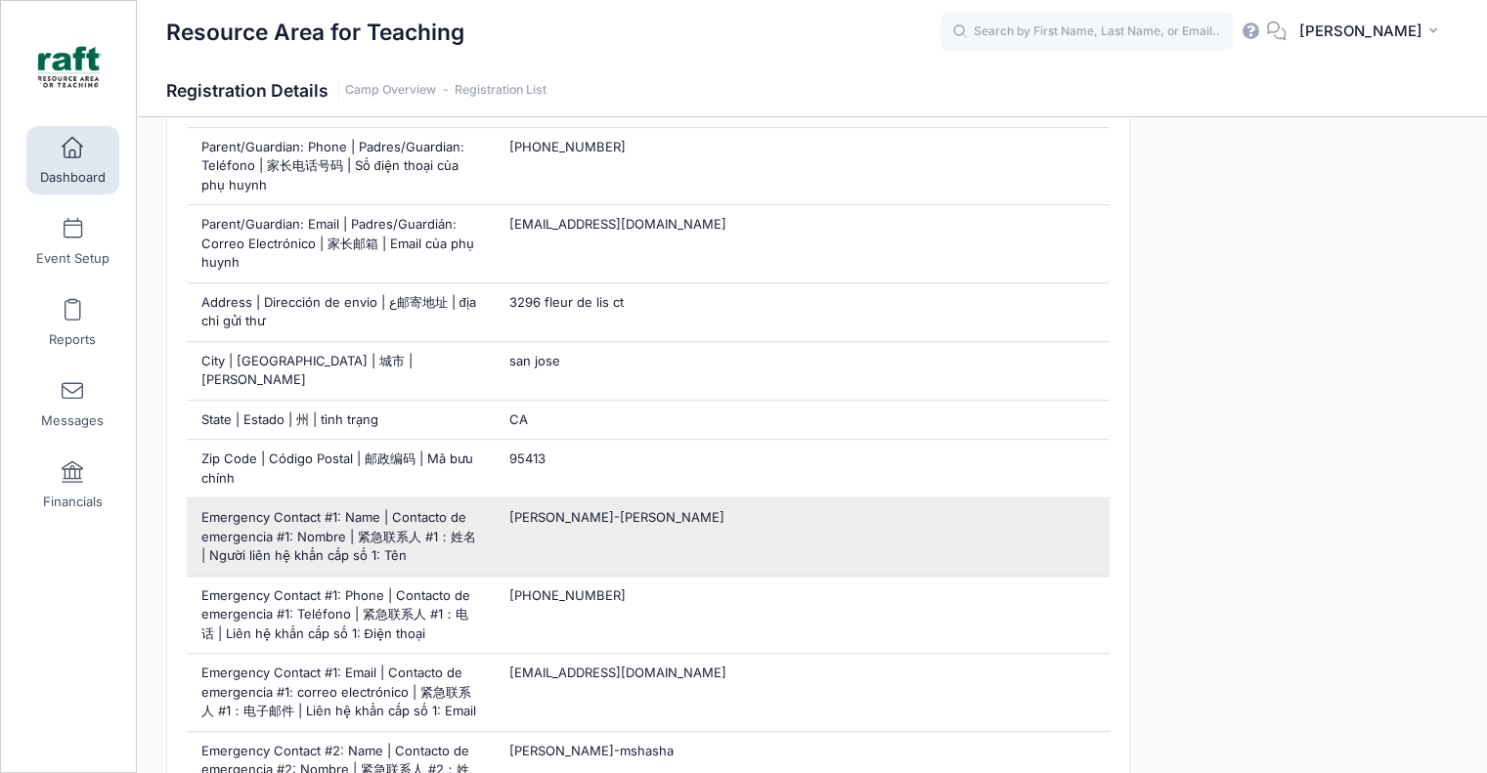
click at [626, 499] on div "Ayaat Fujita-Mshasha" at bounding box center [802, 537] width 616 height 77
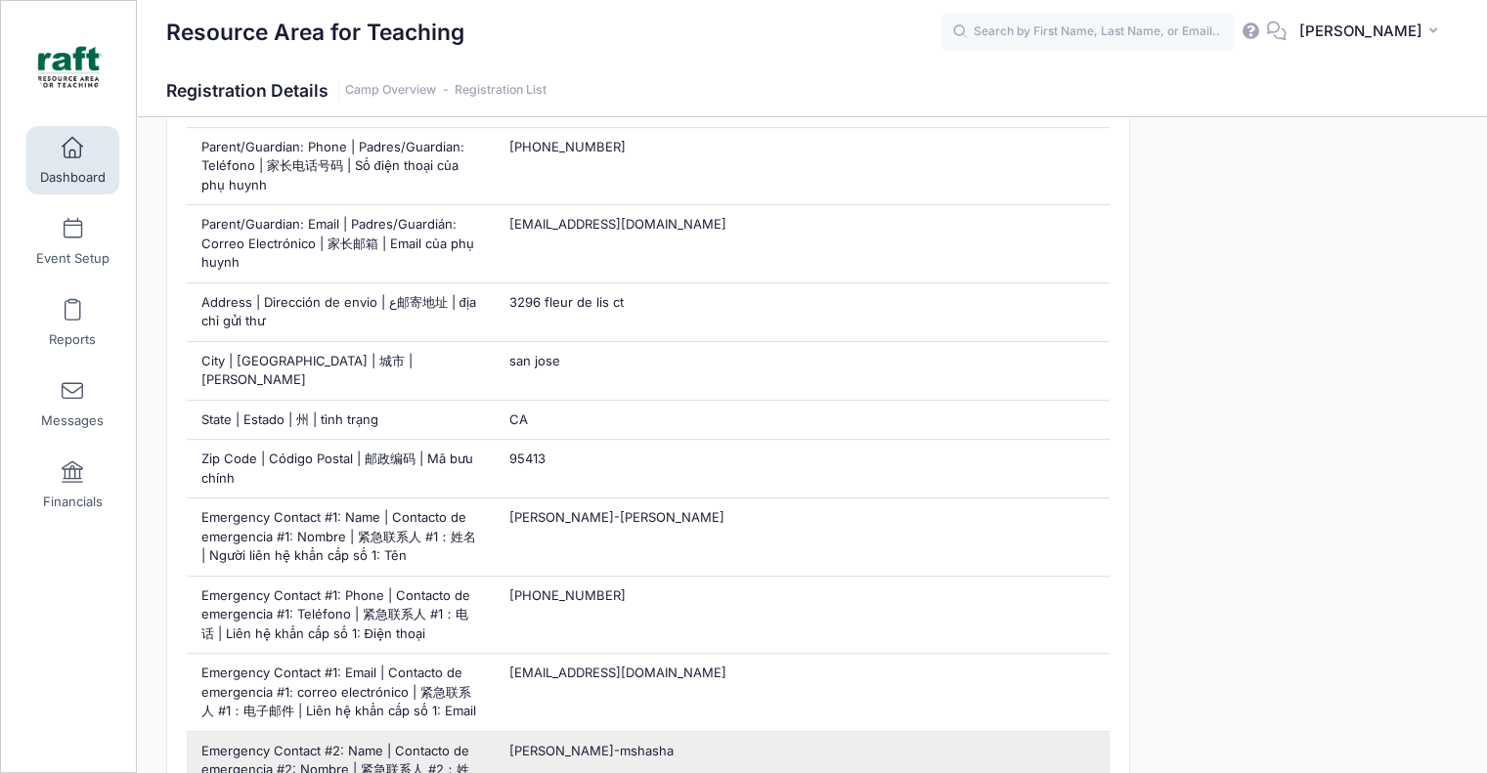
click at [610, 743] on span "kiki fujita-mshasha" at bounding box center [590, 751] width 164 height 16
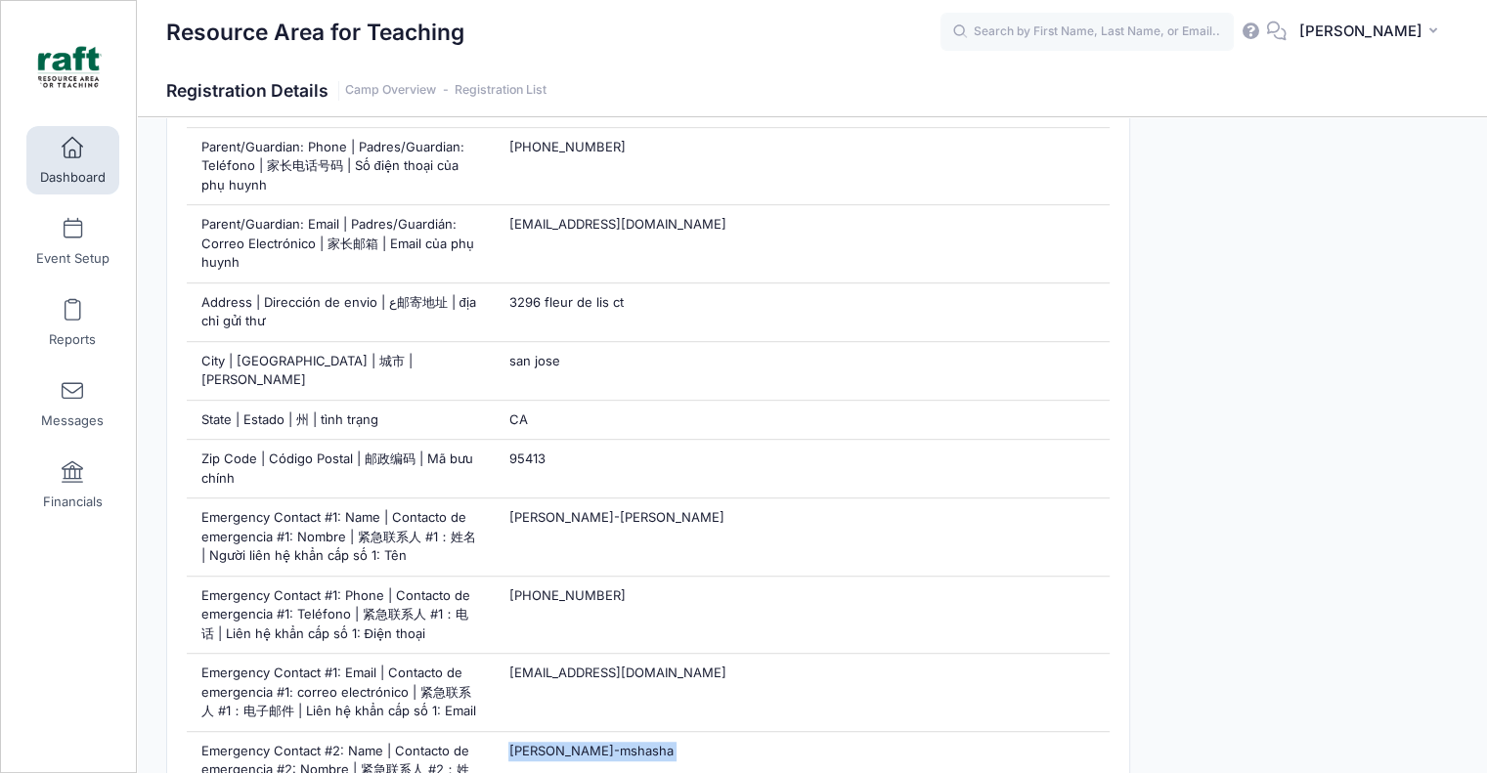
copy div "kiki fujita-mshasha"
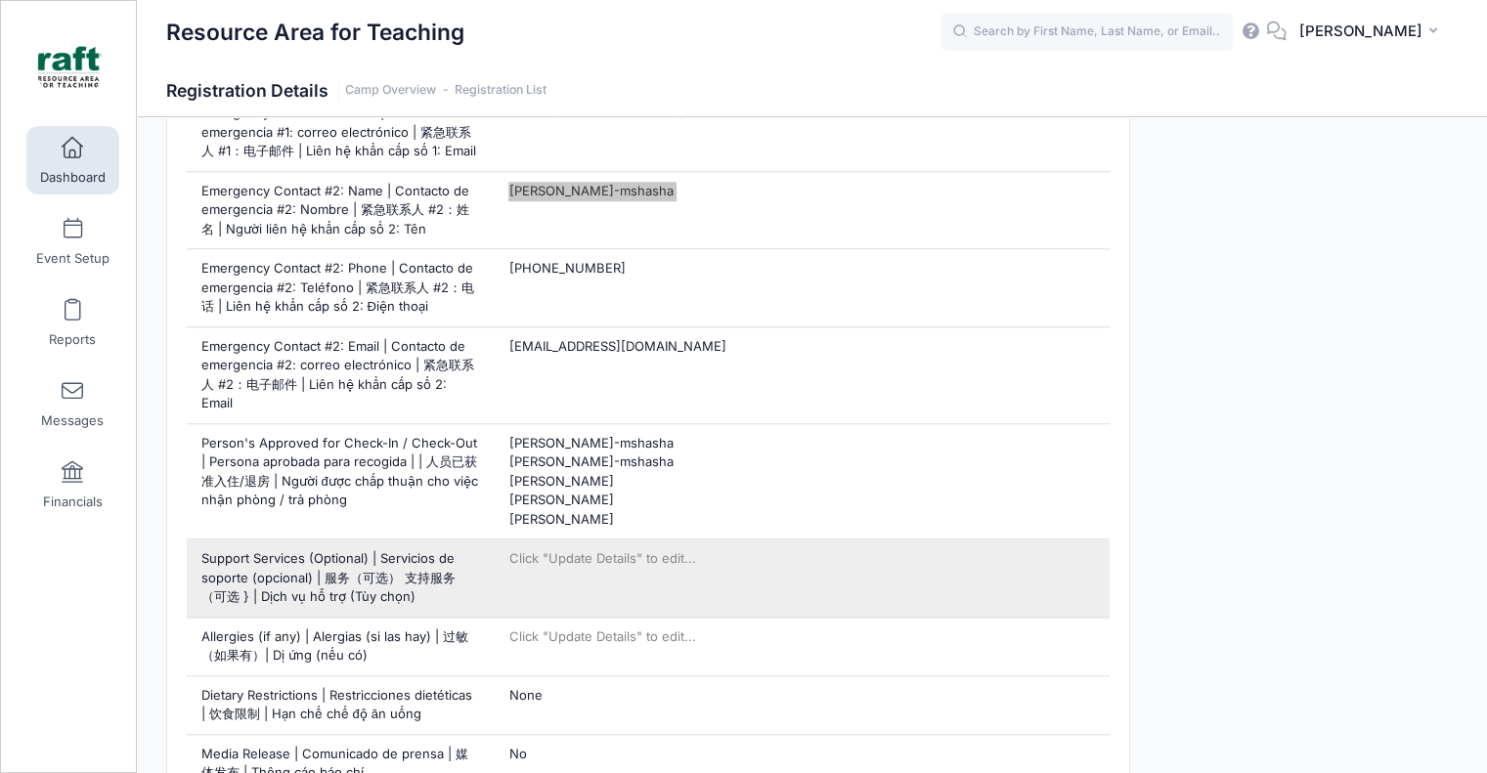
scroll to position [1565, 0]
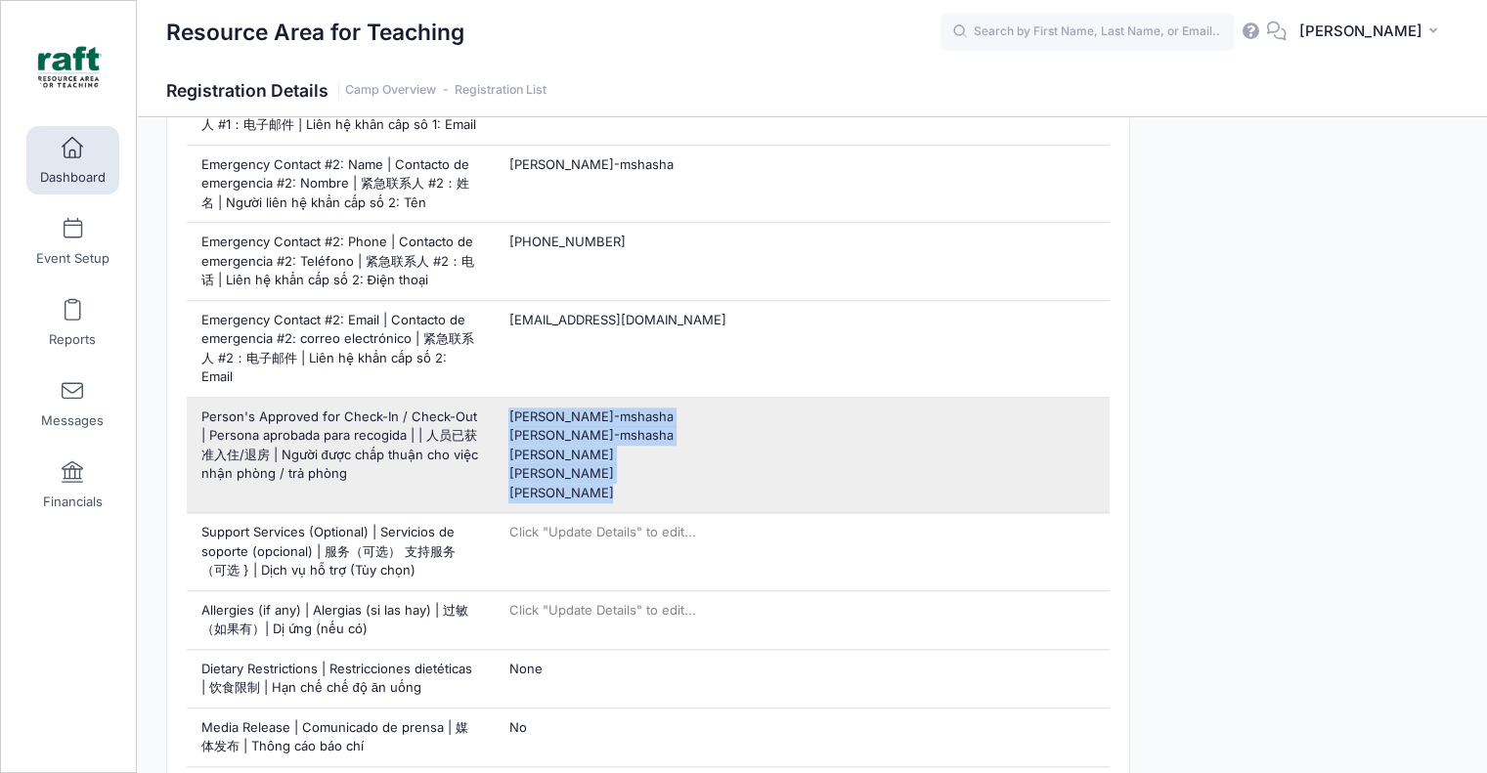
drag, startPoint x: 614, startPoint y: 416, endPoint x: 508, endPoint y: 342, distance: 128.6
click at [508, 398] on div "kiki fujita-mshasha ayaat fujita-mshasha samir mshasha Malka mshasha keith fuji…" at bounding box center [802, 455] width 616 height 115
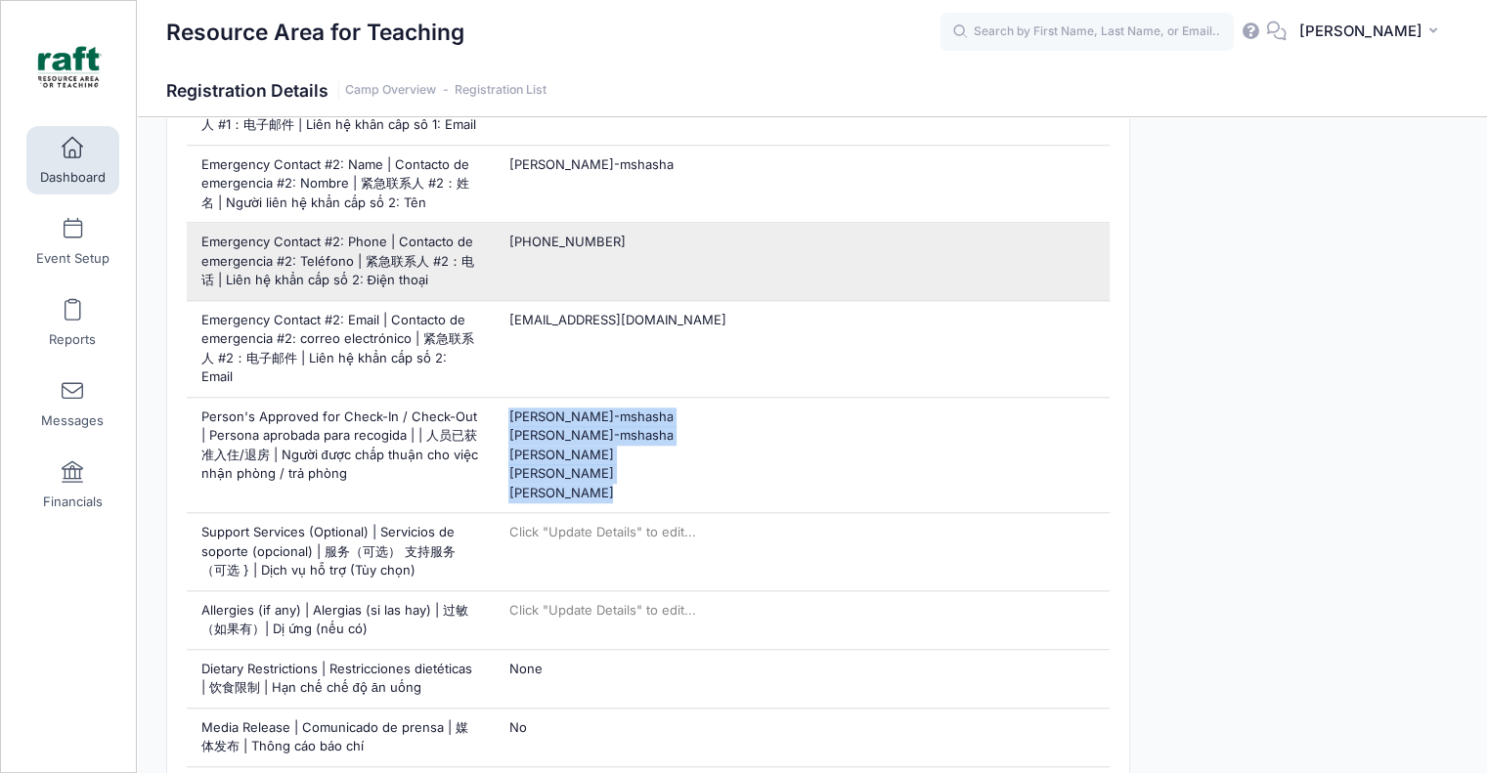
copy span "kiki fujita-mshasha ayaat fujita-mshasha samir mshasha Malka mshasha keith fuji…"
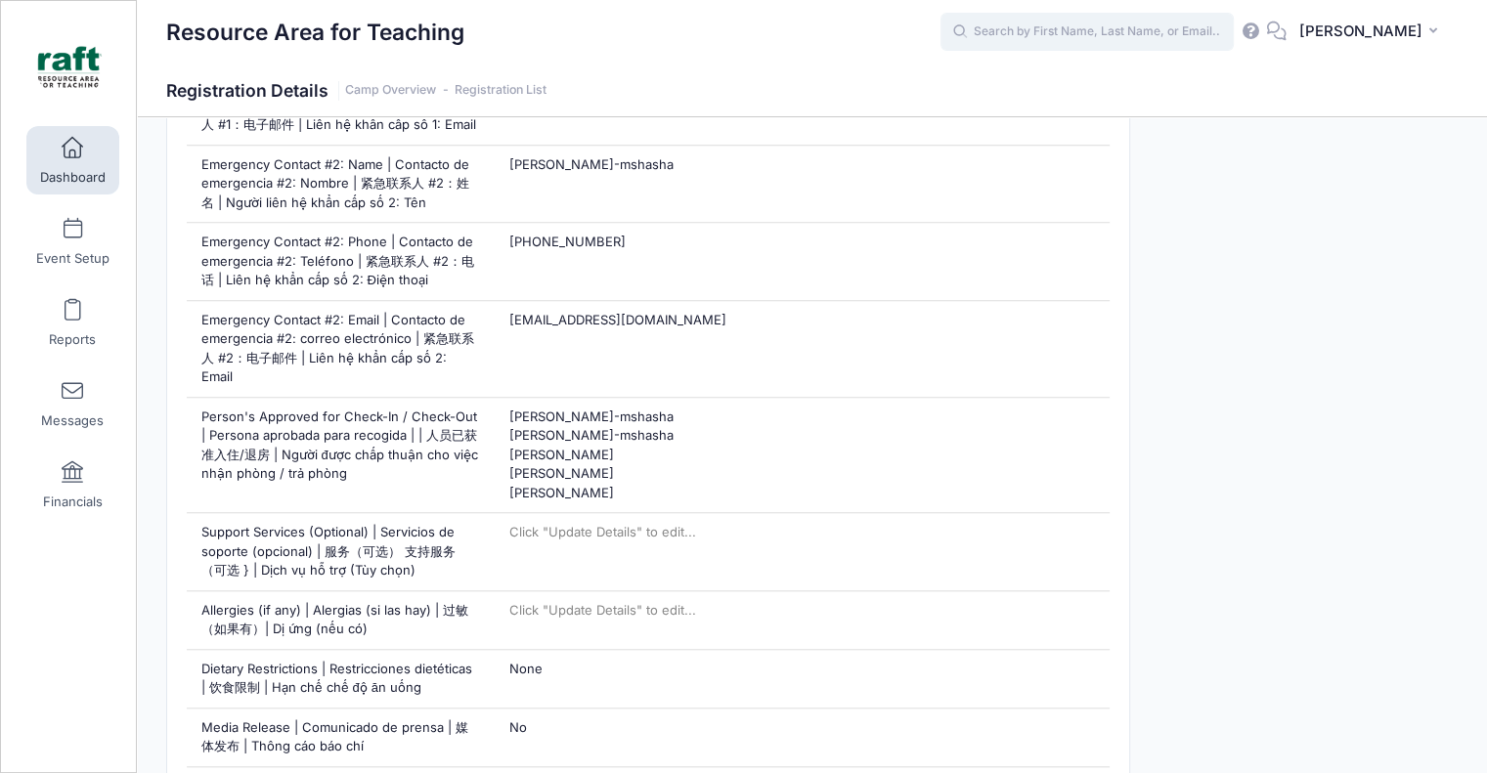
click at [1124, 25] on input "text" at bounding box center [1087, 32] width 293 height 39
click at [1156, 68] on div "Jenna Hamadeh Berryessa - April: Groovy Machines on Apr-18, 2025 Mar-06, 2025" at bounding box center [1124, 111] width 367 height 120
click at [1158, 84] on p "Jenna Hamadeh" at bounding box center [1124, 83] width 323 height 21
type input "Jenna Hamadeh (Berryessa - April: Groovy Machines, Apr-18, 2025)"
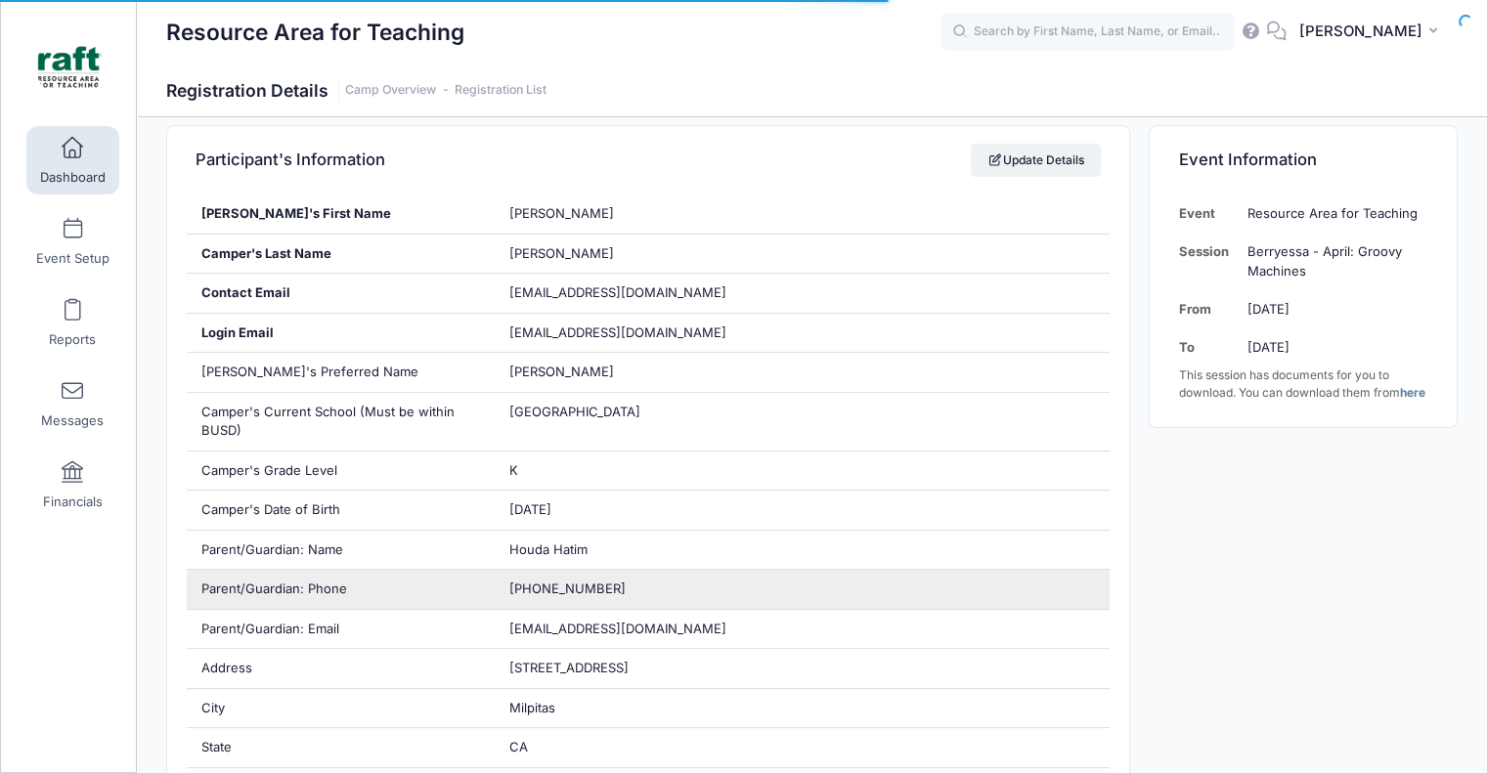
scroll to position [391, 0]
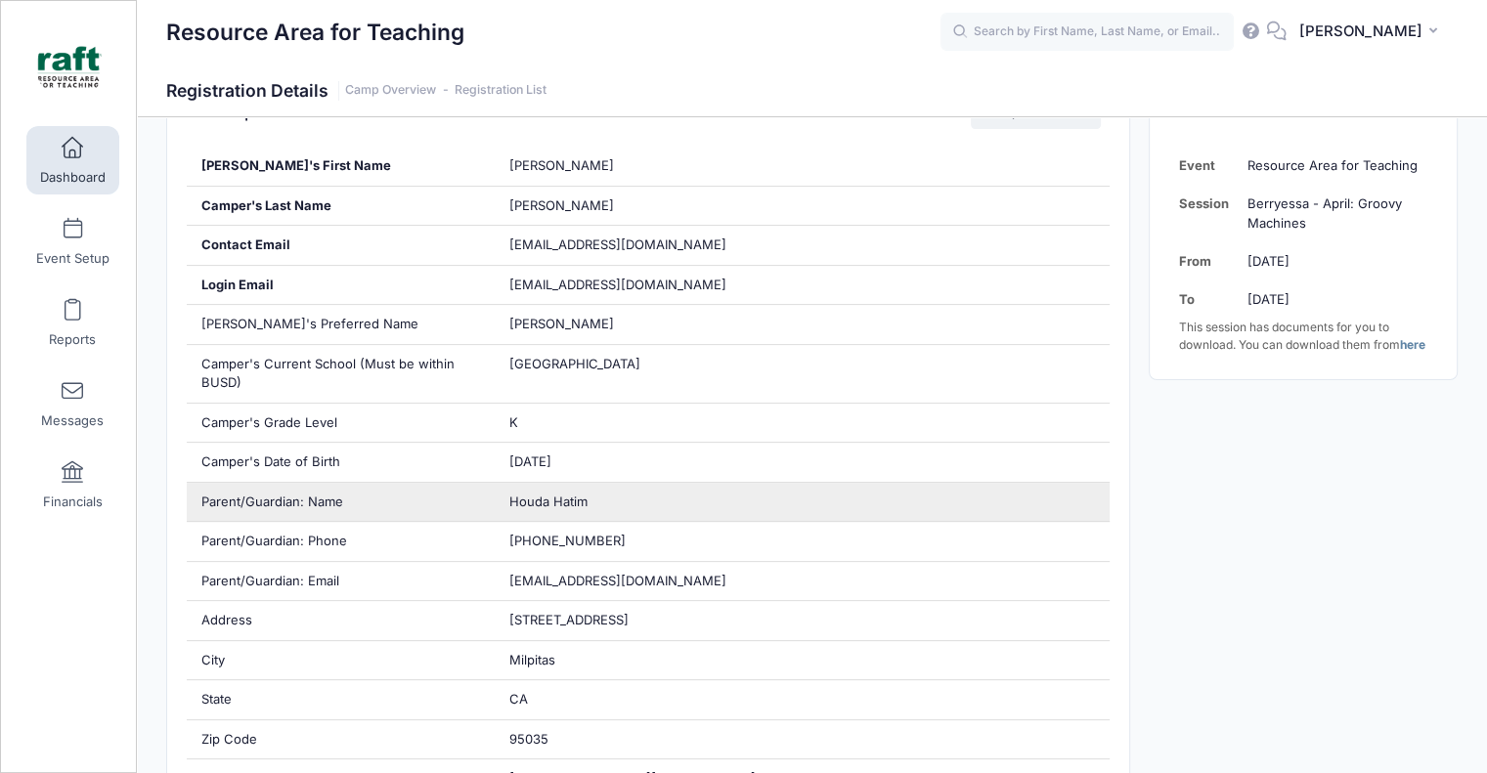
drag, startPoint x: 595, startPoint y: 513, endPoint x: 579, endPoint y: 500, distance: 20.8
click at [588, 508] on div "Houda Hatim" at bounding box center [802, 502] width 616 height 39
click at [579, 500] on span "Houda Hatim" at bounding box center [547, 502] width 78 height 16
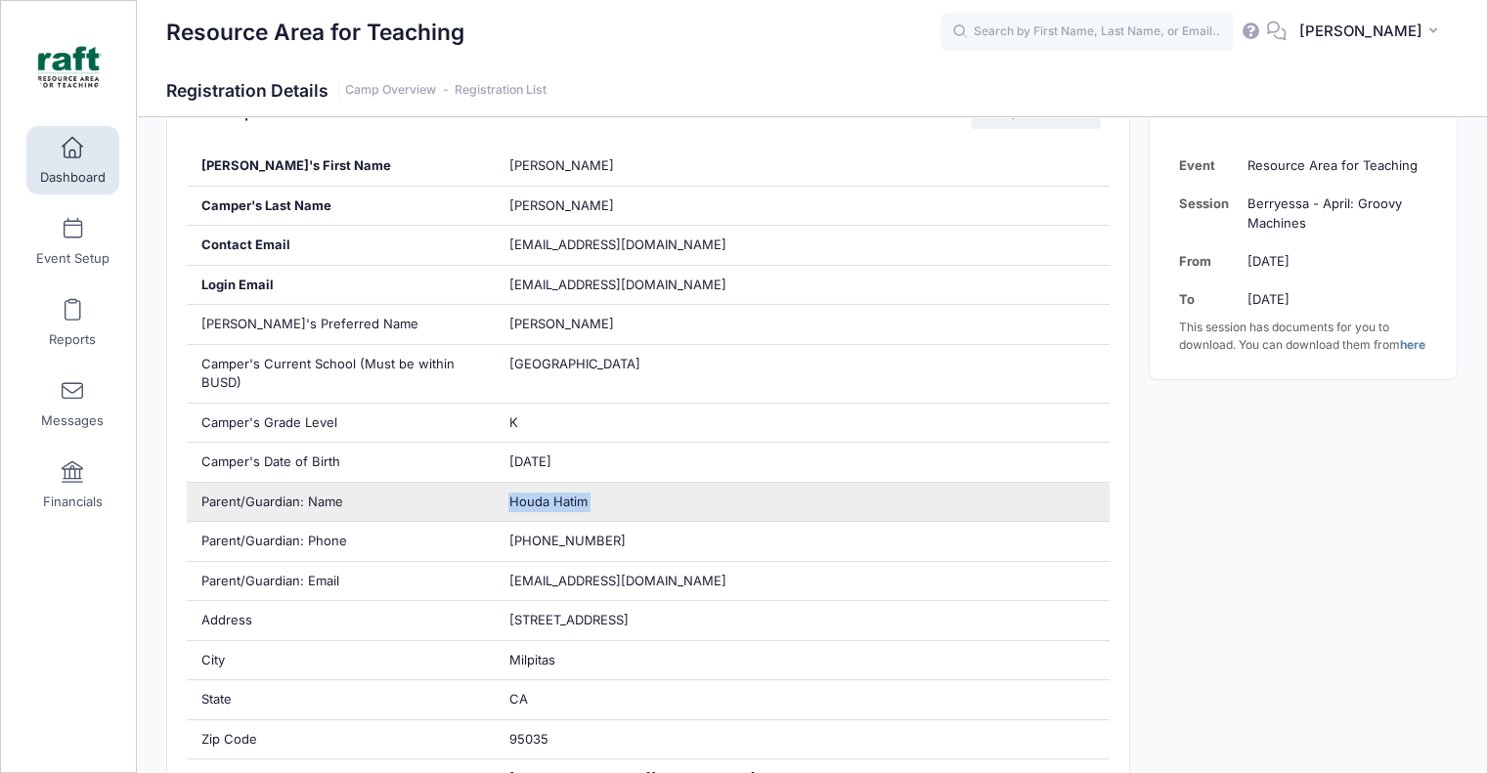
copy div "Houda Hatim"
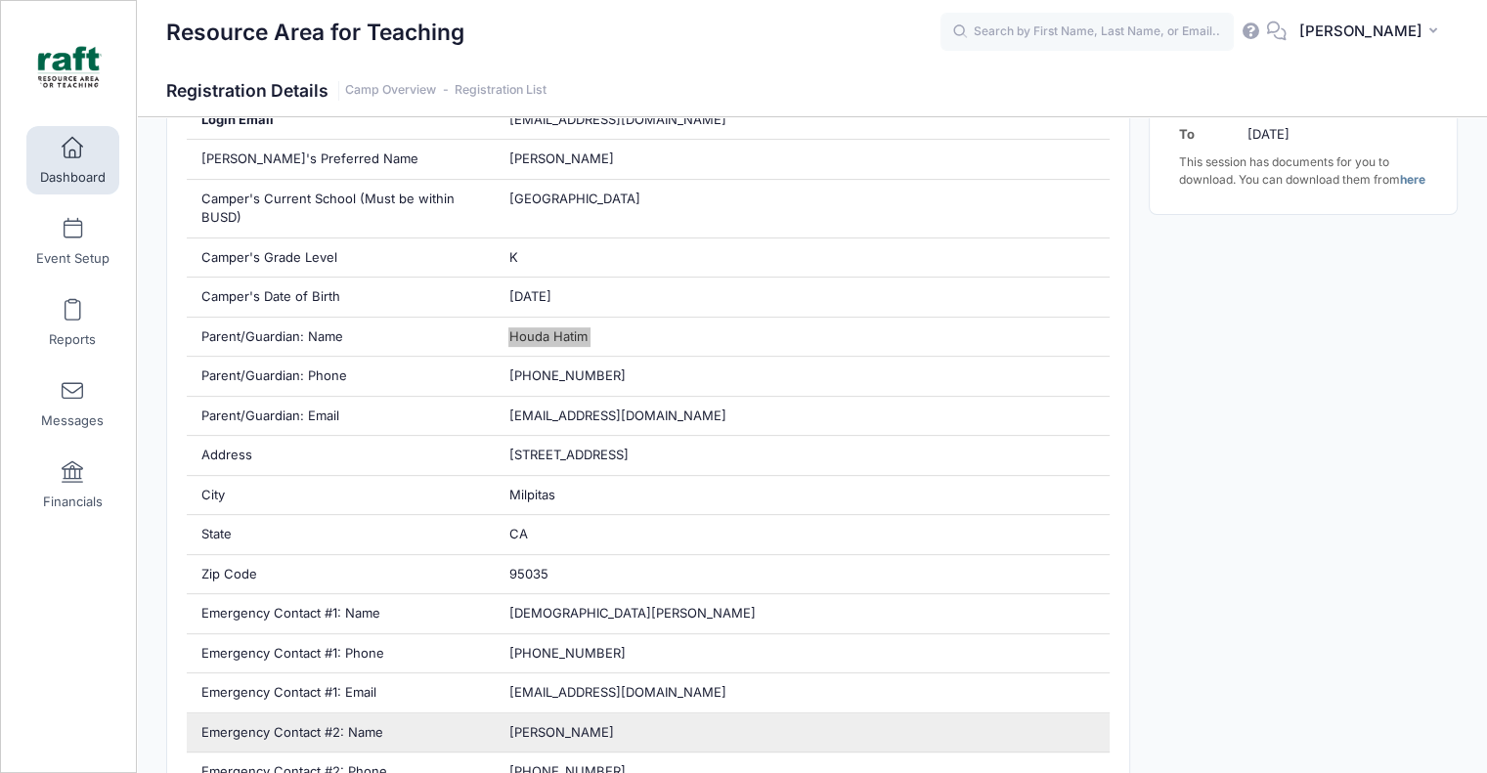
scroll to position [684, 0]
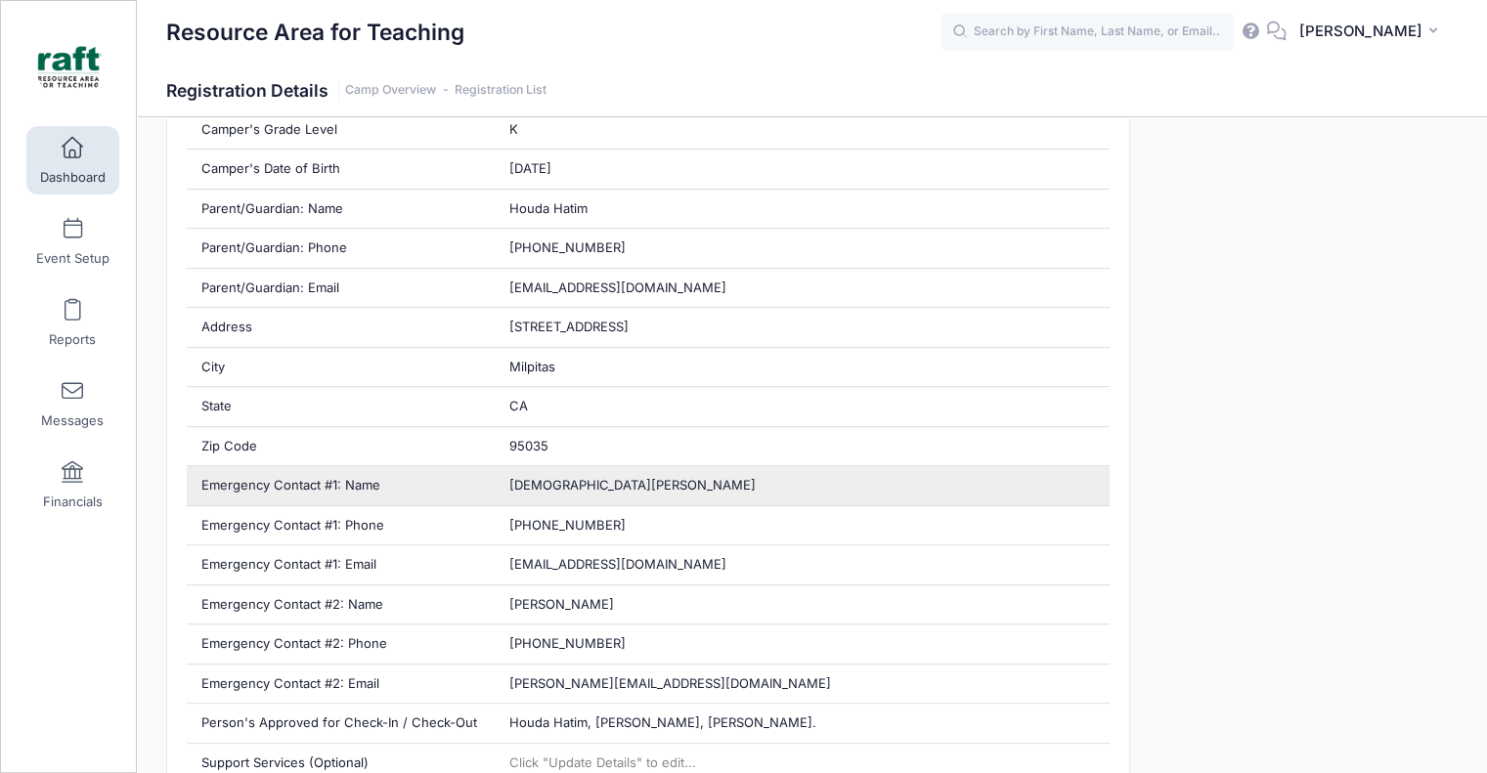
click at [526, 477] on span "[DEMOGRAPHIC_DATA][PERSON_NAME]" at bounding box center [631, 485] width 246 height 16
copy div "[DEMOGRAPHIC_DATA][PERSON_NAME]"
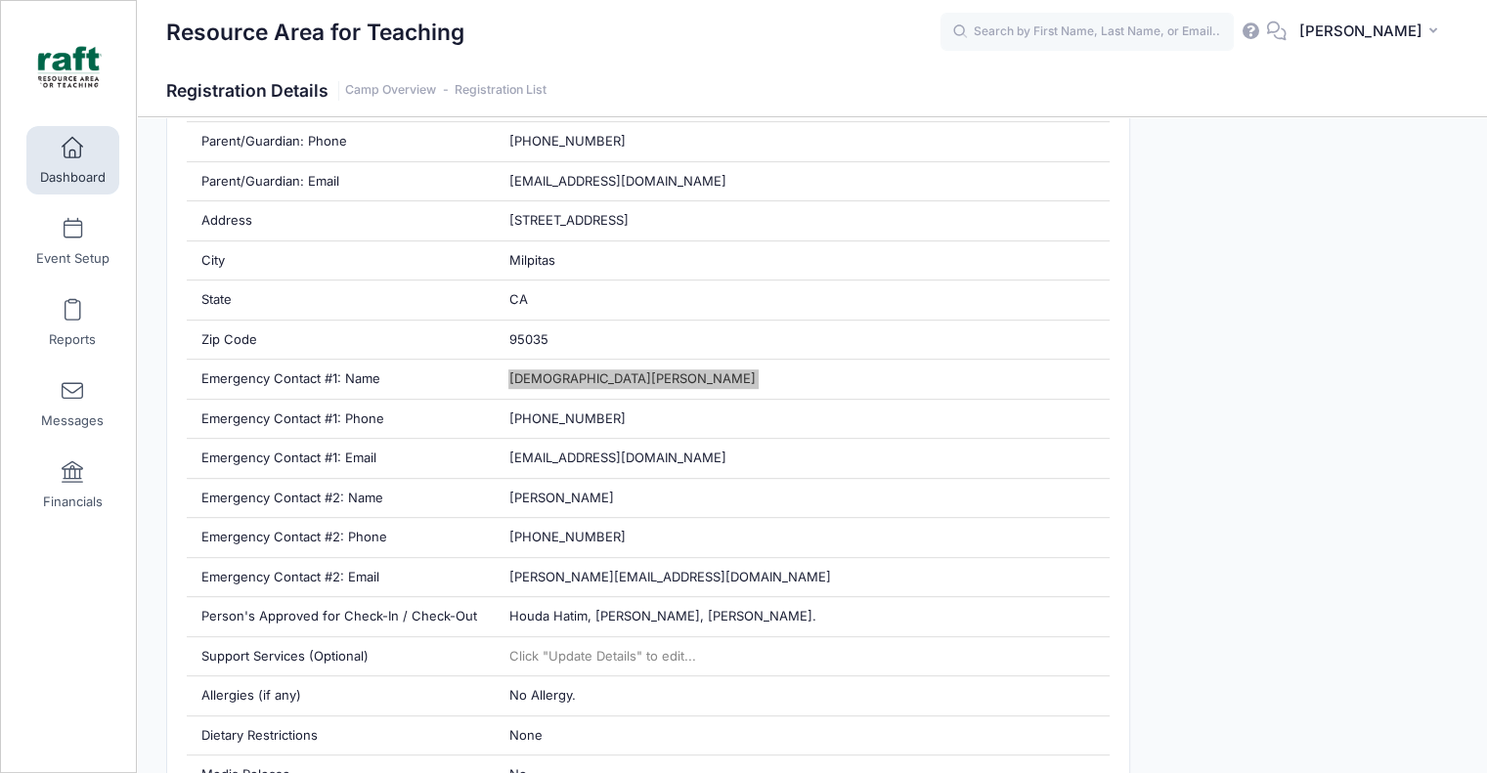
scroll to position [978, 0]
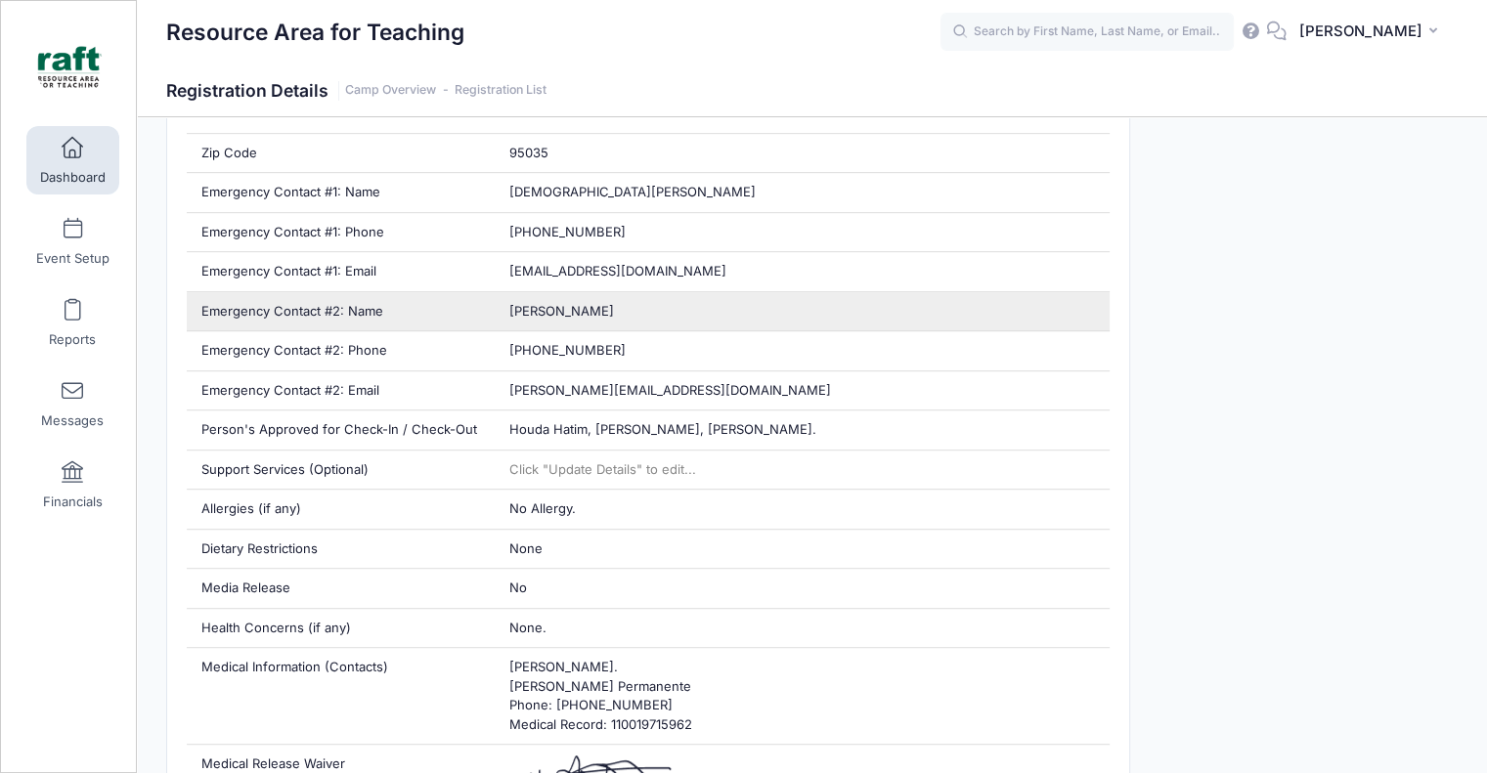
click at [559, 306] on span "[PERSON_NAME]" at bounding box center [560, 311] width 105 height 16
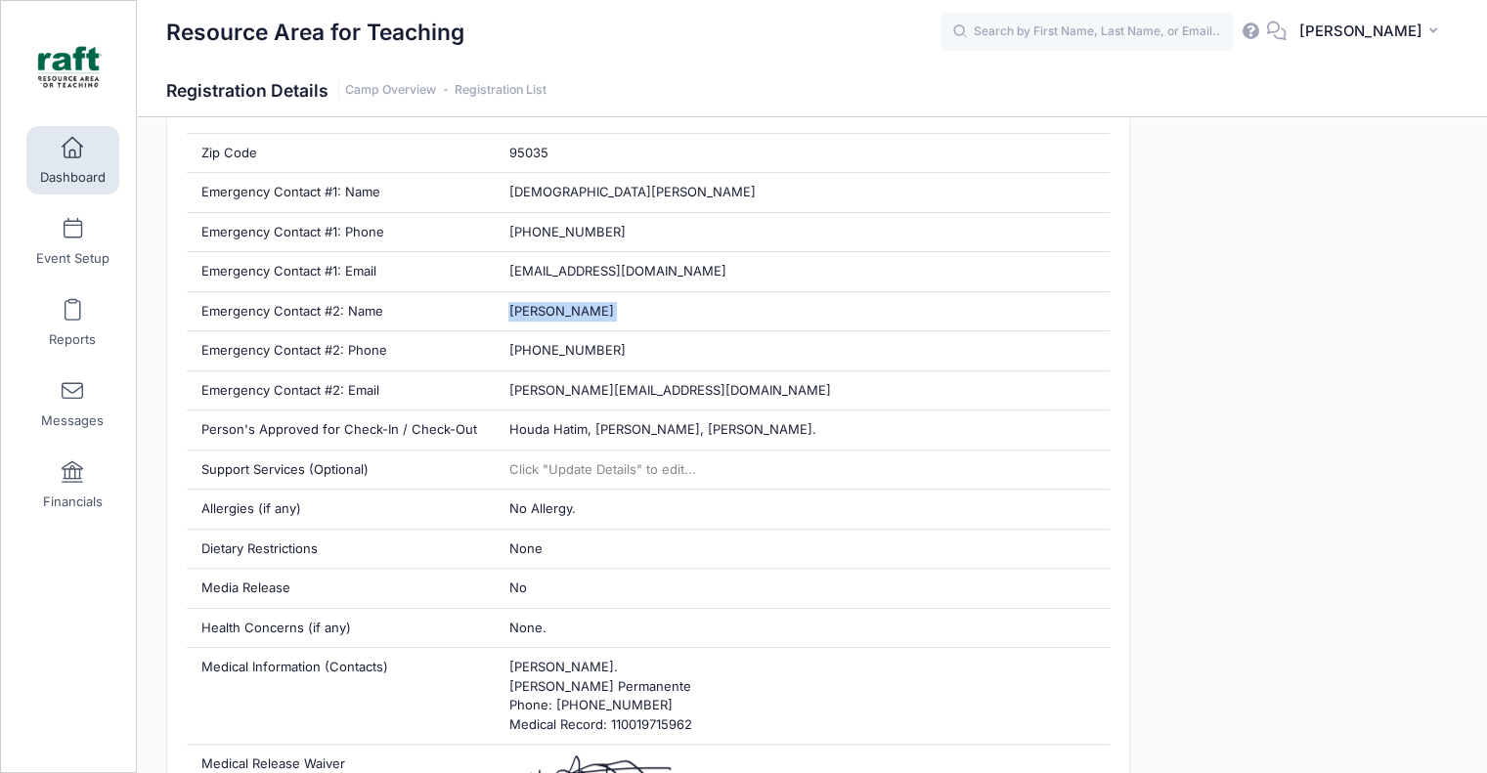
copy div "[PERSON_NAME]"
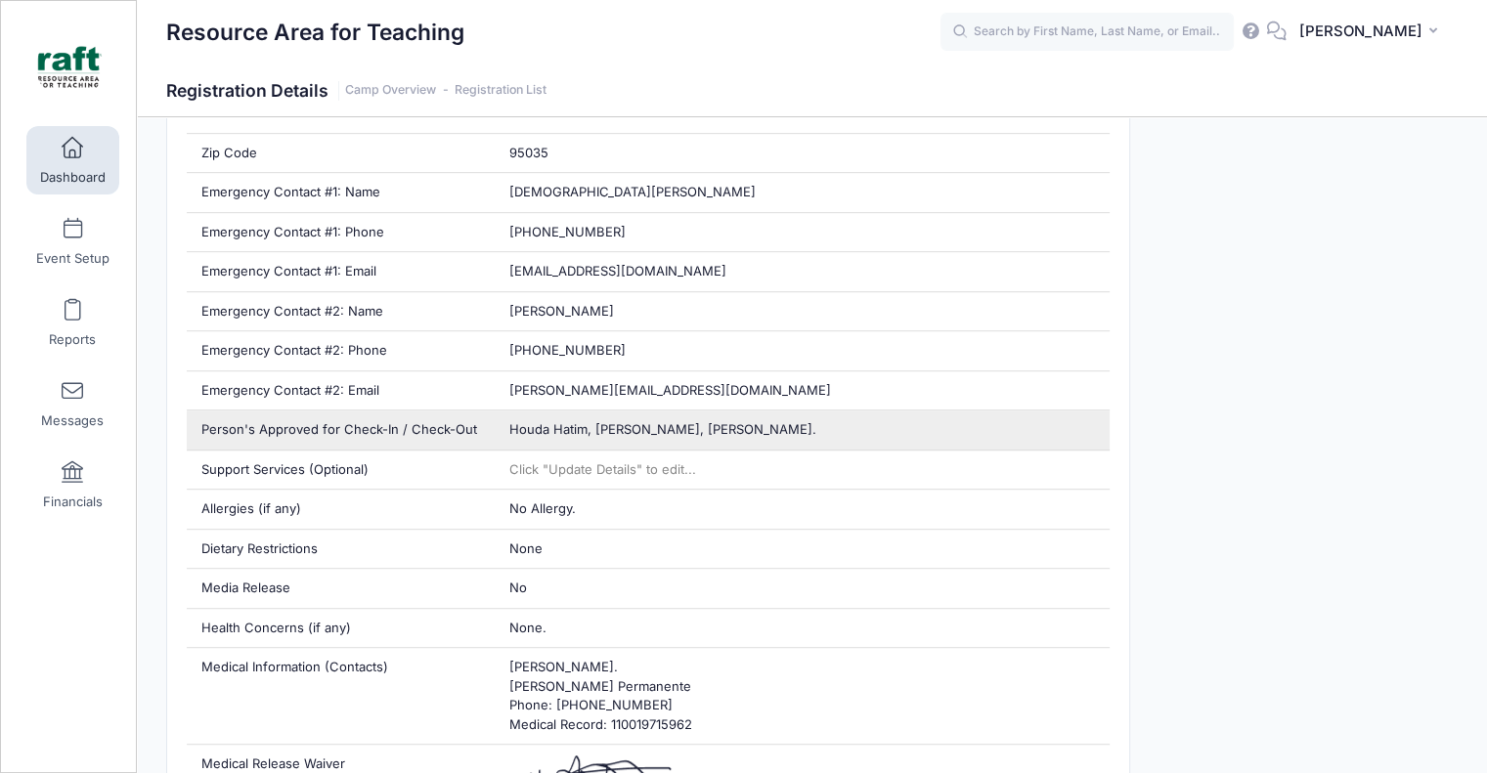
click at [617, 433] on div "Houda Hatim, [PERSON_NAME], [PERSON_NAME]." at bounding box center [802, 430] width 616 height 39
copy div "Houda Hatim, [PERSON_NAME], [PERSON_NAME]."
